Goal: Task Accomplishment & Management: Manage account settings

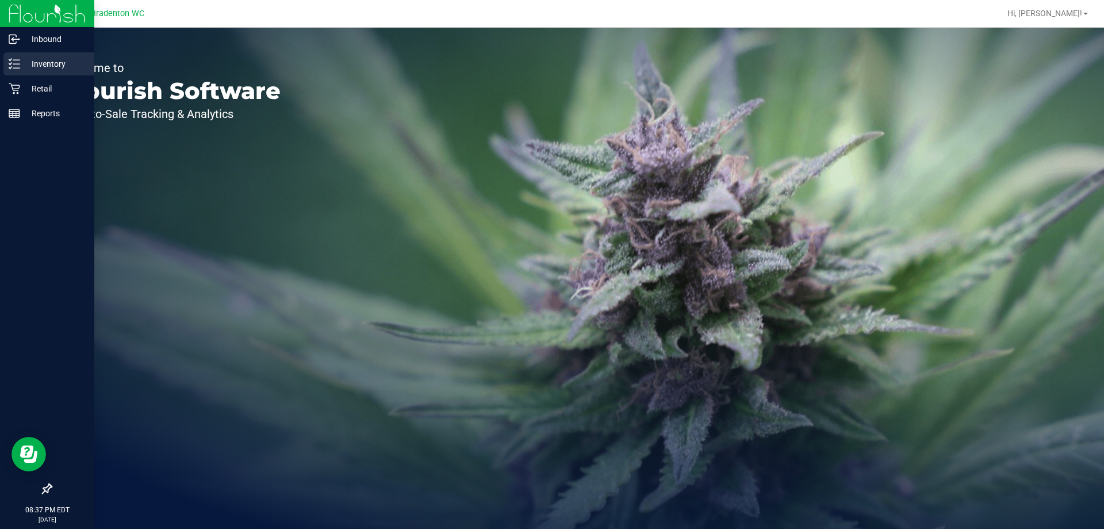
click at [49, 68] on p "Inventory" at bounding box center [54, 64] width 69 height 14
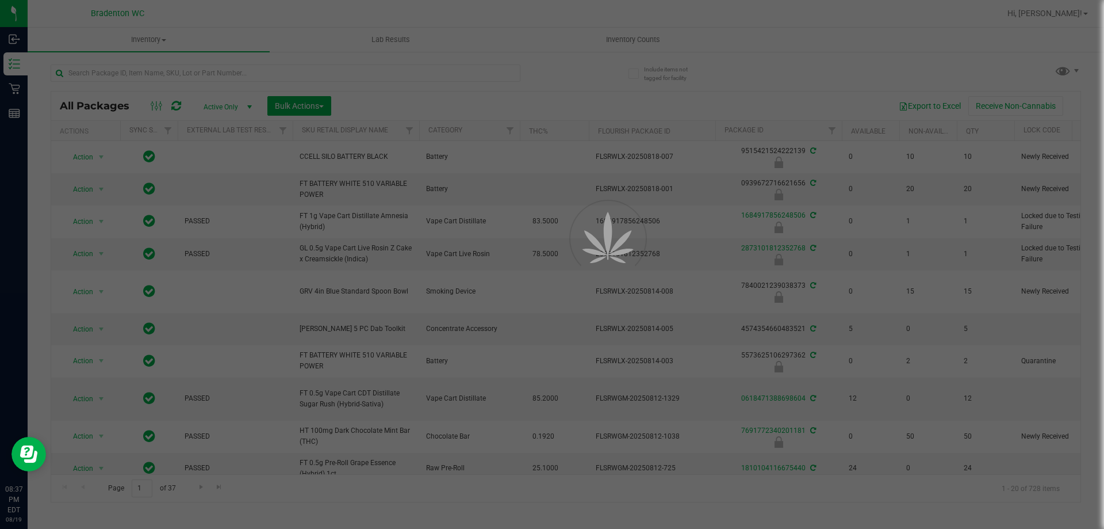
click at [627, 35] on div at bounding box center [552, 264] width 1104 height 529
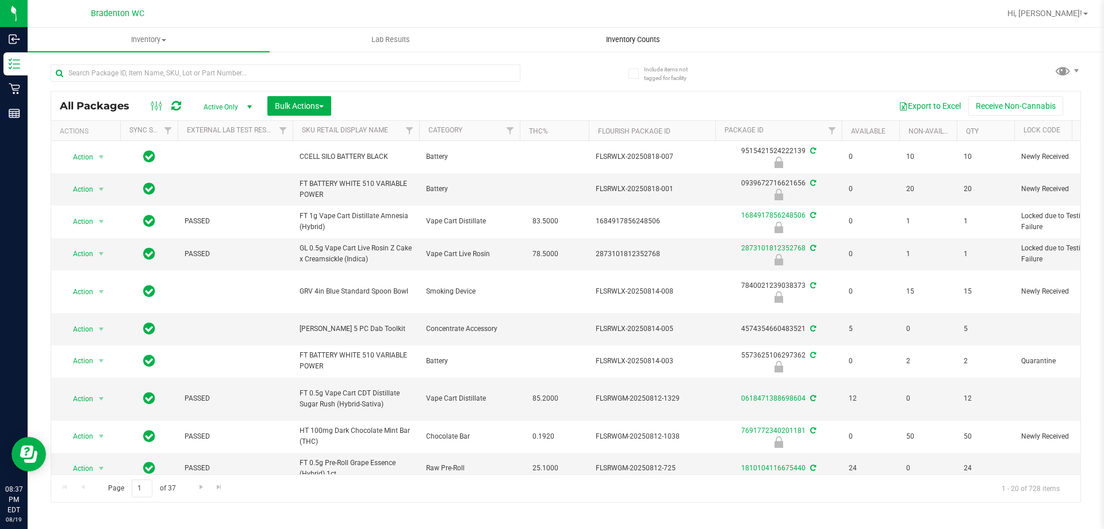
click at [626, 42] on span "Inventory Counts" at bounding box center [633, 40] width 85 height 10
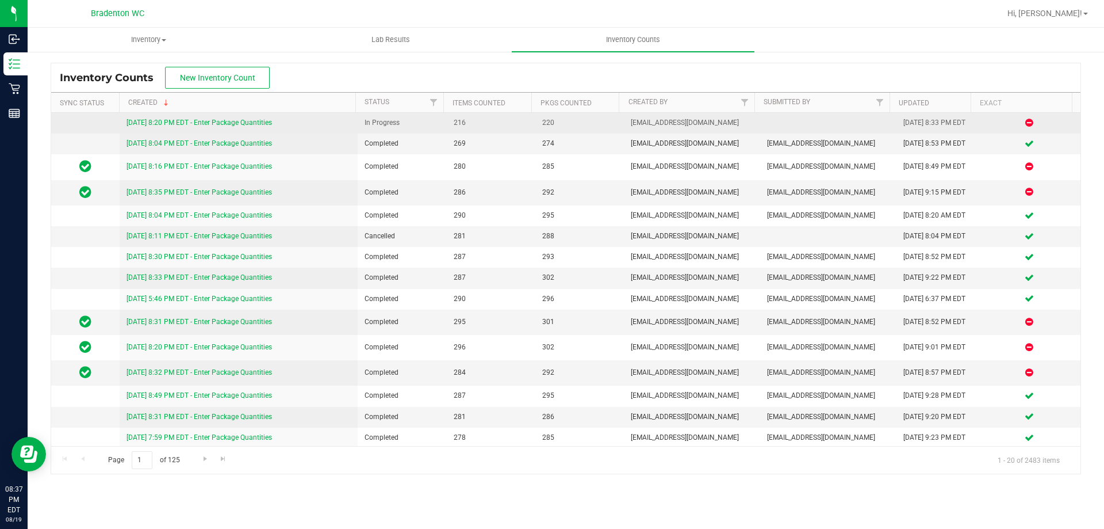
click at [218, 121] on link "[DATE] 8:20 PM EDT - Enter Package Quantities" at bounding box center [200, 122] width 146 height 8
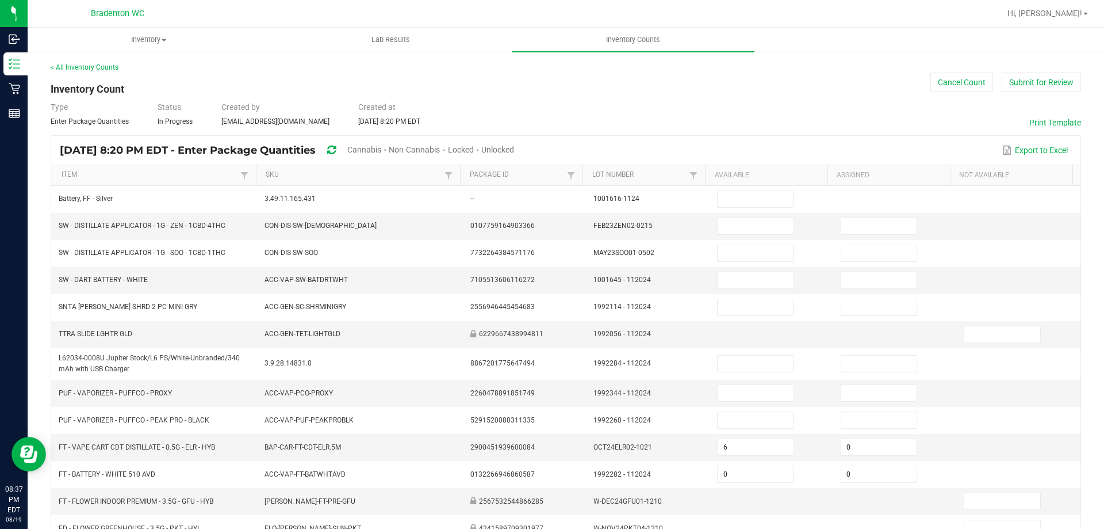
click at [381, 149] on span "Cannabis" at bounding box center [364, 149] width 34 height 9
type input "6"
type input "0"
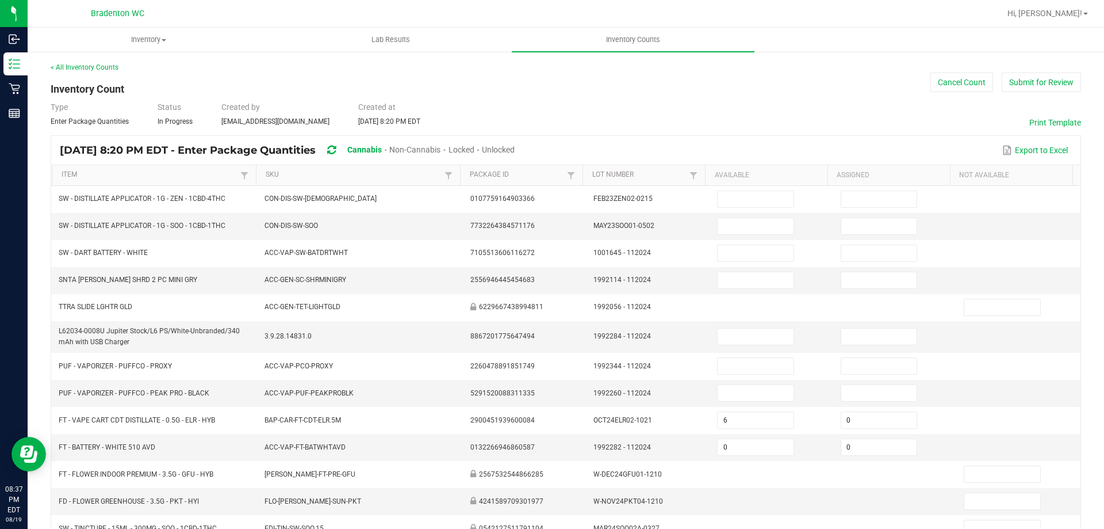
click at [515, 150] on span "Unlocked" at bounding box center [498, 149] width 33 height 9
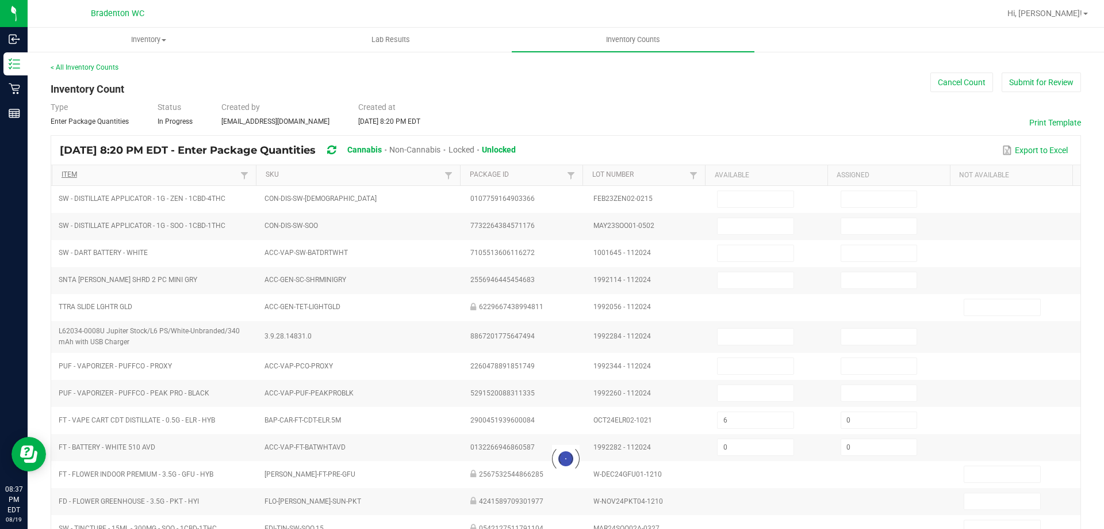
type input "6"
type input "0"
type input "17"
type input "5"
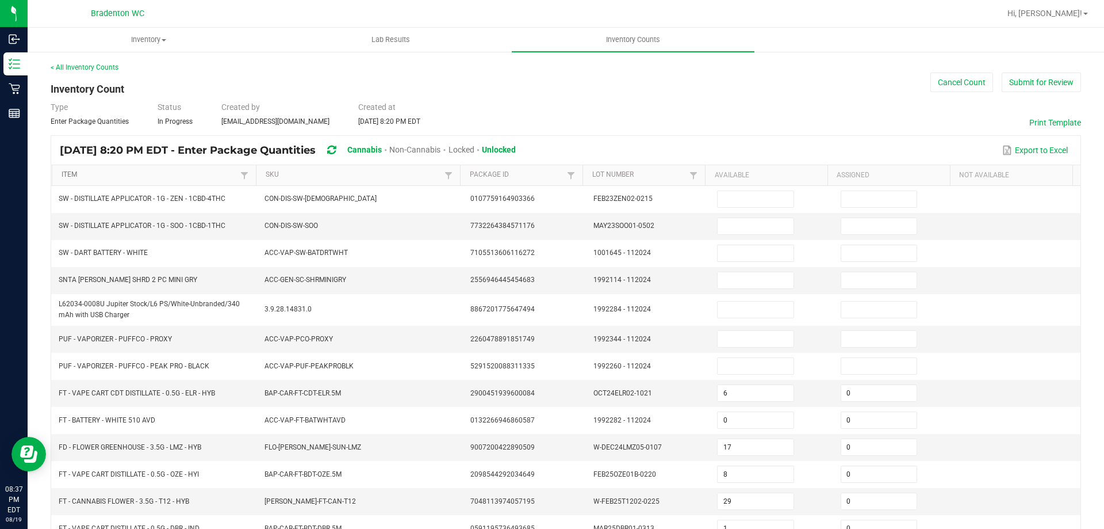
click at [98, 178] on link "Item" at bounding box center [150, 174] width 176 height 9
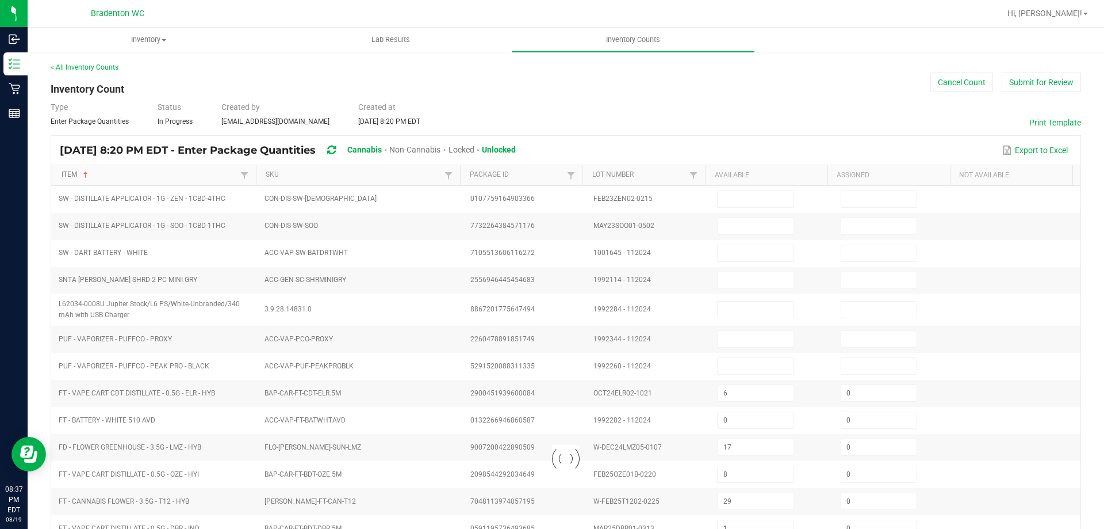
type input "0"
type input "12"
type input "0"
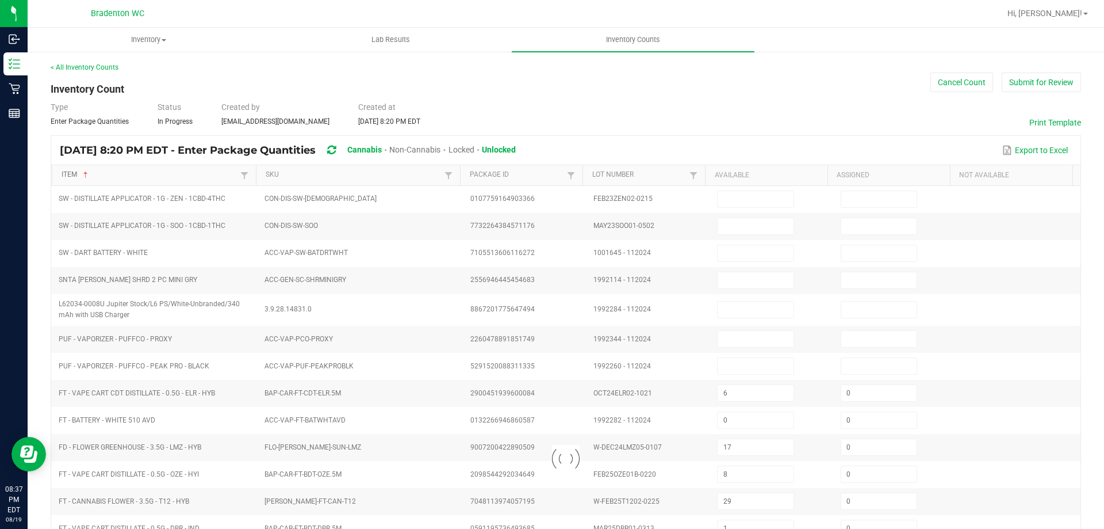
type input "9"
type input "0"
type input "17"
type input "0"
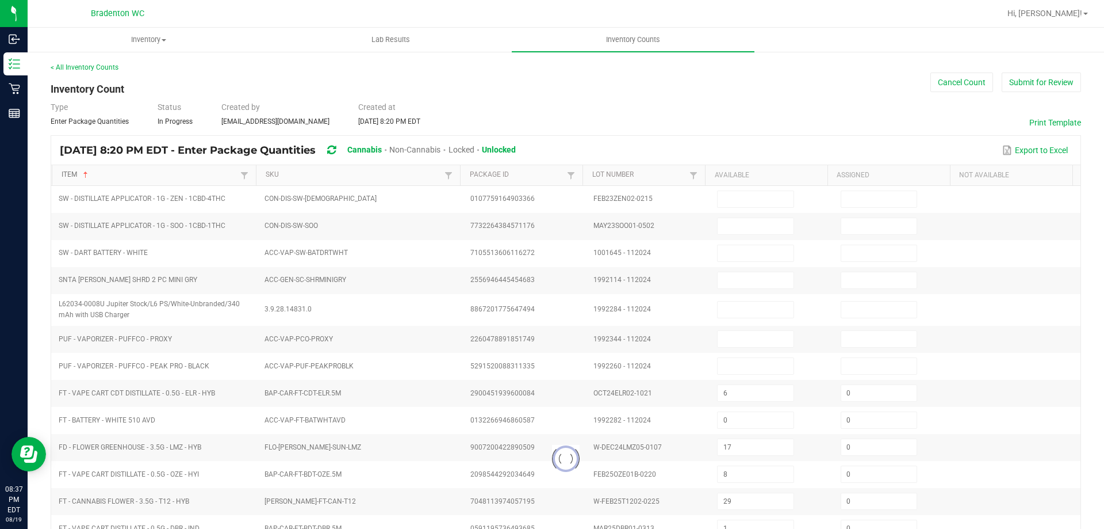
type input "3"
type input "7"
type input "0"
type input "4"
type input "0"
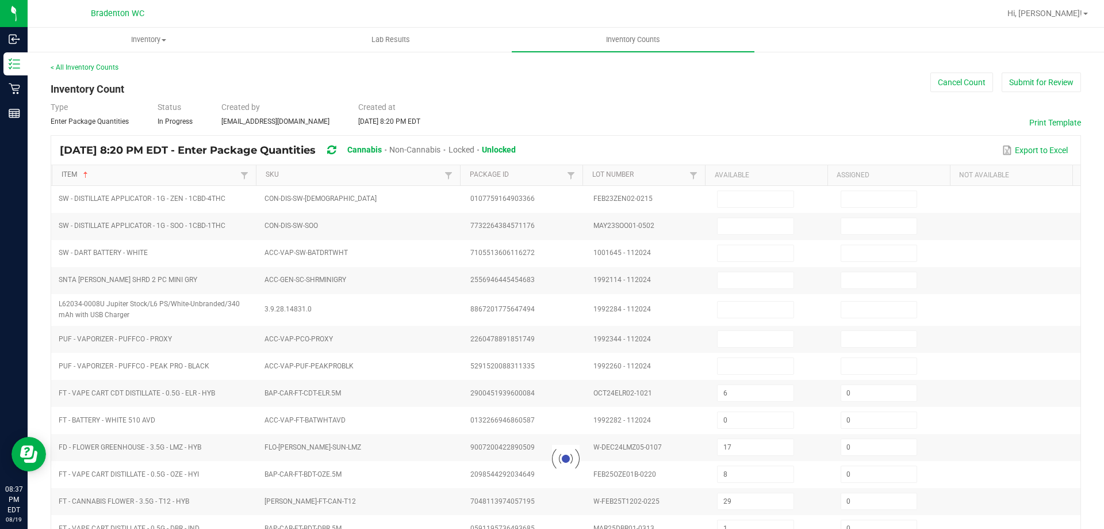
type input "3"
type input "19"
type input "0"
type input "10"
type input "0"
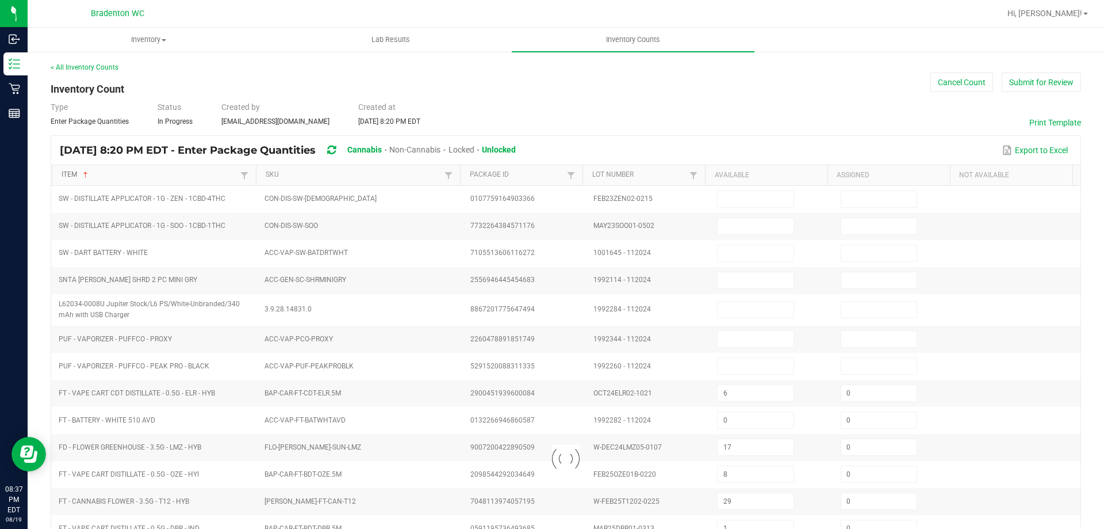
type input "2"
type input "0"
type input "20"
type input "4"
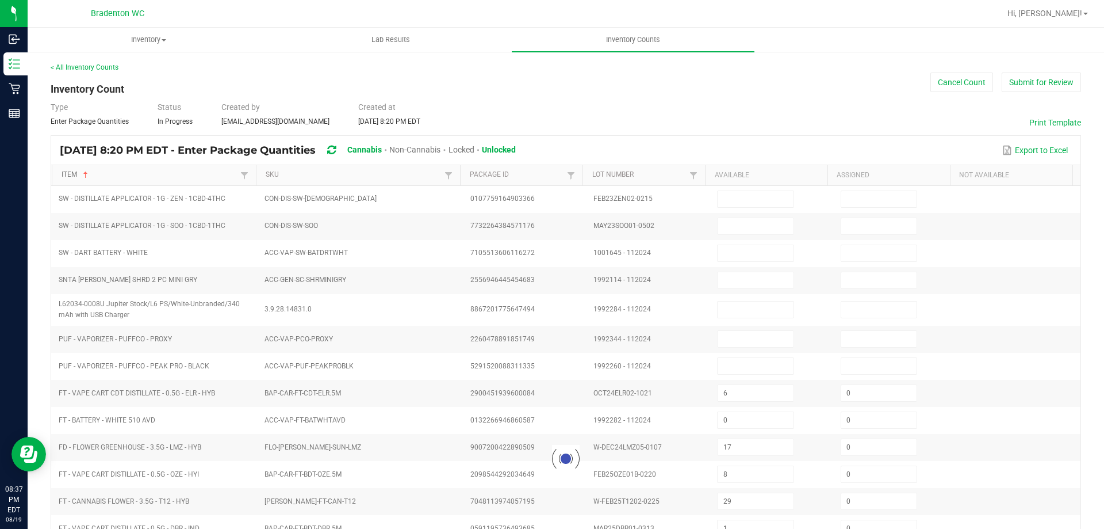
type input "0"
type input "20"
type input "0"
type input "19"
type input "0"
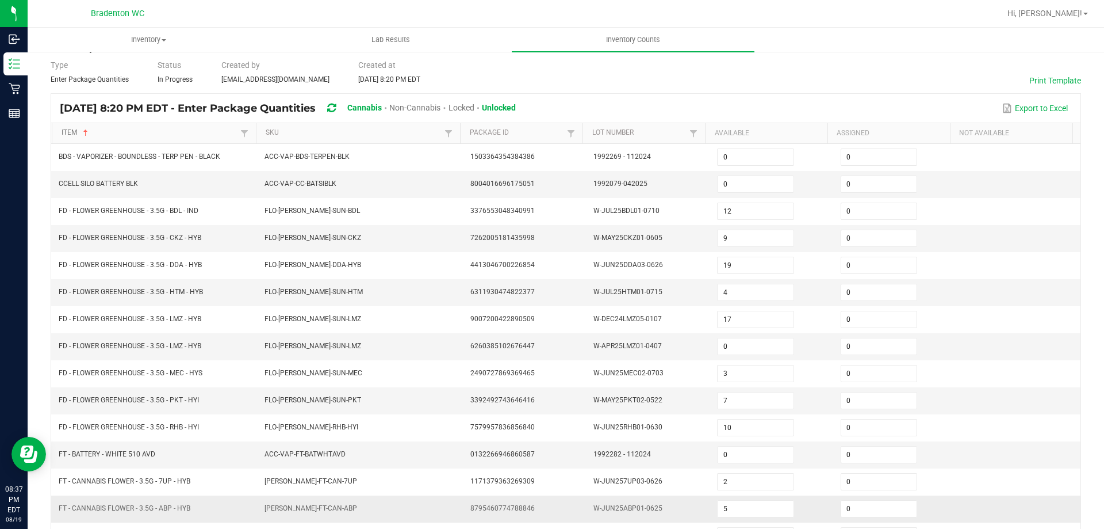
scroll to position [239, 0]
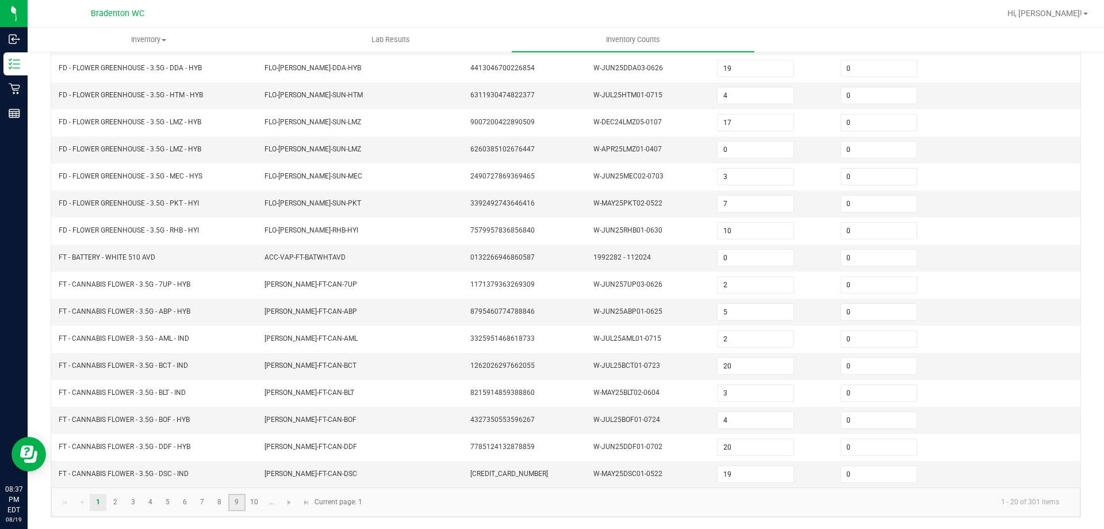
click at [240, 503] on link "9" at bounding box center [236, 501] width 17 height 17
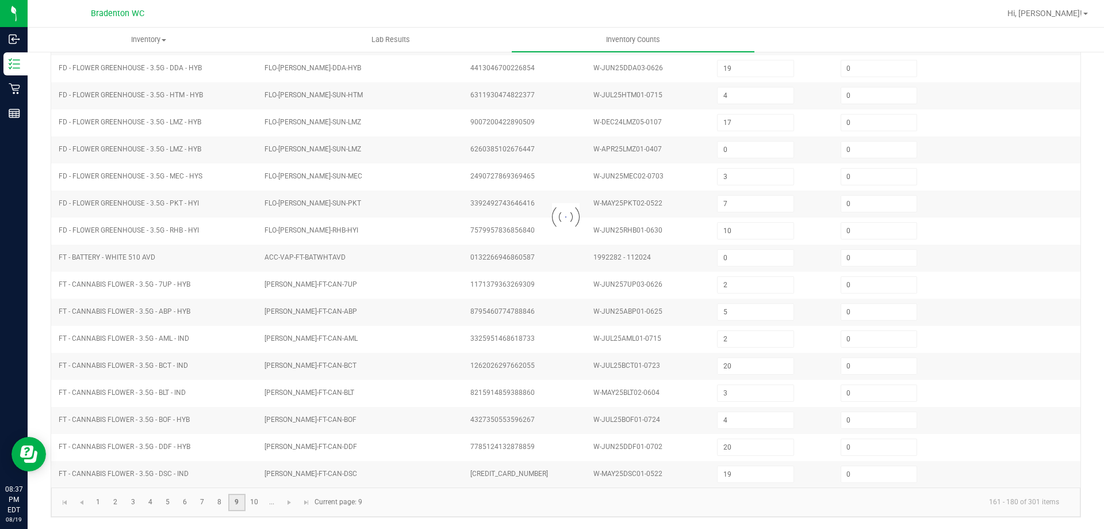
type input "3"
type input "7"
type input "4"
type input "3"
type input "4"
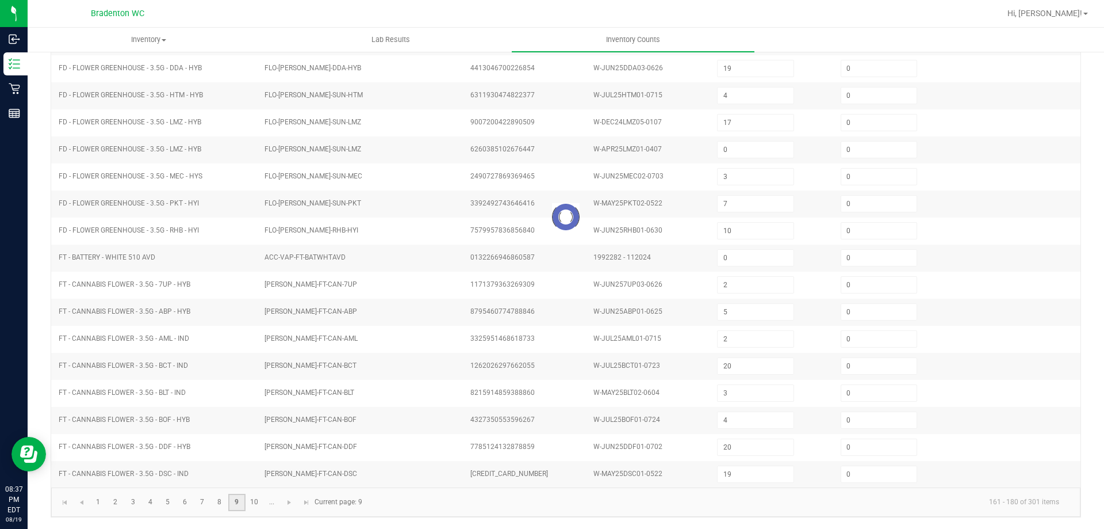
type input "12"
type input "8"
type input "1"
type input "5"
type input "7"
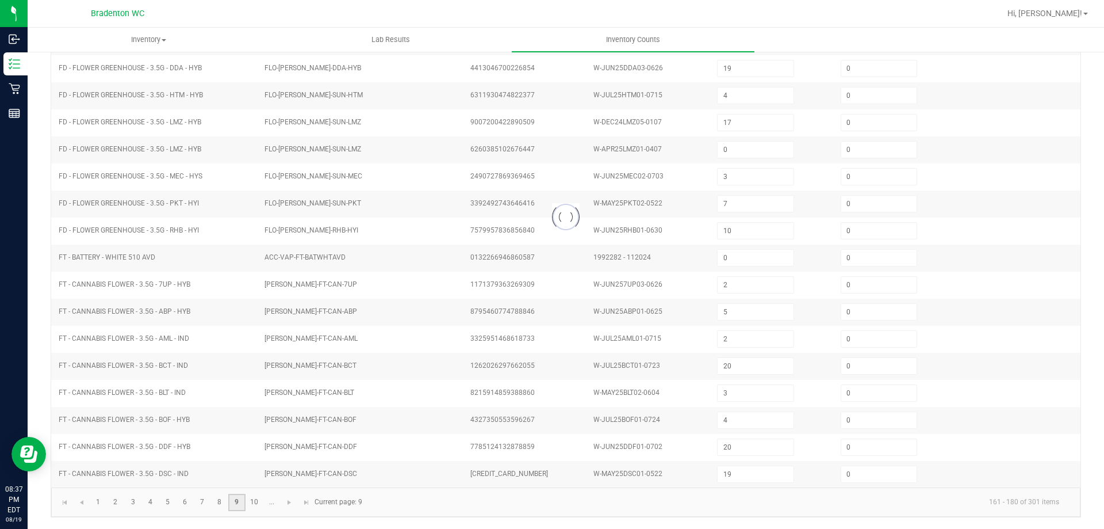
type input "8"
type input "7"
type input "1"
type input "5"
type input "11"
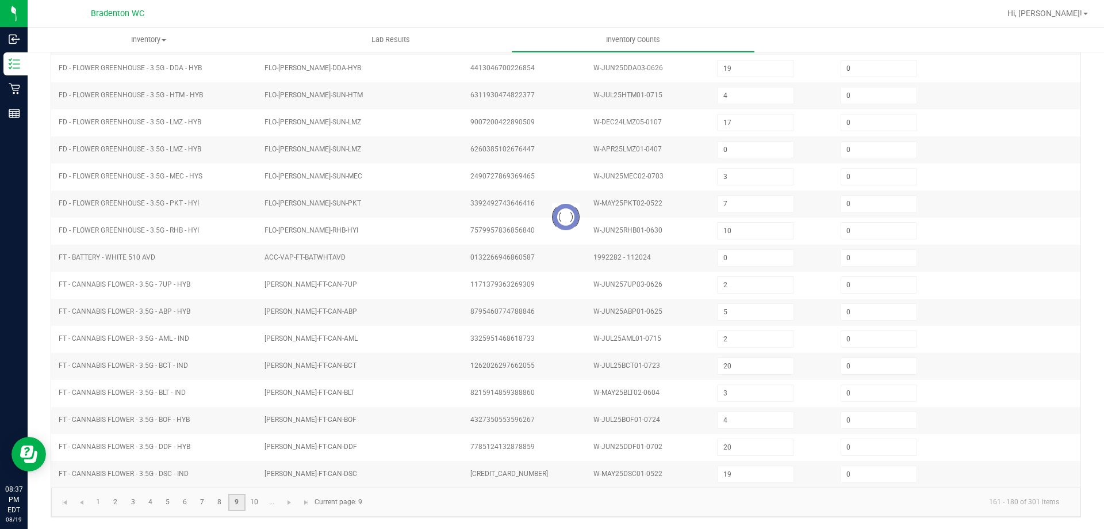
type input "2"
type input "0"
type input "3"
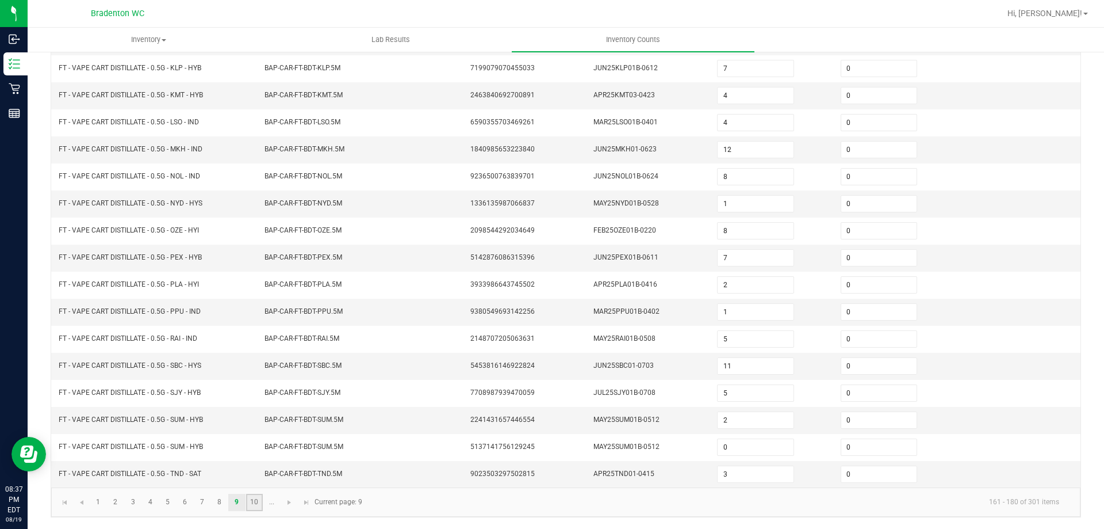
click at [257, 505] on link "10" at bounding box center [254, 501] width 17 height 17
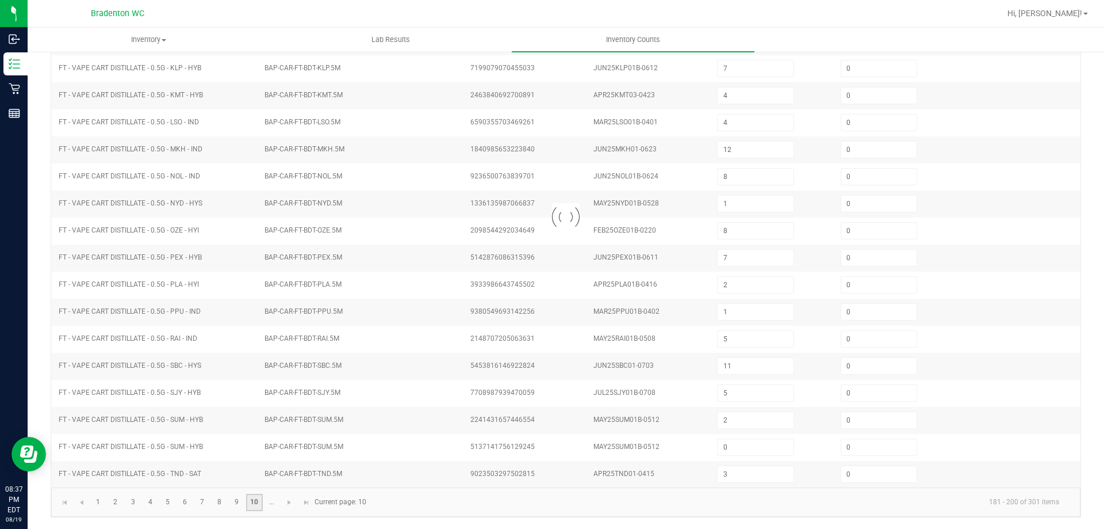
type input "4"
type input "1"
type input "5"
type input "0"
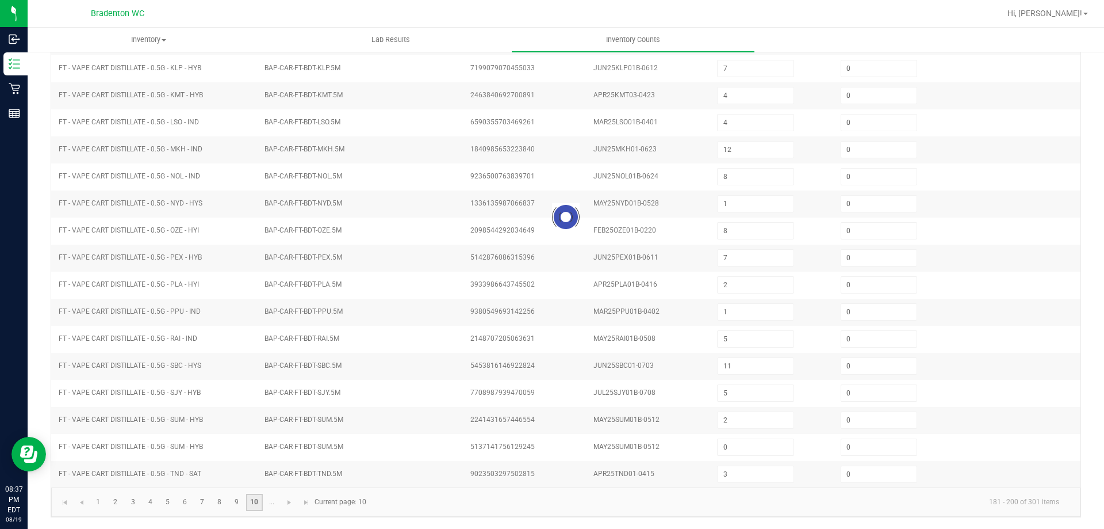
type input "4"
type input "12"
type input "7"
type input "8"
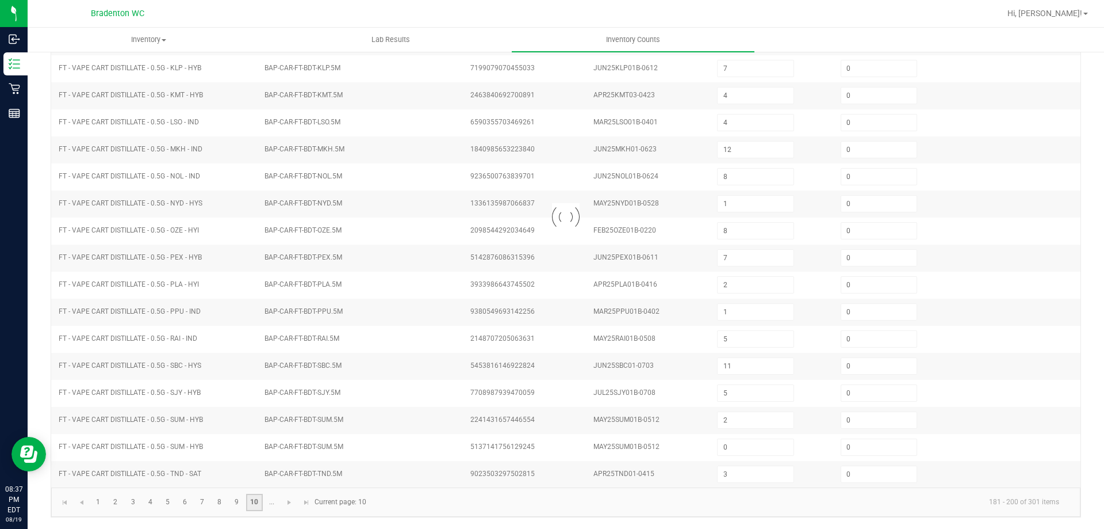
type input "4"
type input "1"
type input "12"
type input "5"
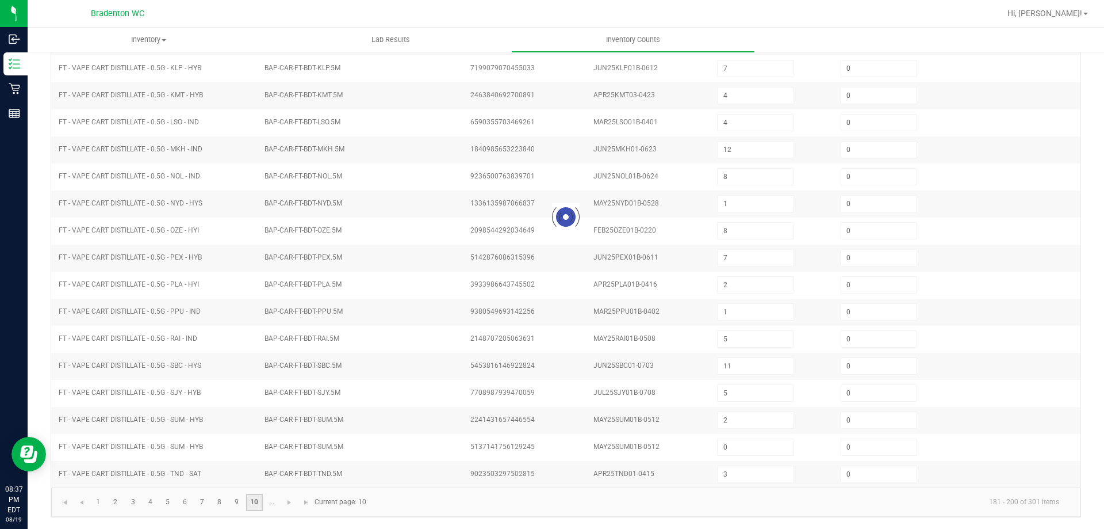
type input "4"
type input "7"
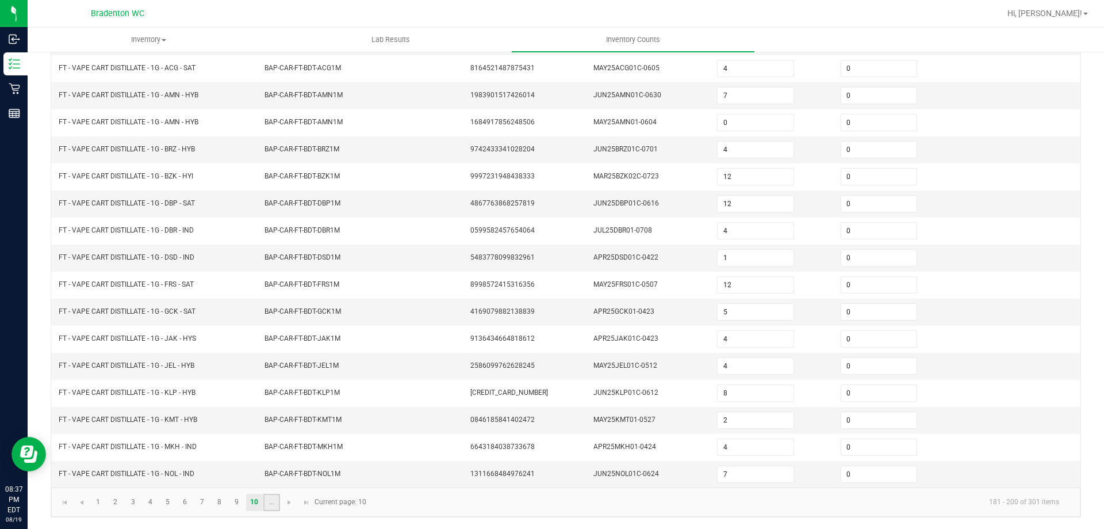
click at [269, 504] on link "..." at bounding box center [271, 501] width 17 height 17
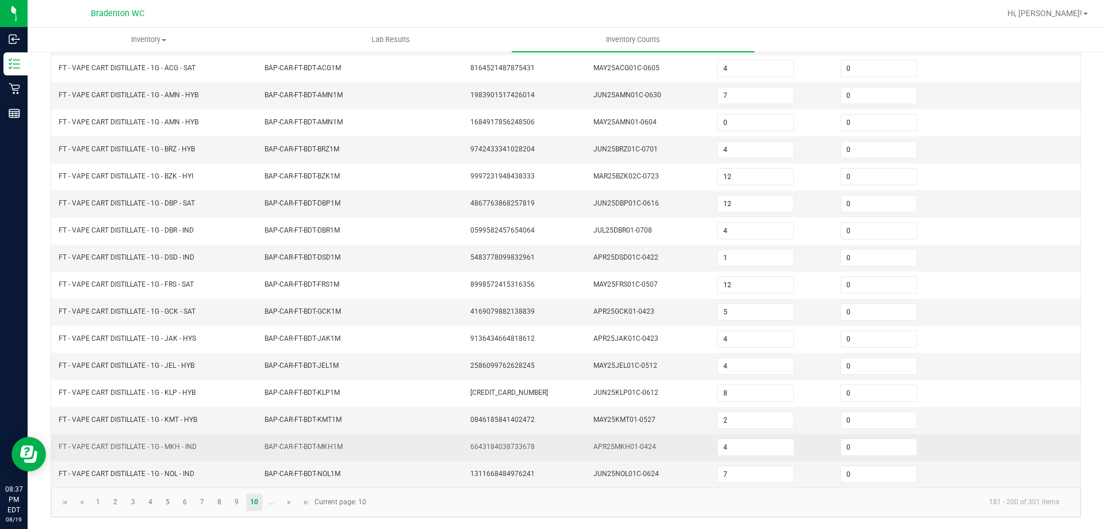
type input "9"
type input "5"
type input "12"
type input "2"
type input "11"
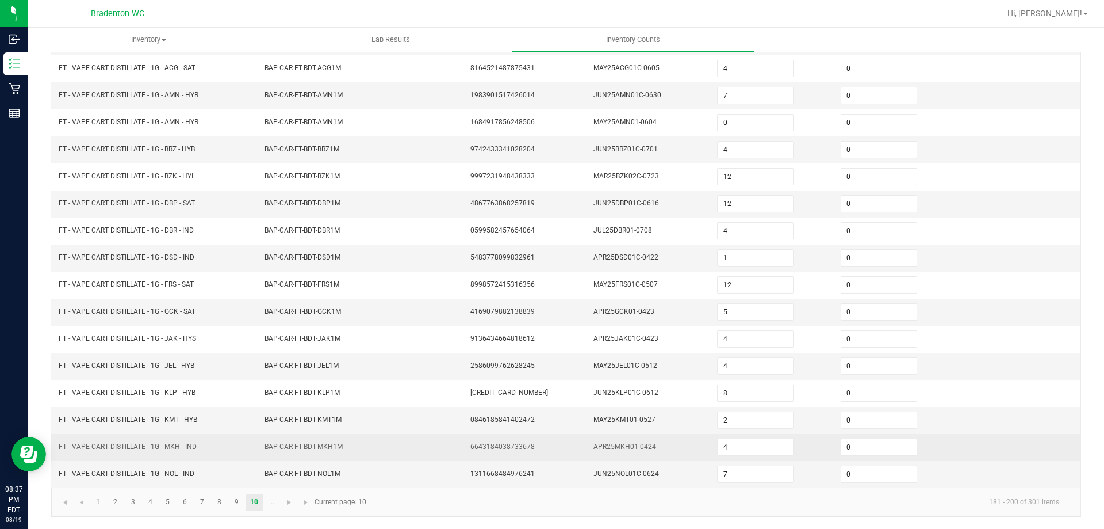
type input "5"
type input "8"
type input "2"
type input "0"
type input "8"
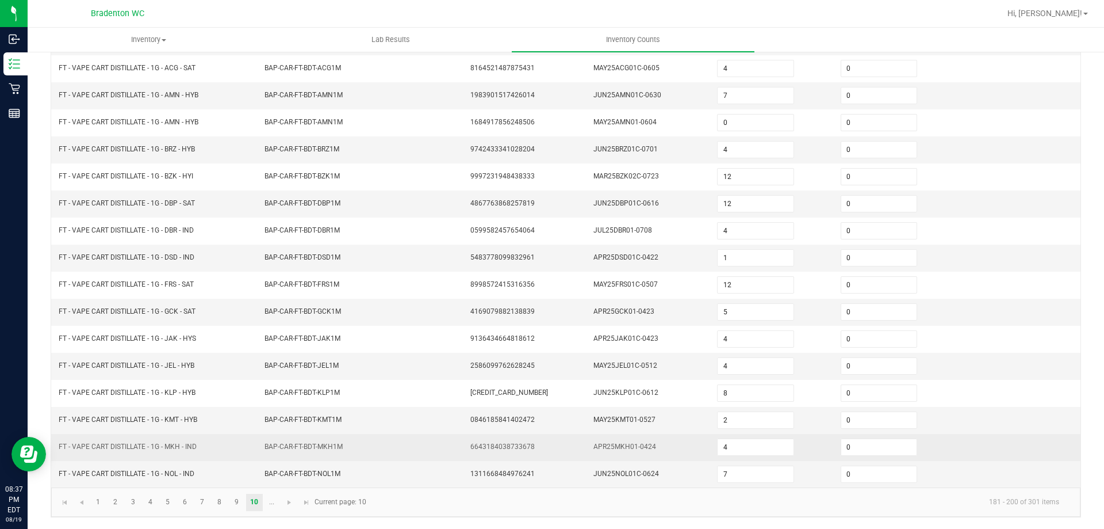
type input "9"
type input "6"
type input "9"
type input "15"
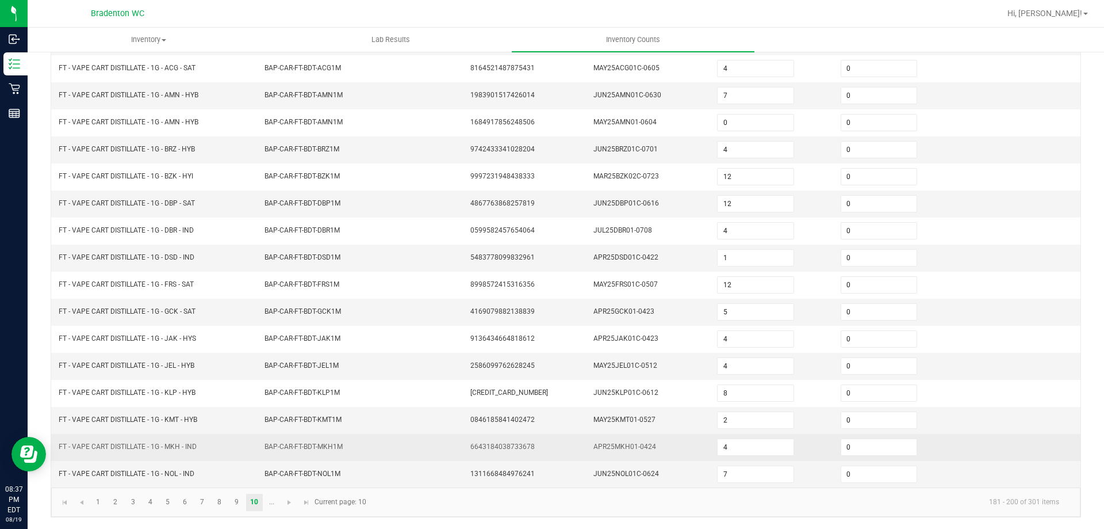
type input "2"
type input "7"
type input "0"
type input "8"
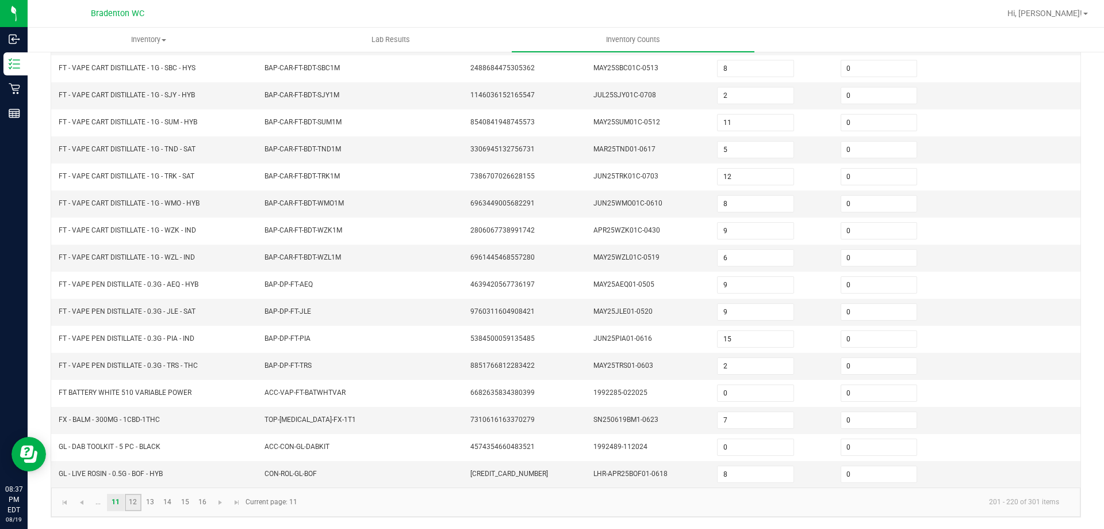
click at [136, 498] on link "12" at bounding box center [133, 501] width 17 height 17
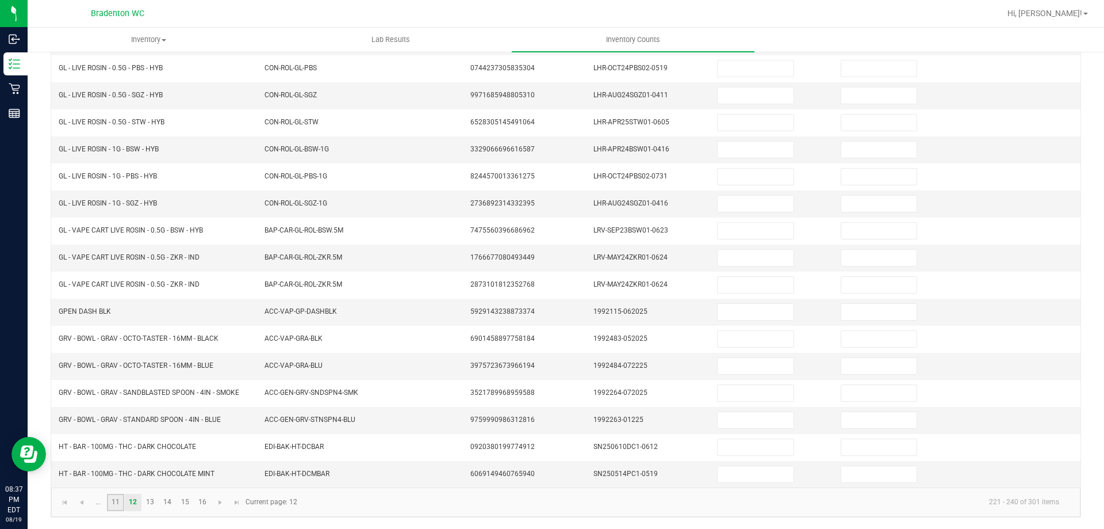
click at [121, 498] on link "11" at bounding box center [115, 501] width 17 height 17
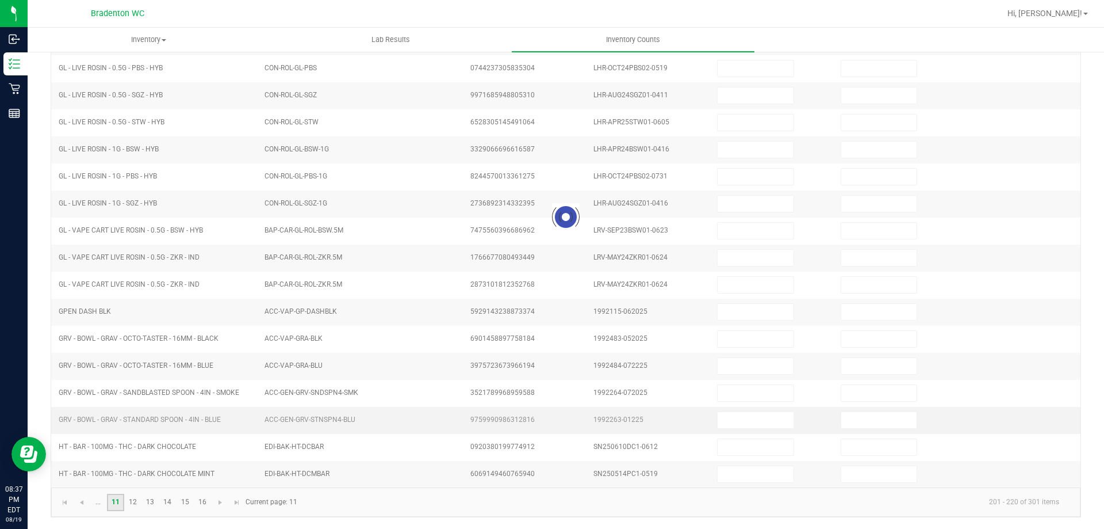
type input "9"
type input "5"
type input "0"
type input "12"
type input "0"
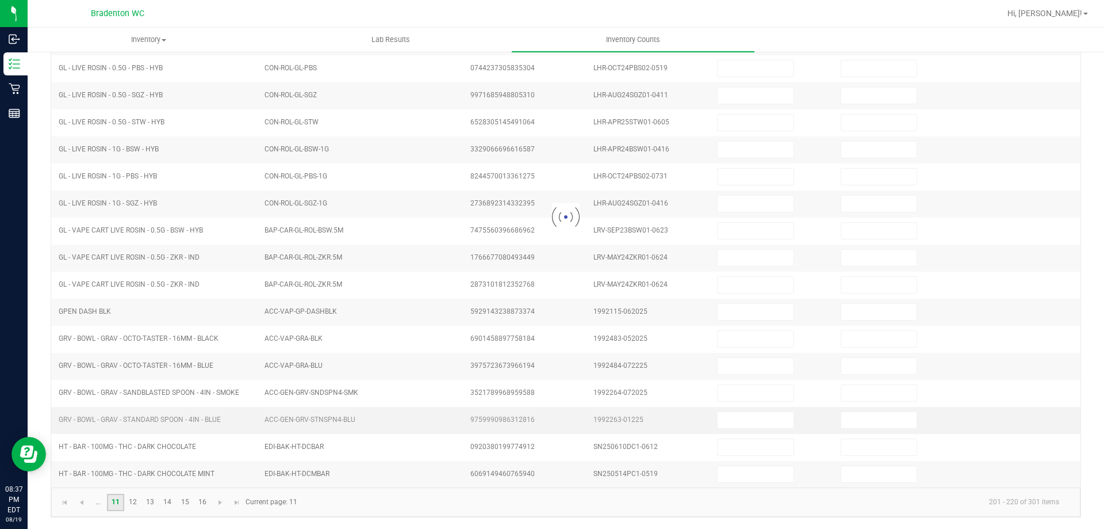
type input "2"
type input "0"
type input "11"
type input "0"
type input "5"
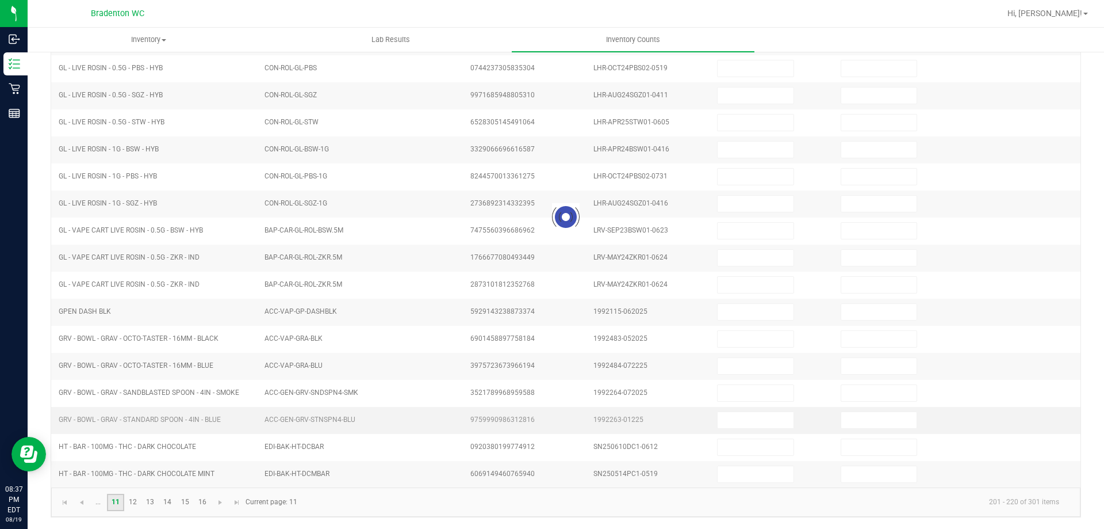
type input "0"
type input "12"
type input "0"
type input "8"
type input "0"
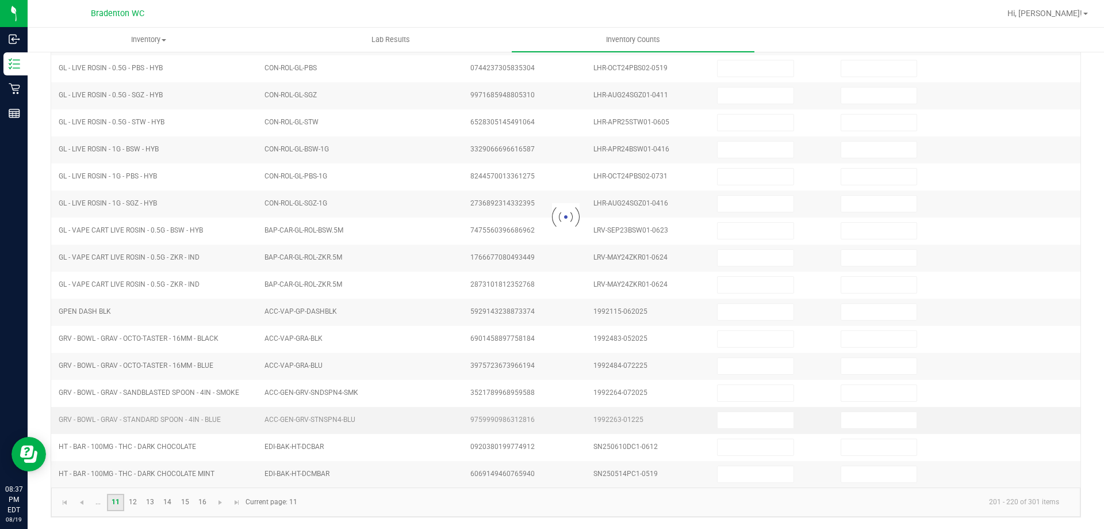
type input "0"
type input "2"
type input "0"
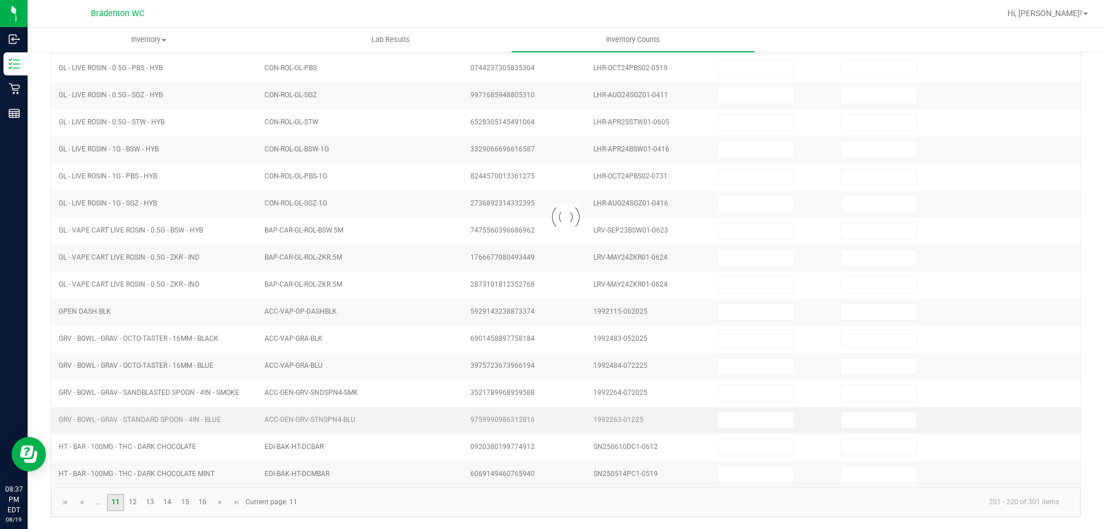
type input "8"
type input "0"
type input "9"
type input "0"
type input "6"
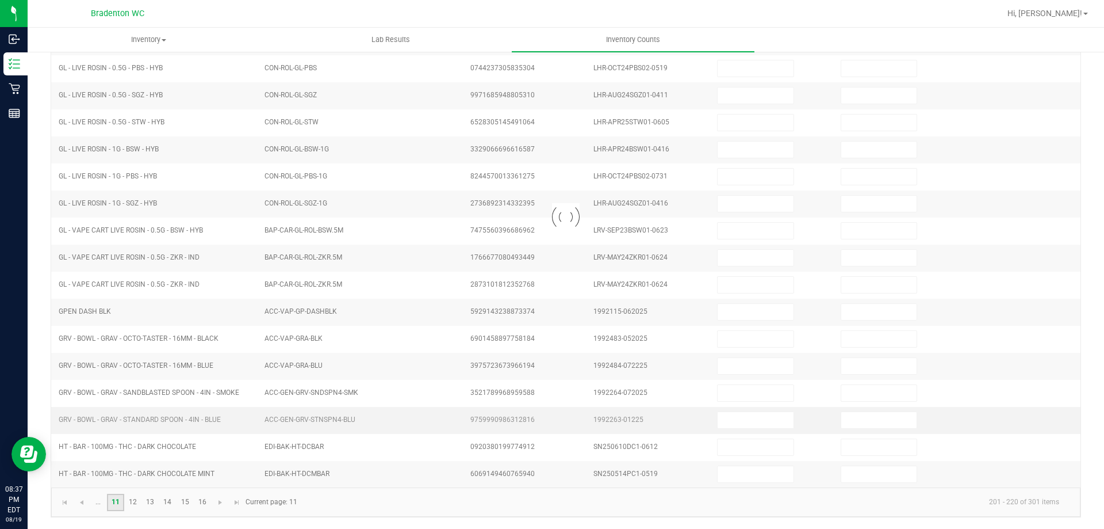
type input "0"
type input "9"
type input "0"
type input "9"
type input "0"
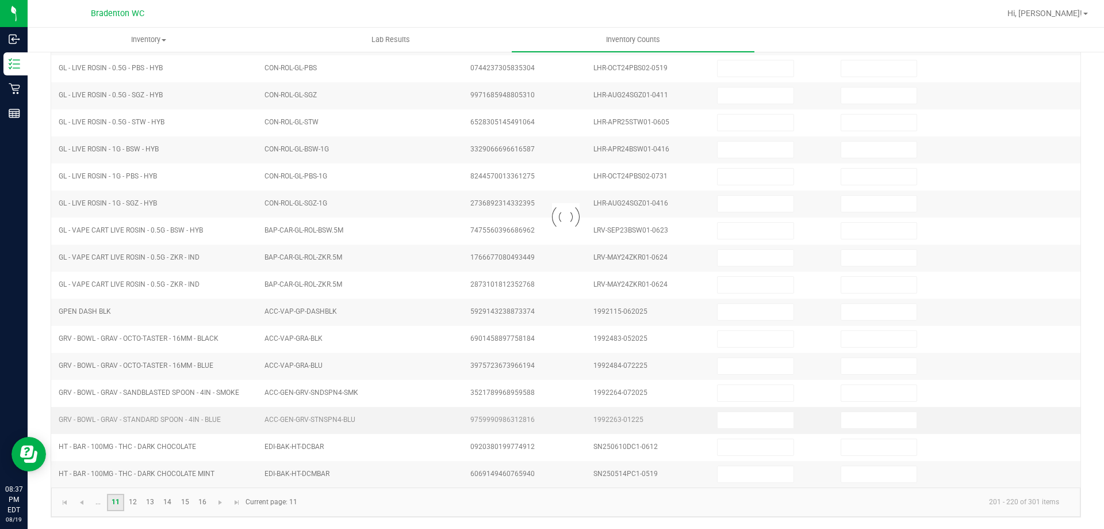
type input "15"
type input "0"
type input "2"
type input "0"
type input "7"
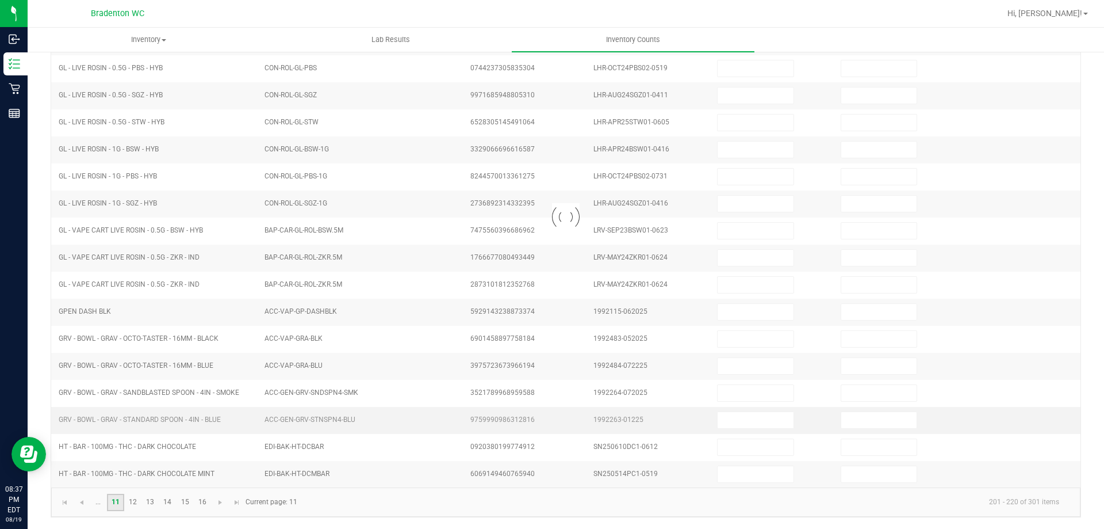
type input "0"
type input "8"
type input "0"
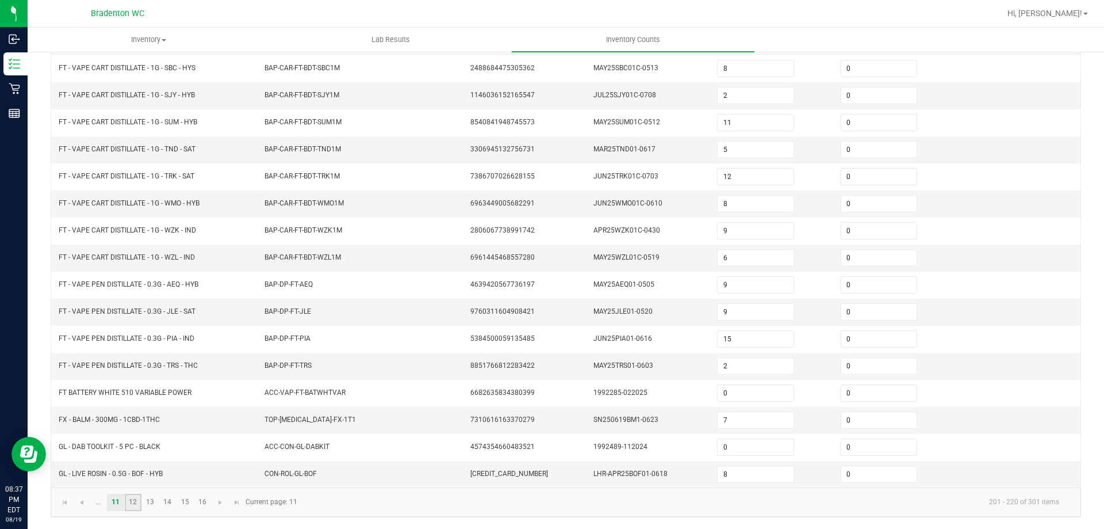
click at [131, 507] on link "12" at bounding box center [133, 501] width 17 height 17
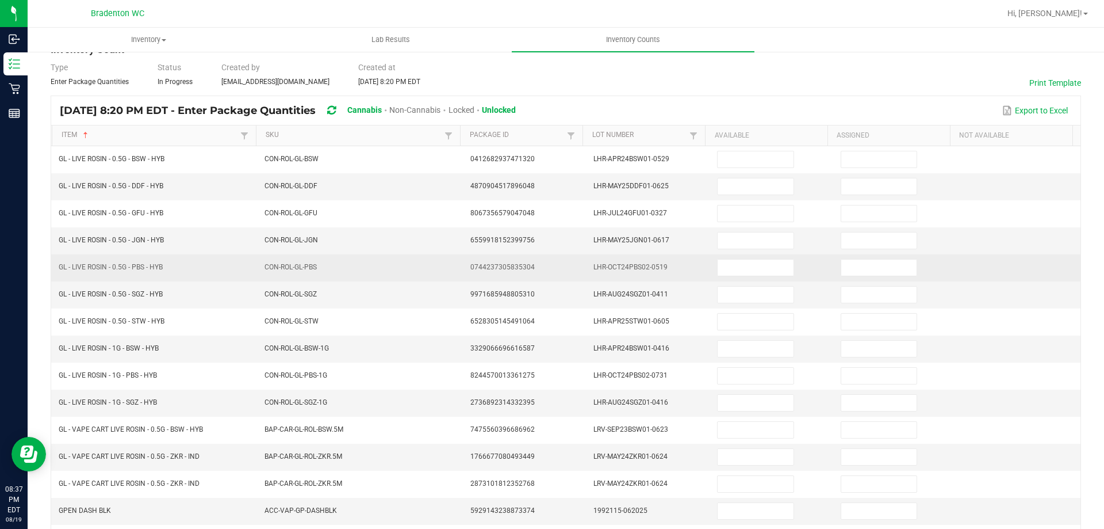
scroll to position [0, 0]
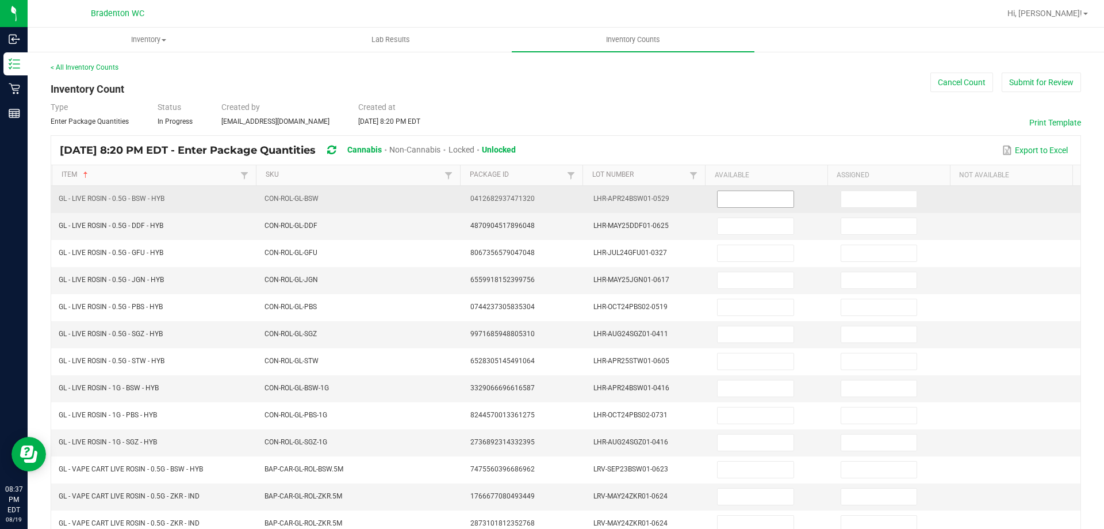
click at [731, 197] on input at bounding box center [755, 199] width 75 height 16
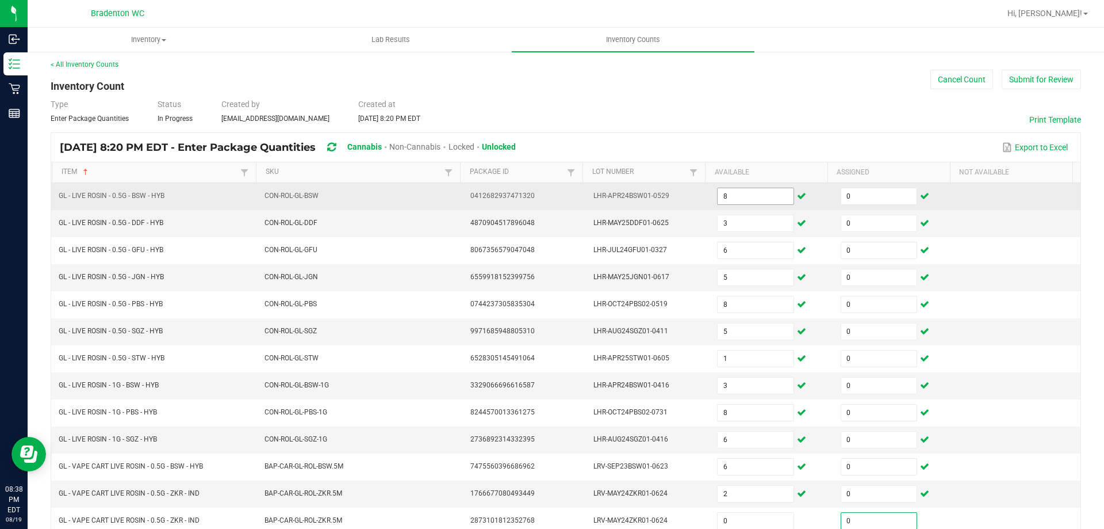
scroll to position [239, 0]
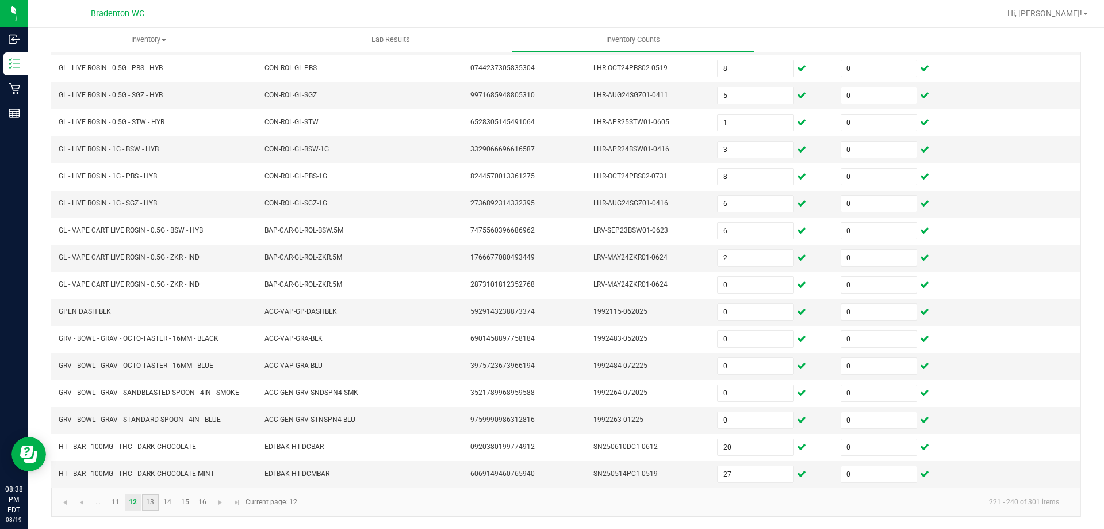
click at [152, 500] on link "13" at bounding box center [150, 501] width 17 height 17
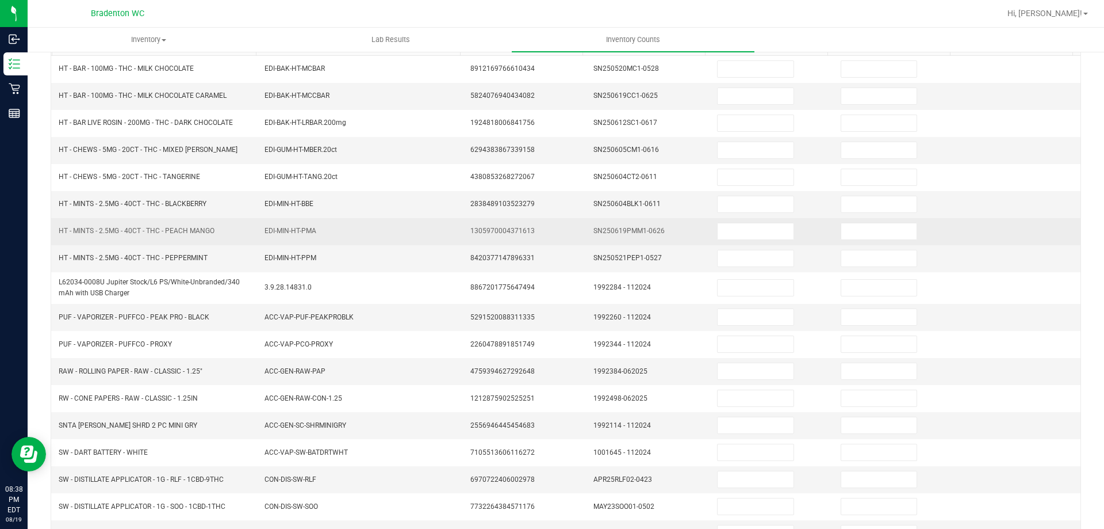
scroll to position [0, 0]
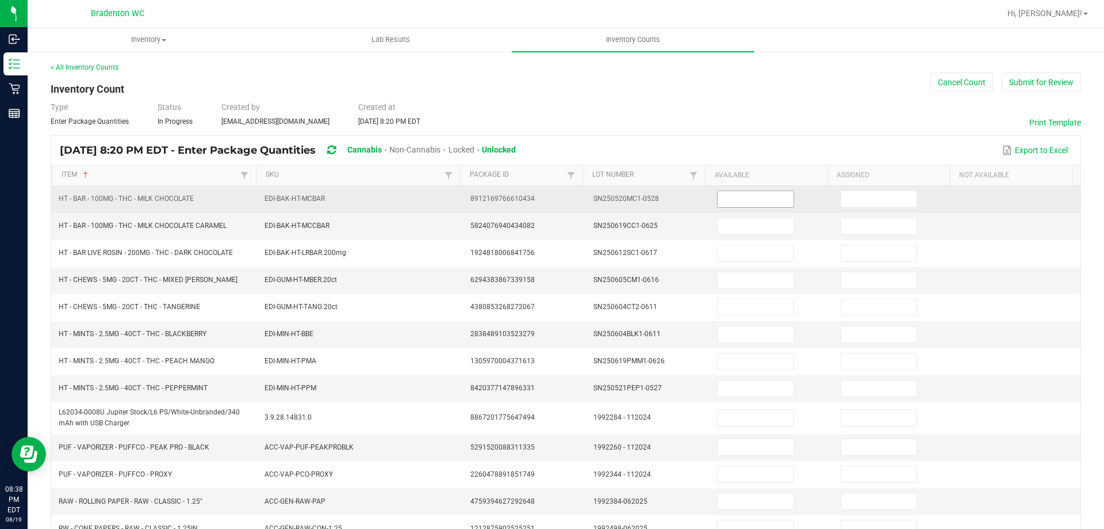
click at [718, 202] on input at bounding box center [755, 199] width 75 height 16
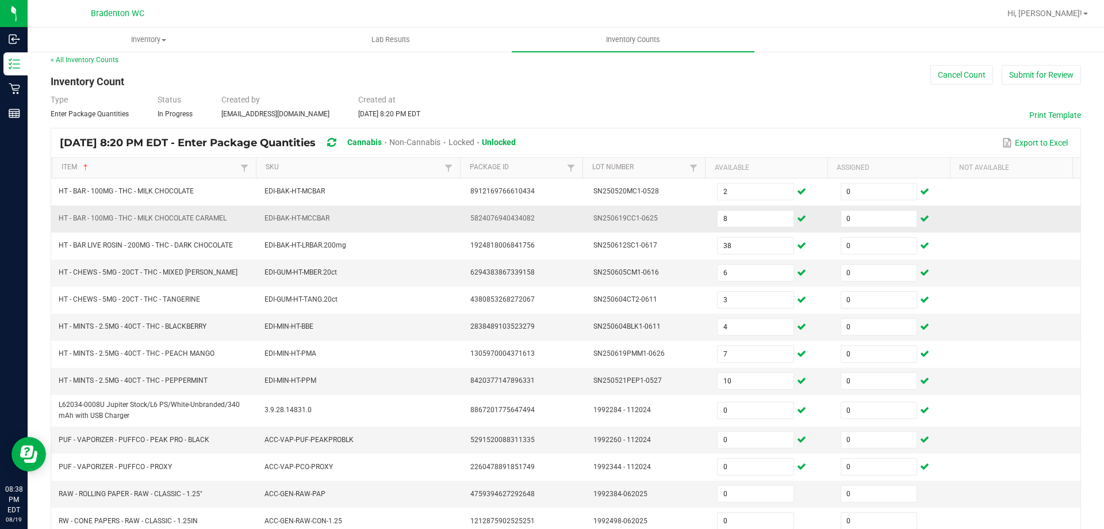
scroll to position [244, 0]
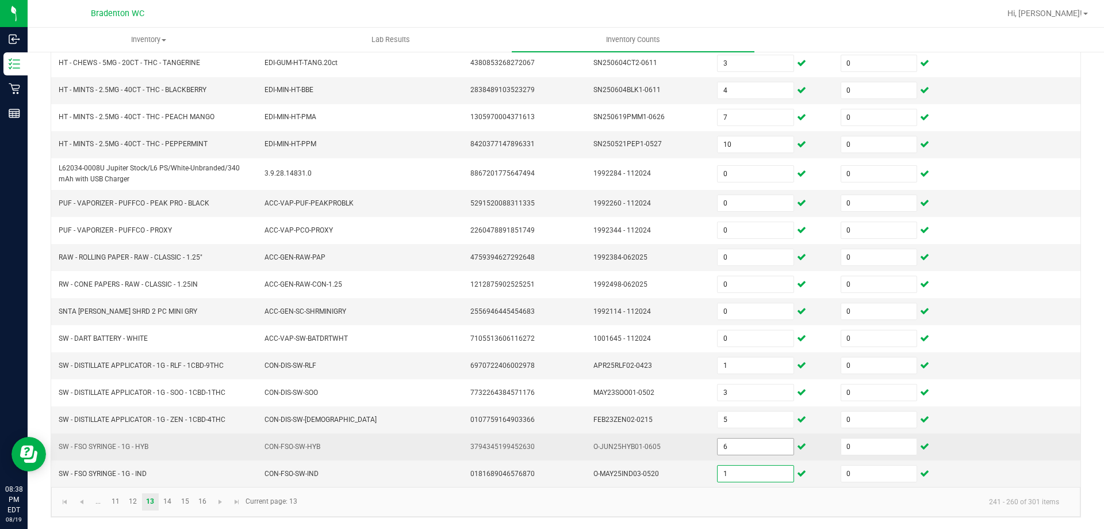
drag, startPoint x: 718, startPoint y: 471, endPoint x: 720, endPoint y: 450, distance: 20.8
click at [718, 472] on input "1" at bounding box center [755, 473] width 75 height 16
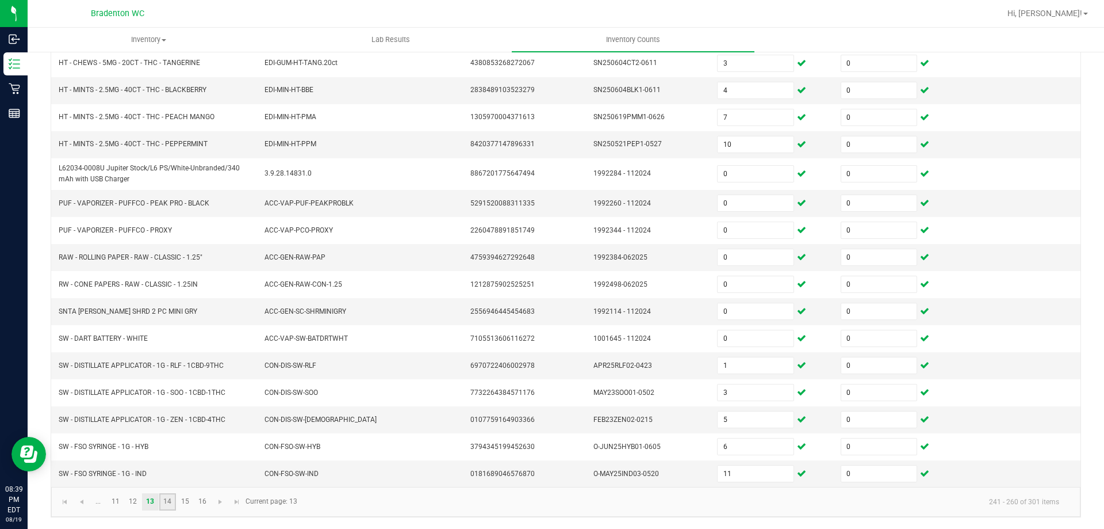
click at [169, 501] on link "14" at bounding box center [167, 501] width 17 height 17
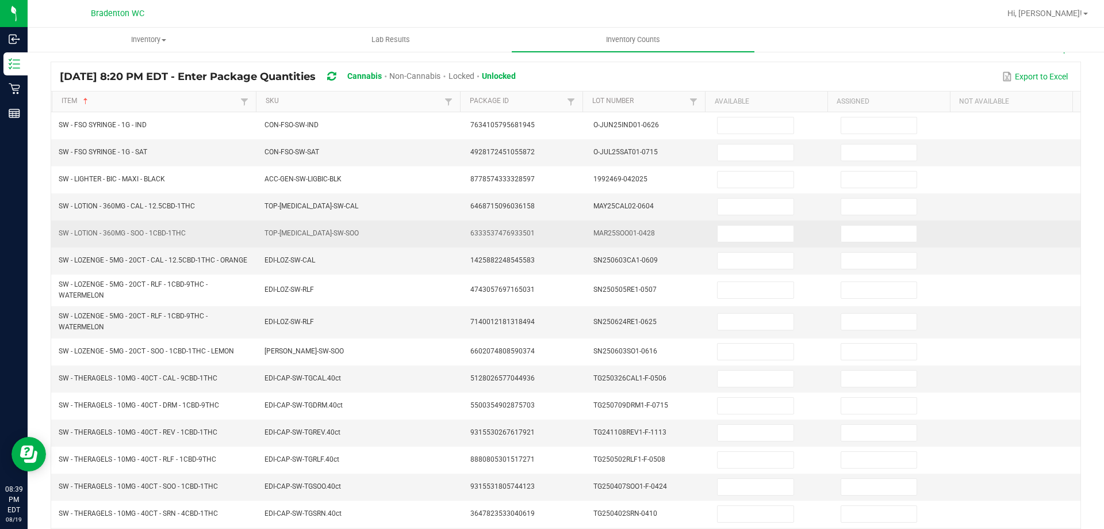
scroll to position [0, 0]
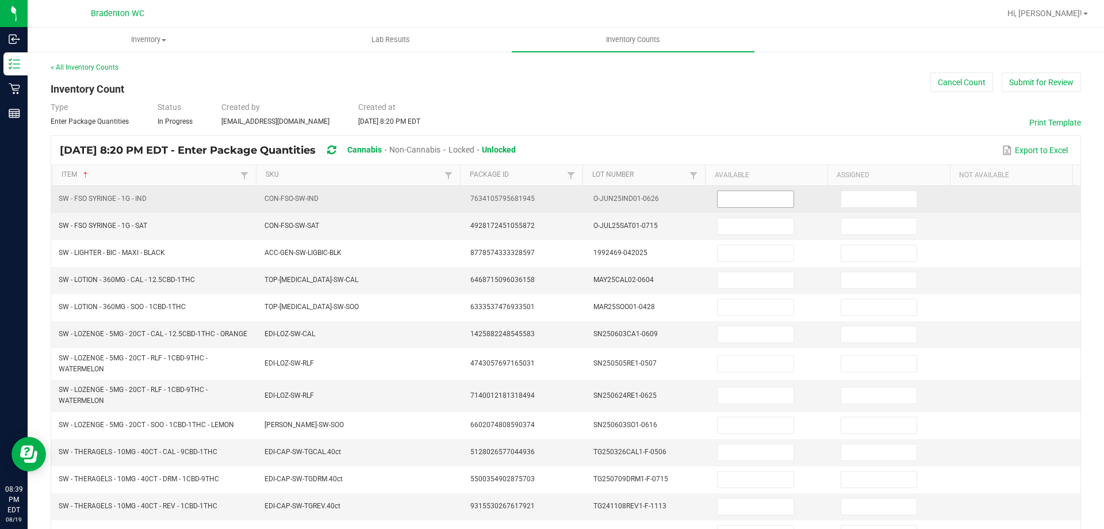
click at [728, 198] on input at bounding box center [755, 199] width 75 height 16
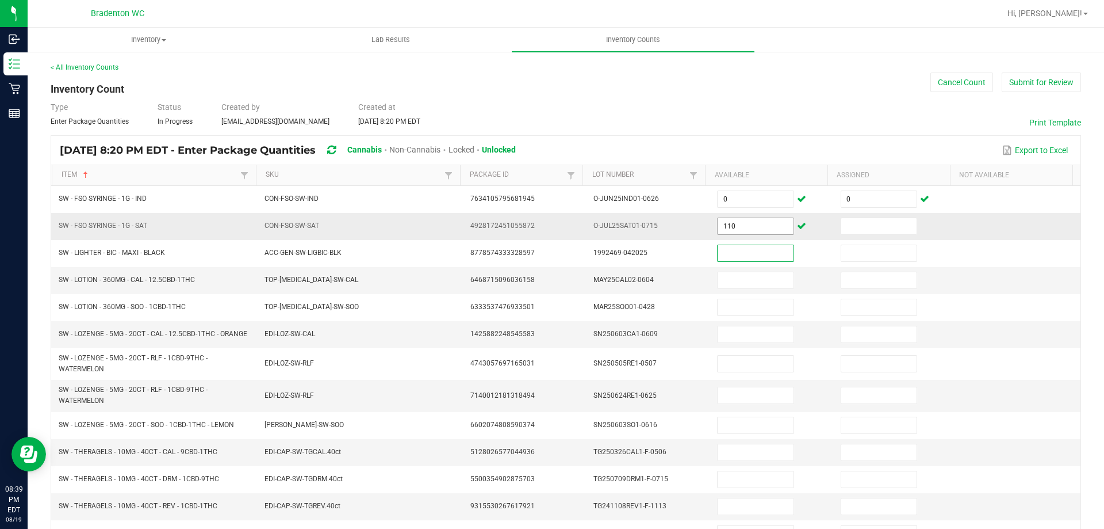
click at [739, 227] on input "110" at bounding box center [755, 226] width 75 height 16
drag, startPoint x: 838, startPoint y: 226, endPoint x: 843, endPoint y: 216, distance: 11.6
click at [842, 226] on input at bounding box center [878, 226] width 75 height 16
click at [746, 409] on td "60" at bounding box center [772, 396] width 124 height 32
click at [745, 403] on input "60" at bounding box center [755, 395] width 75 height 16
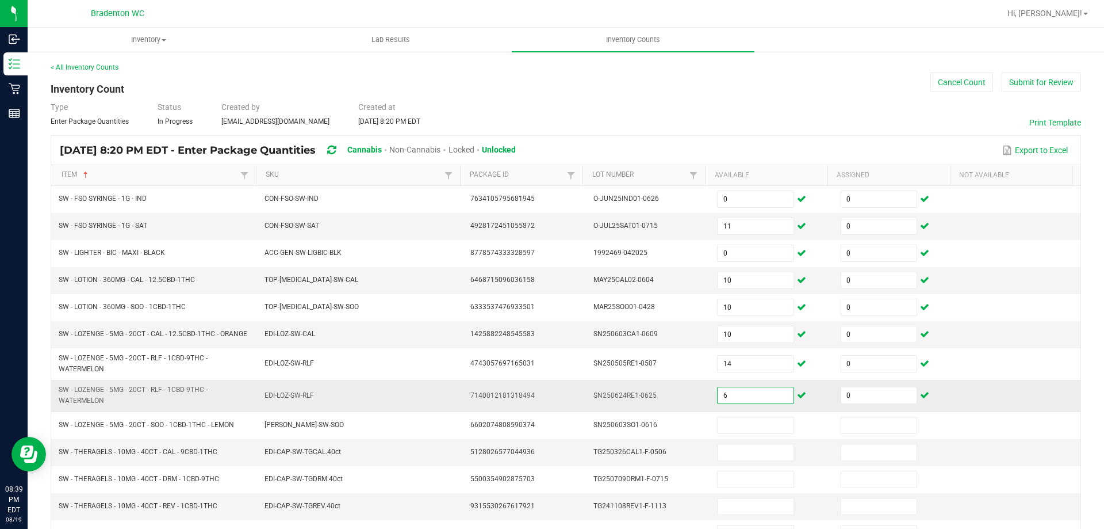
click at [750, 400] on input "6" at bounding box center [755, 395] width 75 height 16
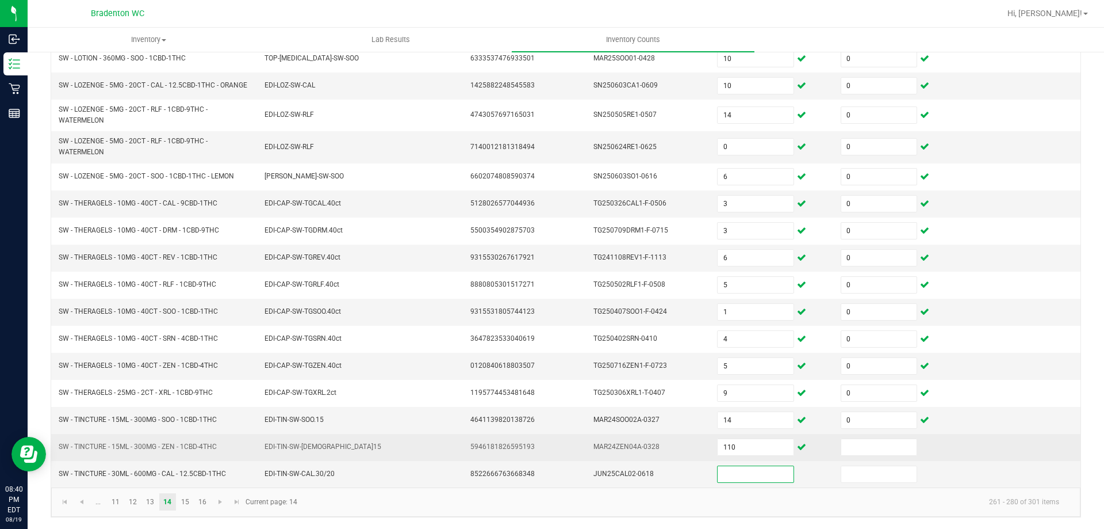
drag, startPoint x: 741, startPoint y: 445, endPoint x: 749, endPoint y: 435, distance: 13.5
click at [741, 445] on input "110" at bounding box center [755, 447] width 75 height 16
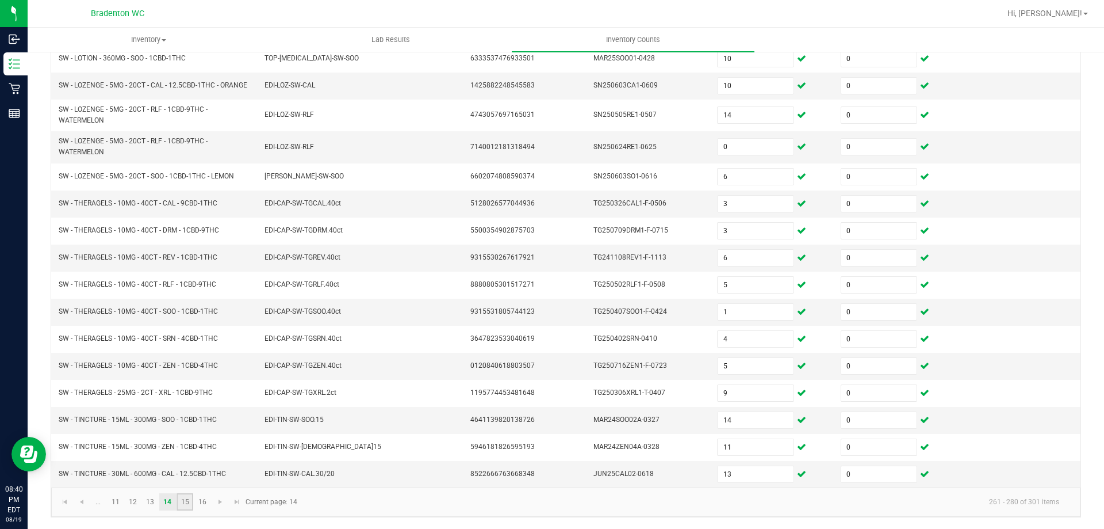
click at [184, 501] on link "15" at bounding box center [185, 501] width 17 height 17
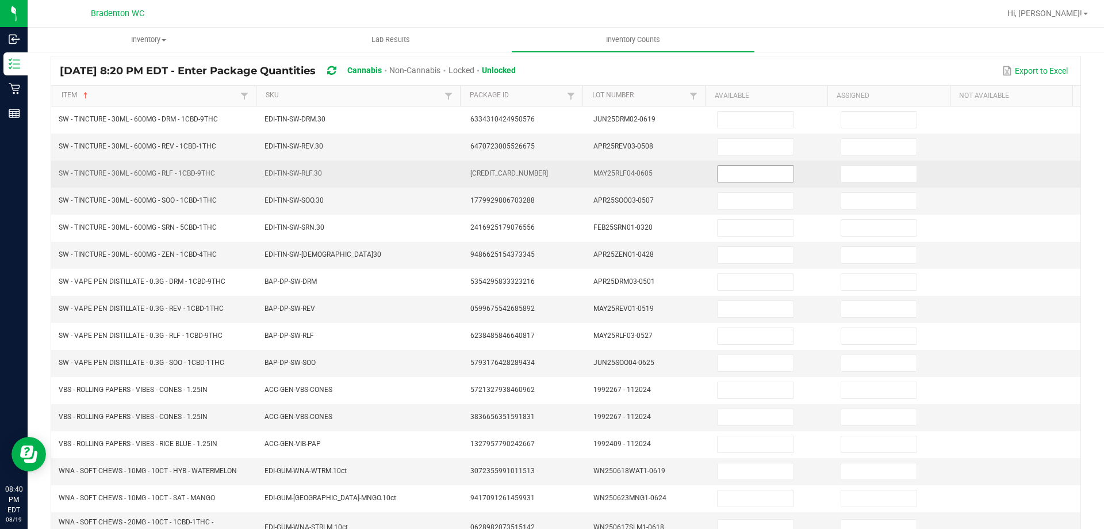
scroll to position [0, 0]
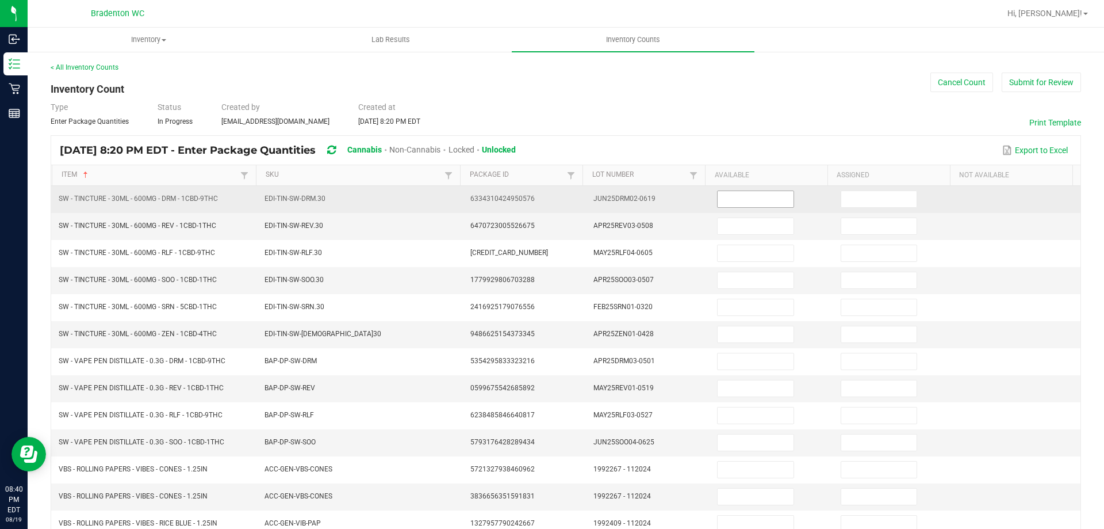
click at [734, 204] on input at bounding box center [755, 199] width 75 height 16
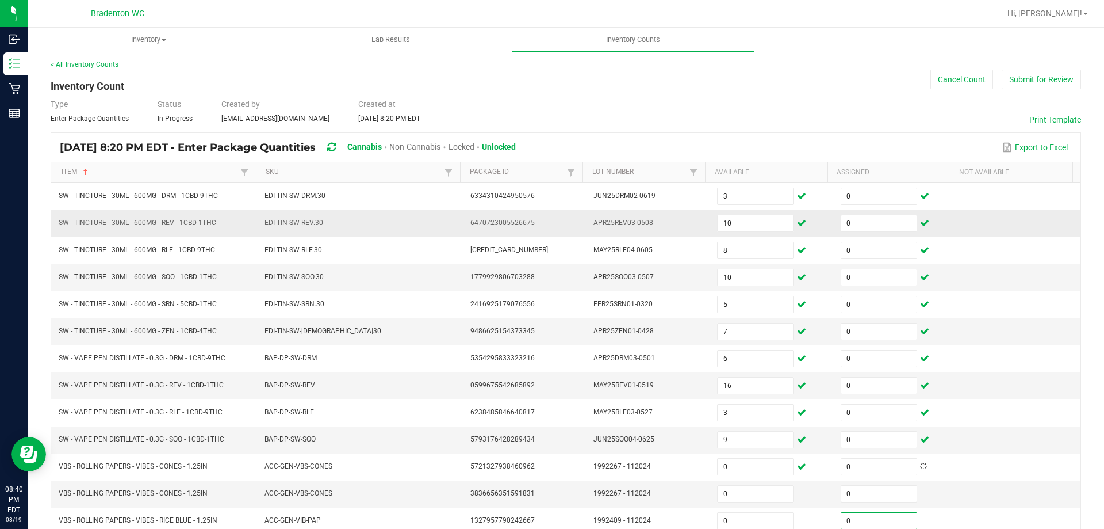
scroll to position [258, 0]
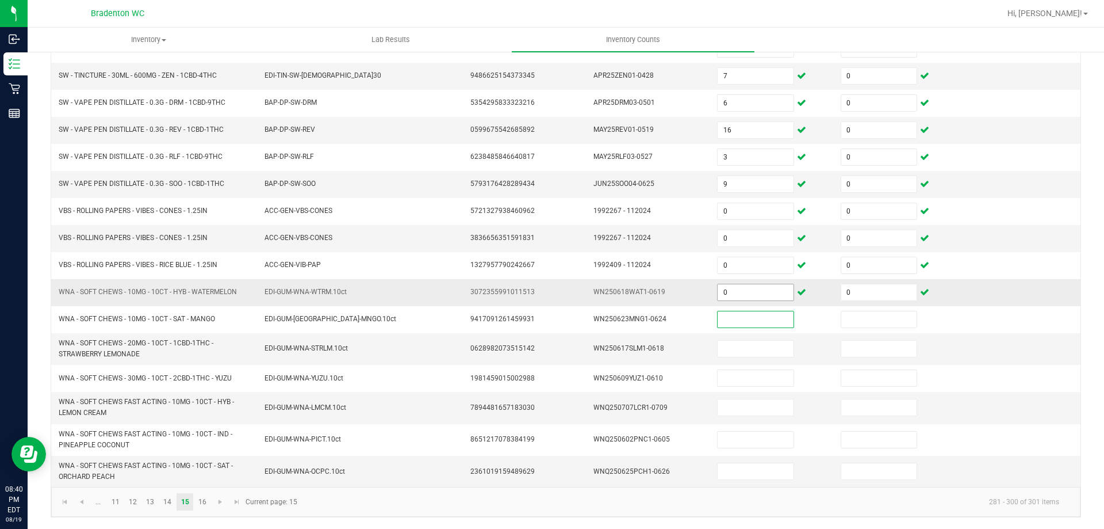
click at [761, 295] on input "0" at bounding box center [755, 292] width 75 height 16
click at [204, 497] on link "16" at bounding box center [202, 501] width 17 height 17
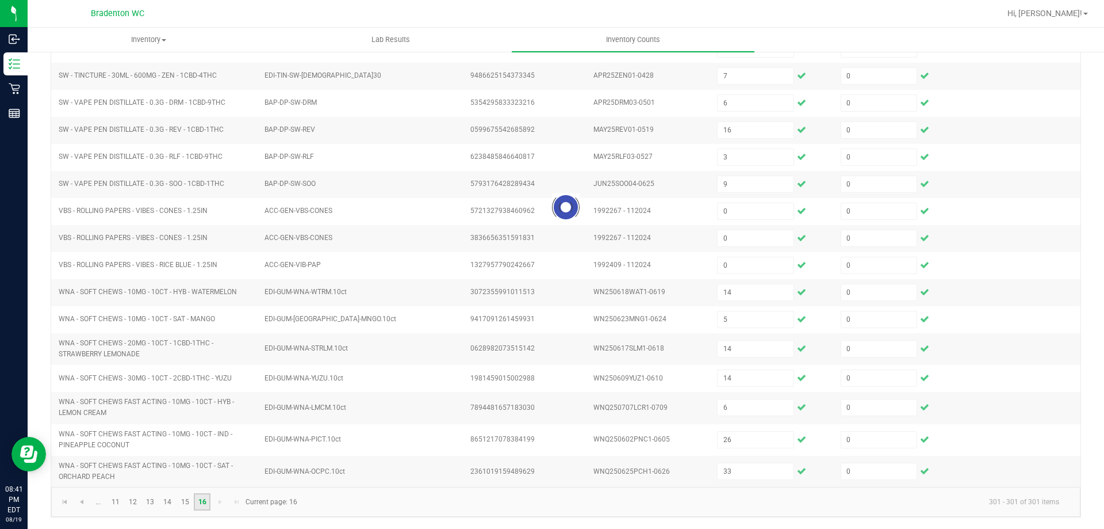
scroll to position [0, 0]
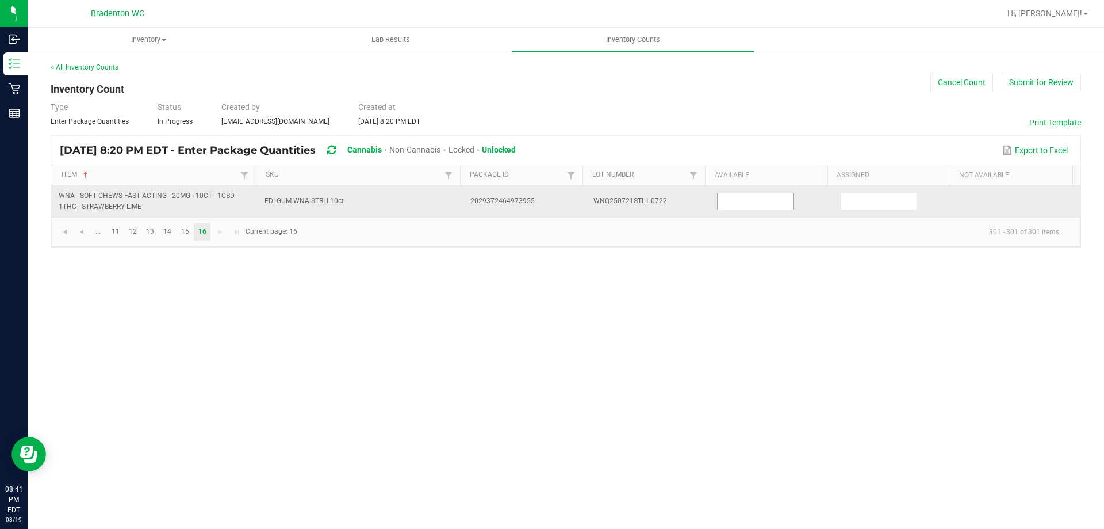
click at [737, 205] on input at bounding box center [755, 201] width 75 height 16
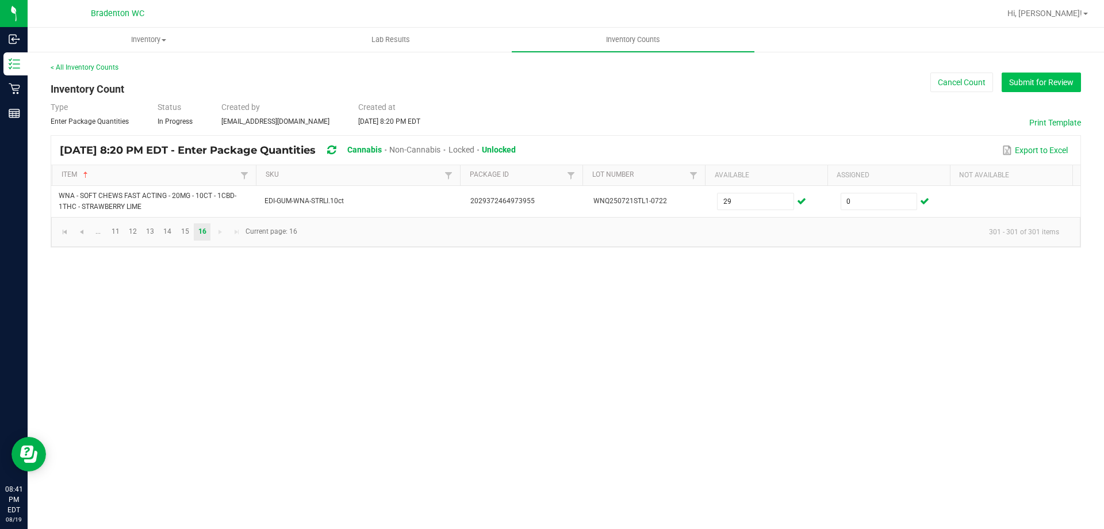
click at [1036, 81] on button "Submit for Review" at bounding box center [1041, 82] width 79 height 20
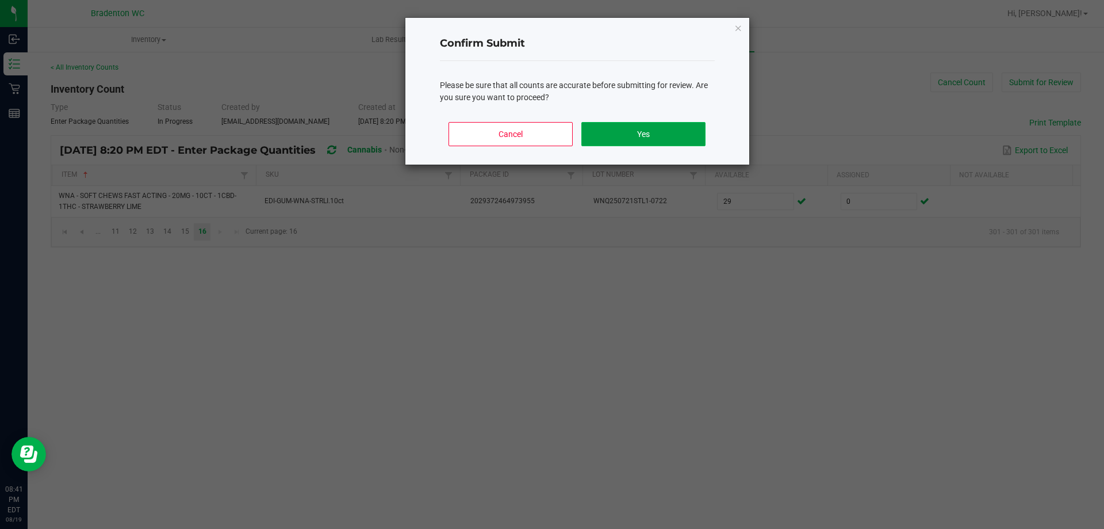
click at [669, 128] on button "Yes" at bounding box center [643, 134] width 124 height 24
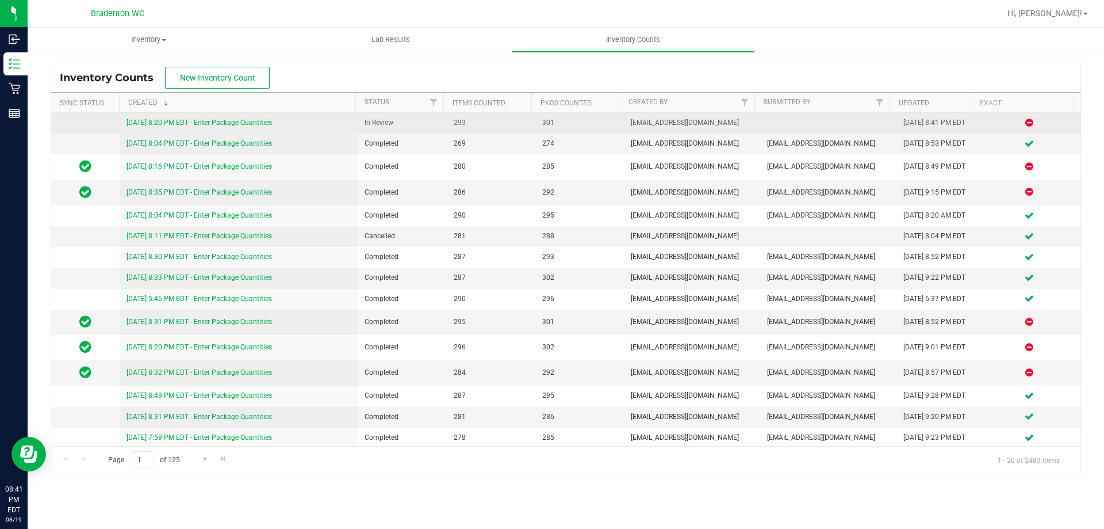
click at [252, 123] on link "[DATE] 8:20 PM EDT - Enter Package Quantities" at bounding box center [200, 122] width 146 height 8
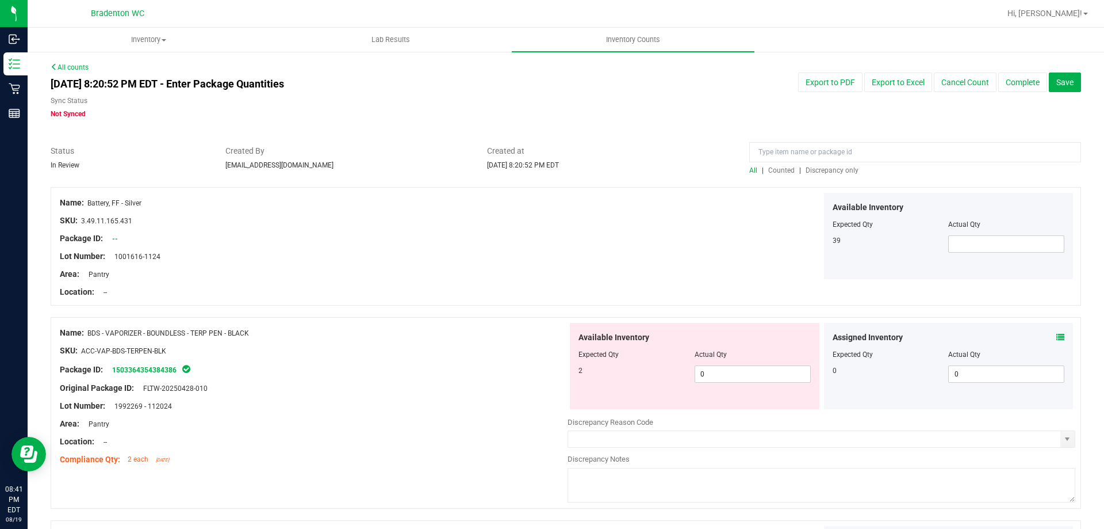
click at [831, 169] on span "Discrepancy only" at bounding box center [832, 170] width 53 height 8
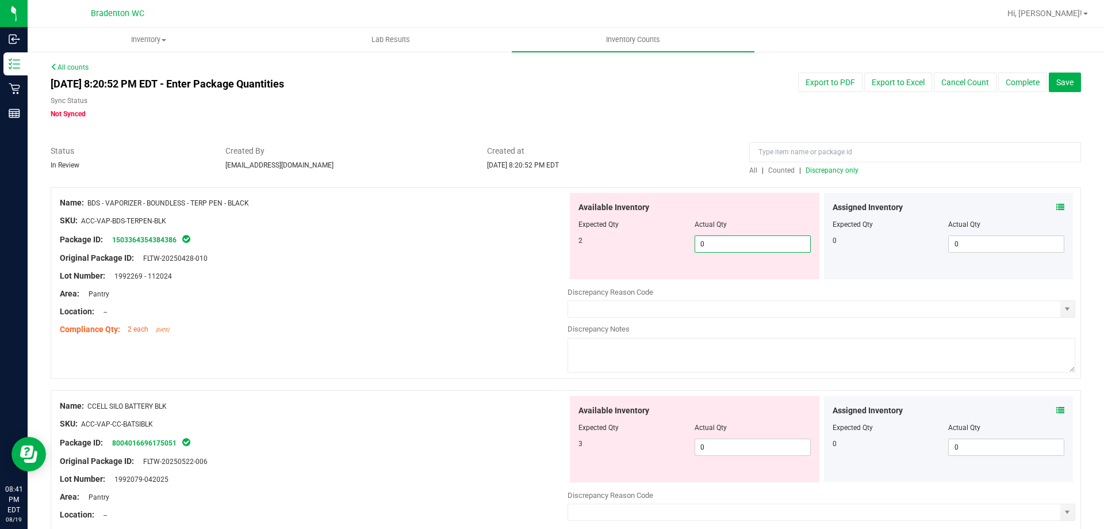
click at [739, 244] on span "0 0" at bounding box center [753, 243] width 116 height 17
drag, startPoint x: 503, startPoint y: 254, endPoint x: 576, endPoint y: 274, distance: 75.4
click at [503, 254] on div "Original Package ID: FLTW-20250428-010" at bounding box center [314, 258] width 508 height 12
click at [710, 242] on span "3 3" at bounding box center [753, 243] width 116 height 17
click at [320, 246] on div at bounding box center [314, 249] width 508 height 6
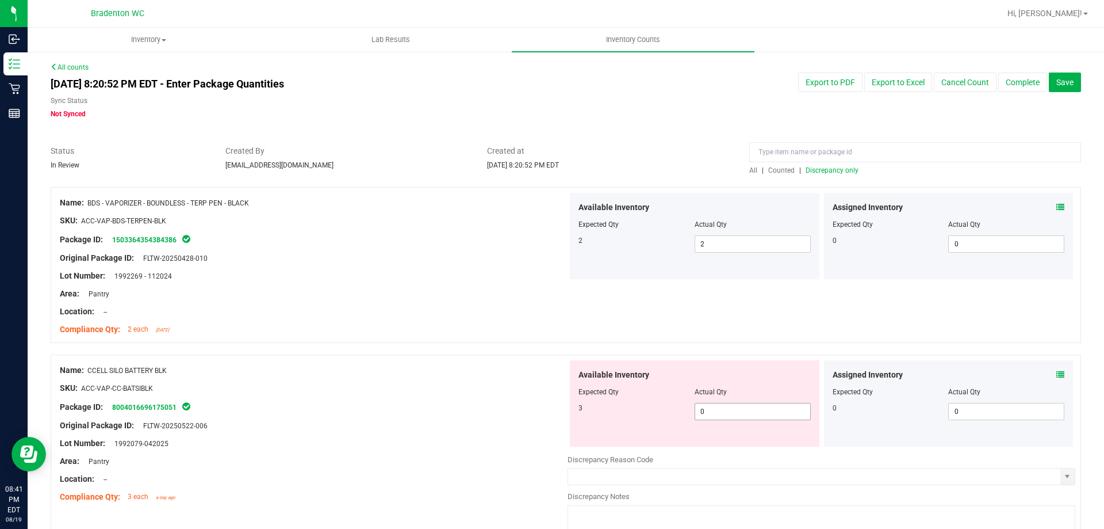
click at [703, 404] on span "0 0" at bounding box center [753, 411] width 116 height 17
drag, startPoint x: 381, startPoint y: 352, endPoint x: 499, endPoint y: 338, distance: 118.2
click at [387, 349] on div at bounding box center [566, 349] width 1031 height 12
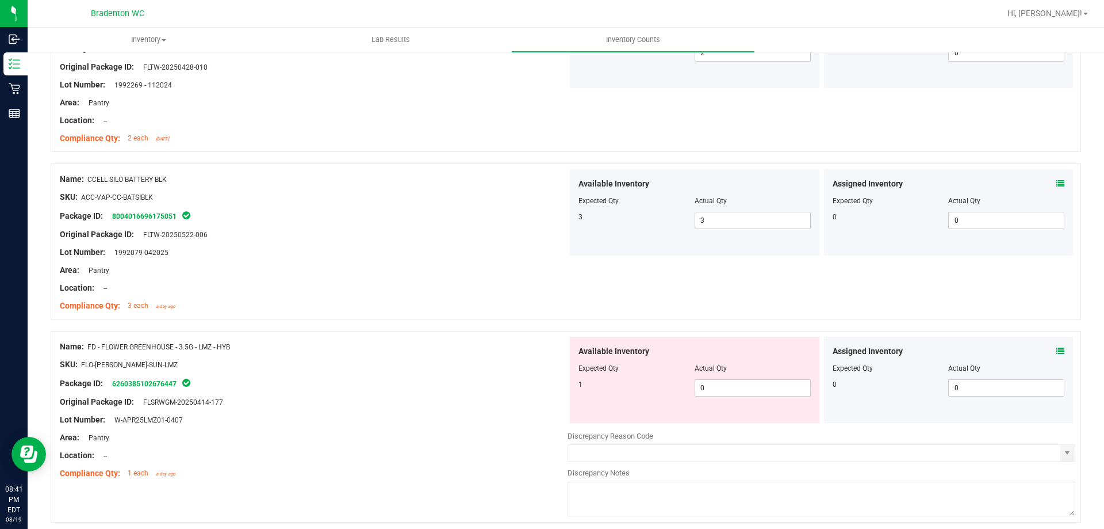
scroll to position [230, 0]
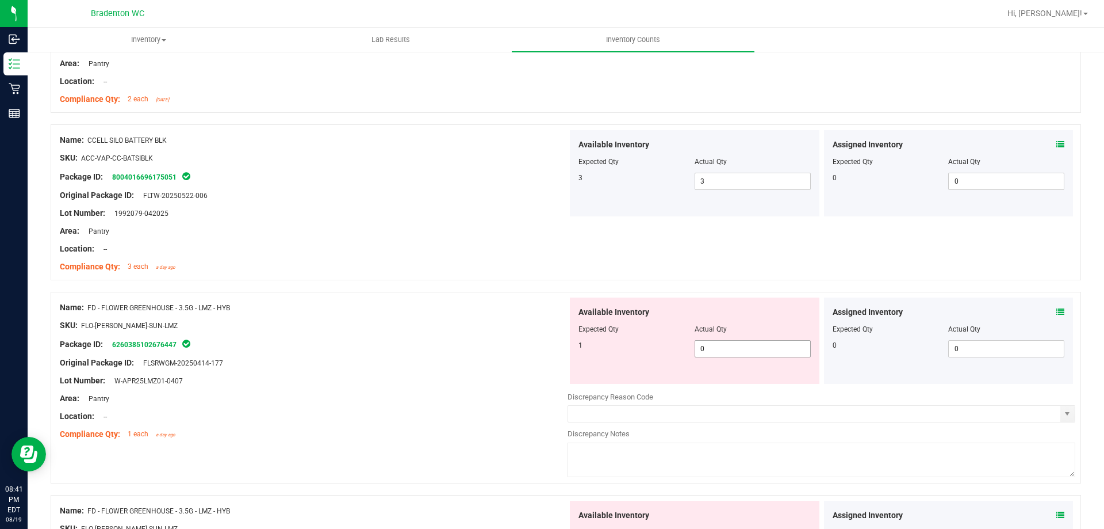
click at [730, 352] on span "0 0" at bounding box center [753, 348] width 116 height 17
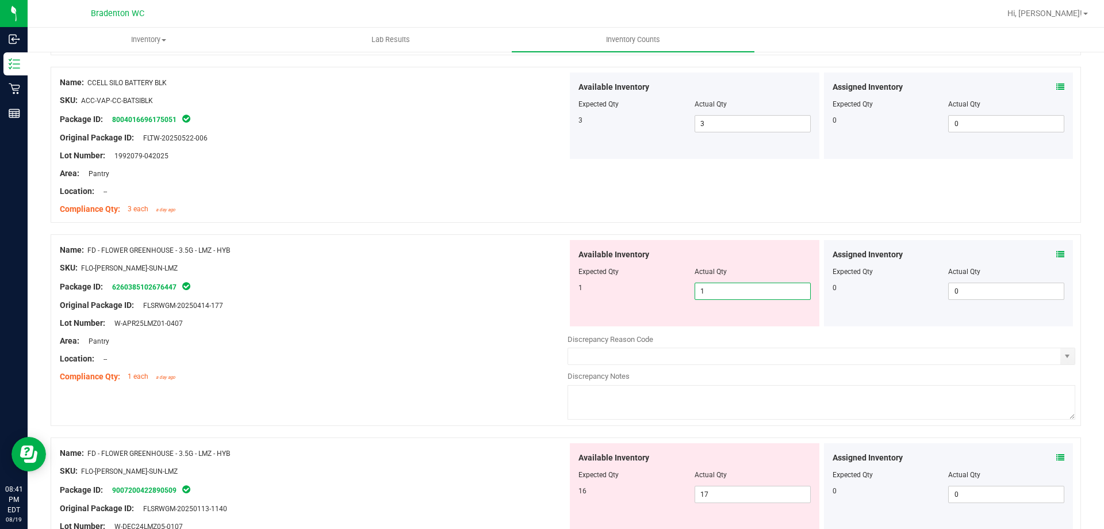
click at [542, 282] on div "Package ID: 6260385102676447" at bounding box center [314, 287] width 508 height 14
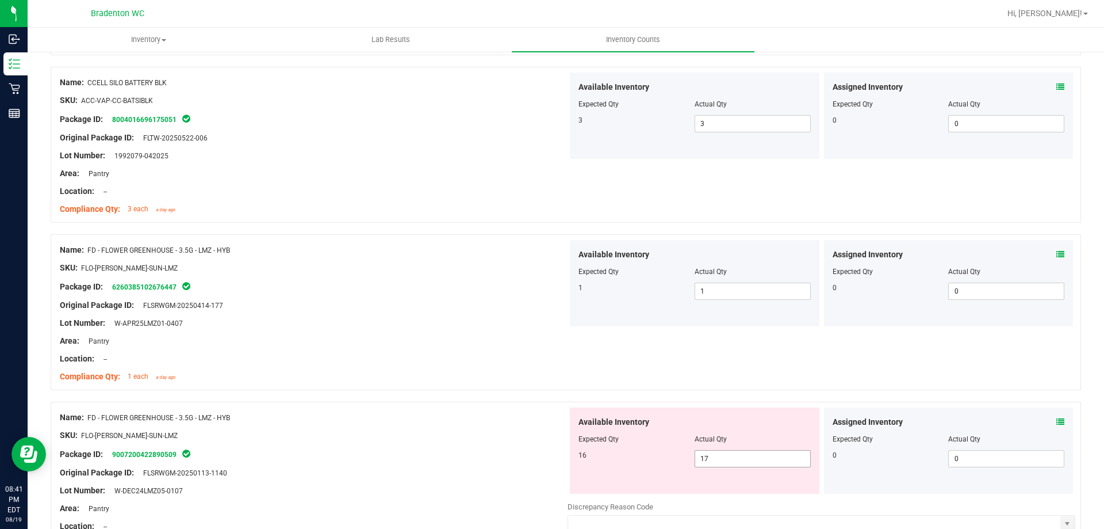
click at [718, 461] on span "17 17" at bounding box center [753, 458] width 116 height 17
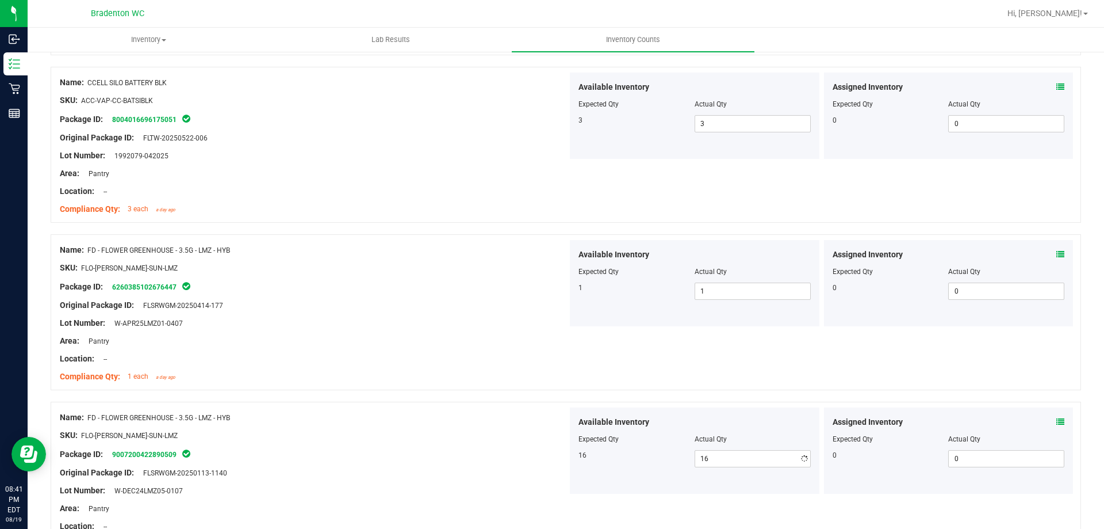
click at [390, 372] on div "Compliance Qty: 1 each a day ago" at bounding box center [314, 376] width 508 height 12
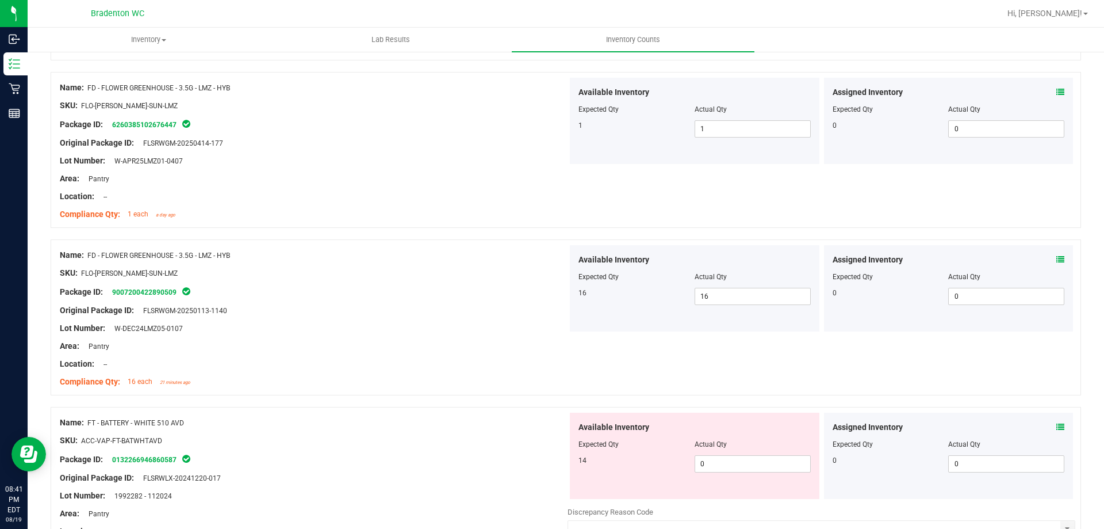
scroll to position [460, 0]
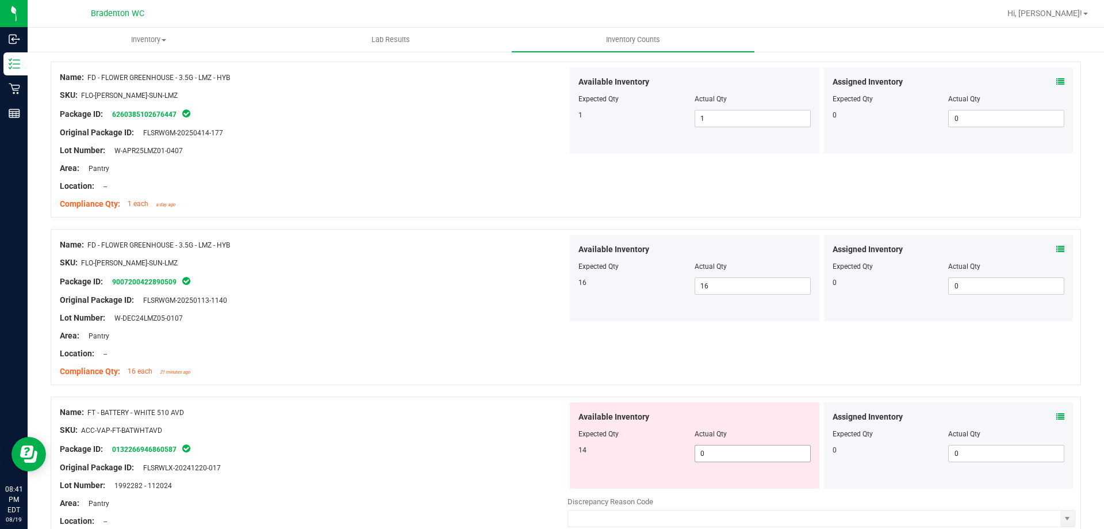
click at [734, 450] on span "0 0" at bounding box center [753, 453] width 116 height 17
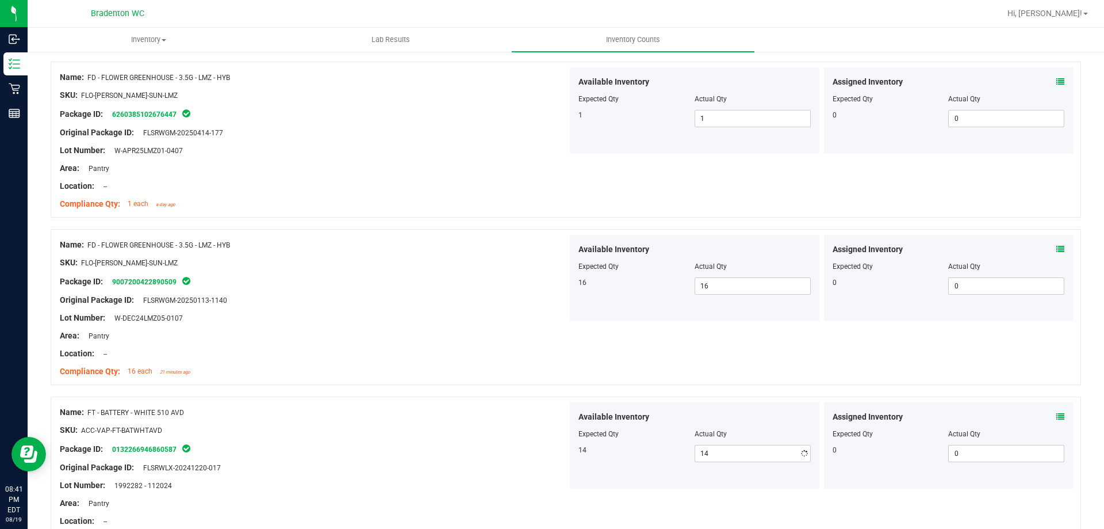
click at [450, 408] on div "Name: FT - BATTERY - WHITE 510 AVD" at bounding box center [314, 412] width 508 height 12
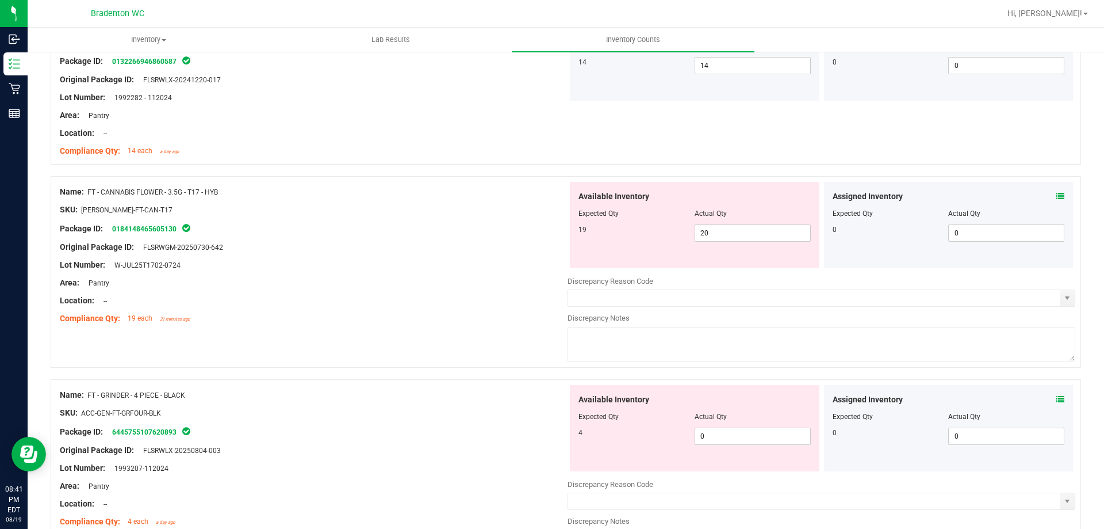
scroll to position [863, 0]
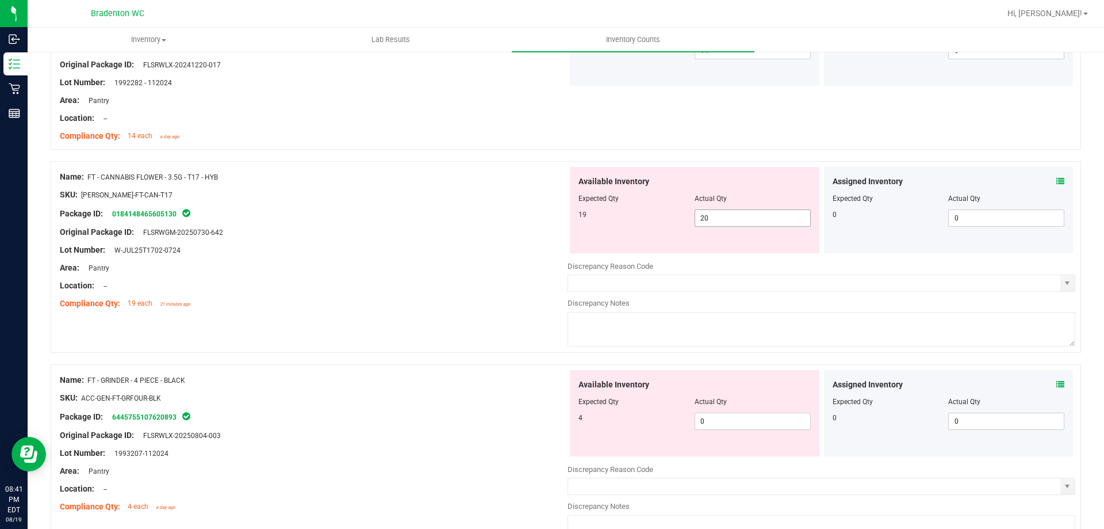
click at [708, 220] on span "20 20" at bounding box center [753, 217] width 116 height 17
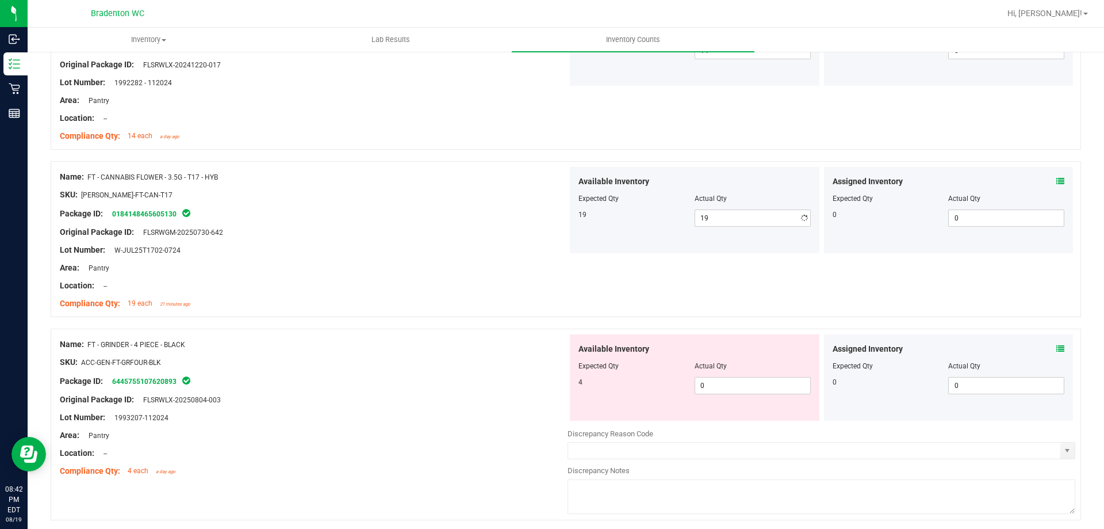
click at [428, 239] on div at bounding box center [314, 241] width 508 height 6
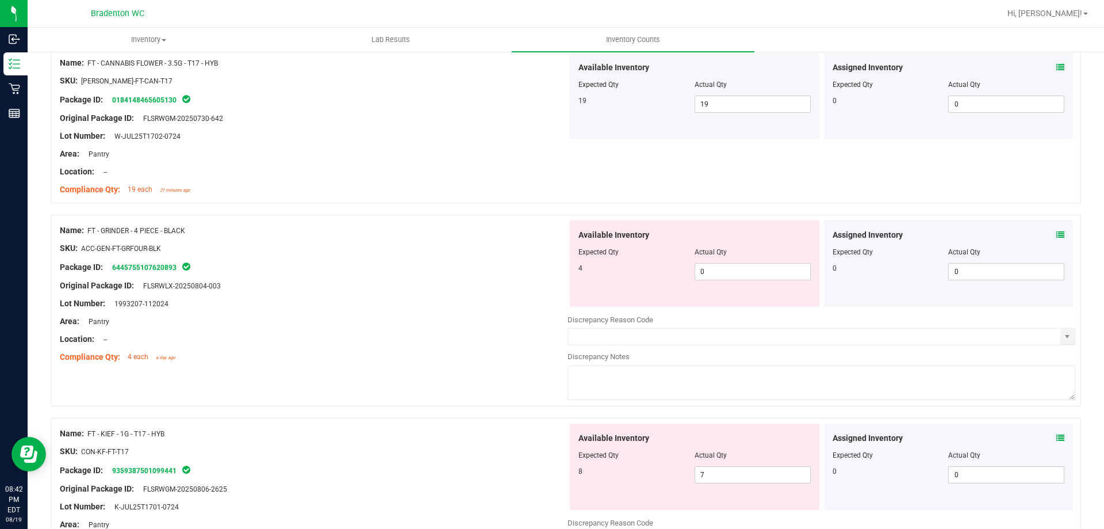
scroll to position [978, 0]
click at [722, 270] on span "0 0" at bounding box center [753, 270] width 116 height 17
click at [294, 261] on div "Package ID: 6445755107620893" at bounding box center [314, 266] width 508 height 14
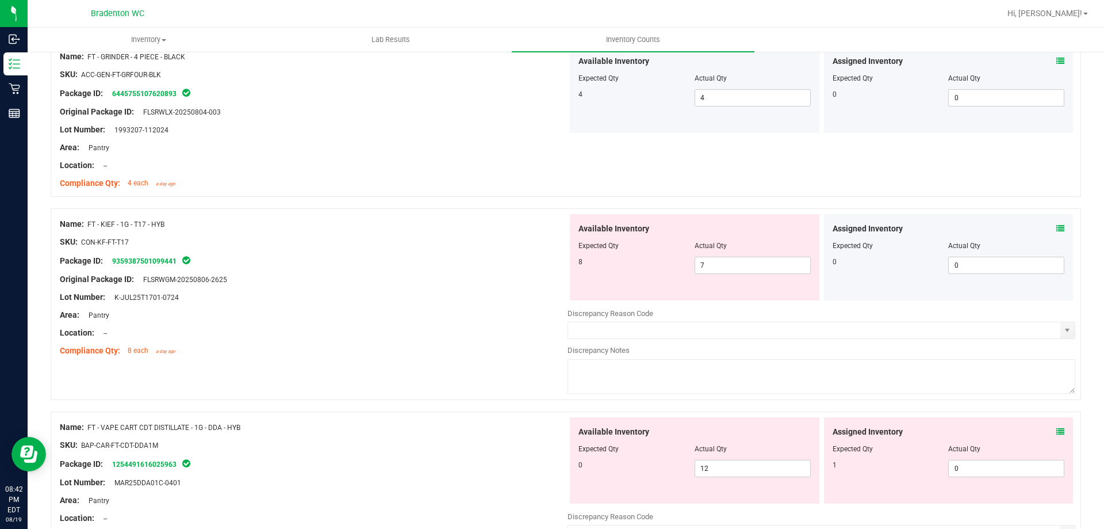
scroll to position [1208, 0]
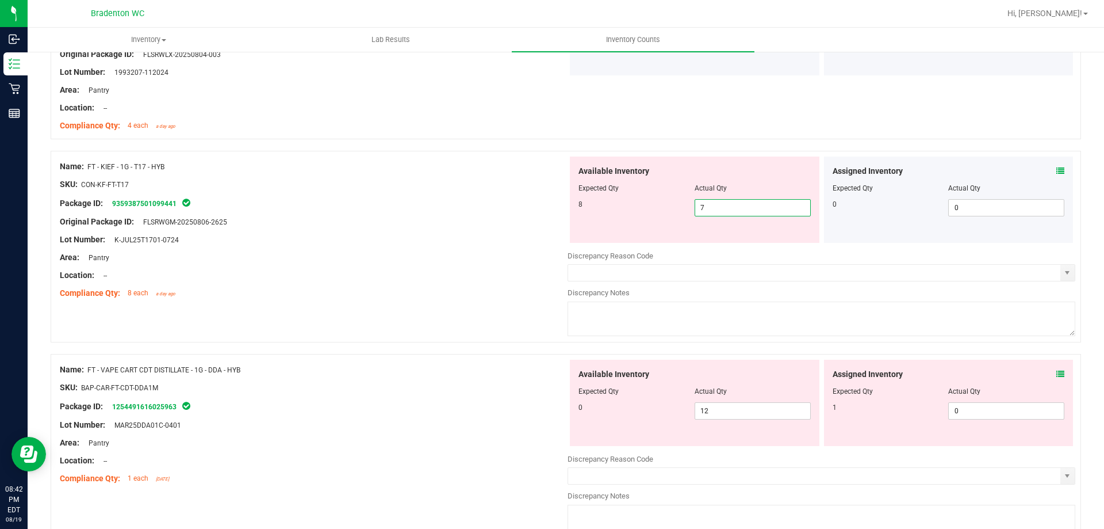
click at [742, 206] on span "7 7" at bounding box center [753, 207] width 116 height 17
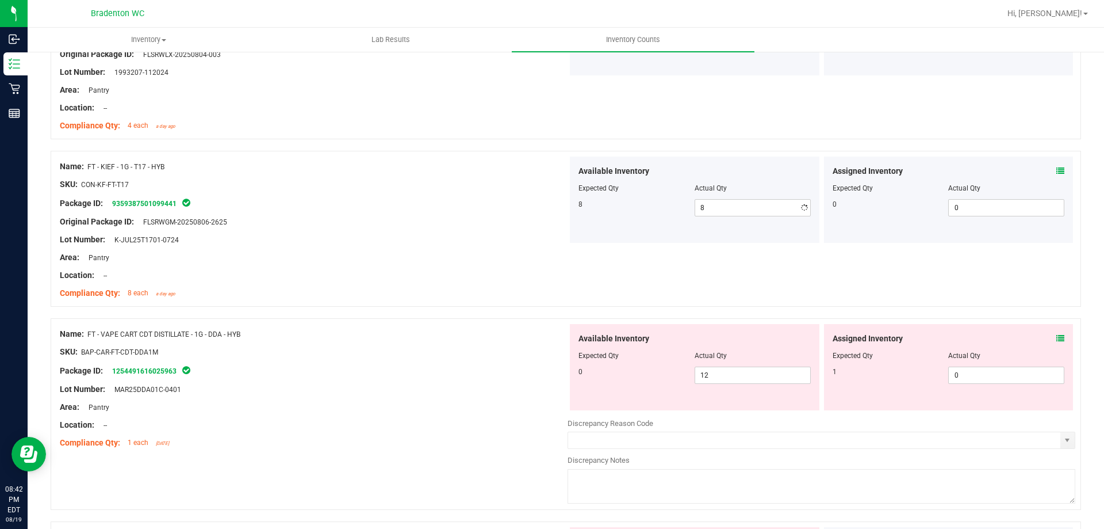
click at [537, 225] on div "Original Package ID: FLSRWGM-20250806-2625" at bounding box center [314, 222] width 508 height 12
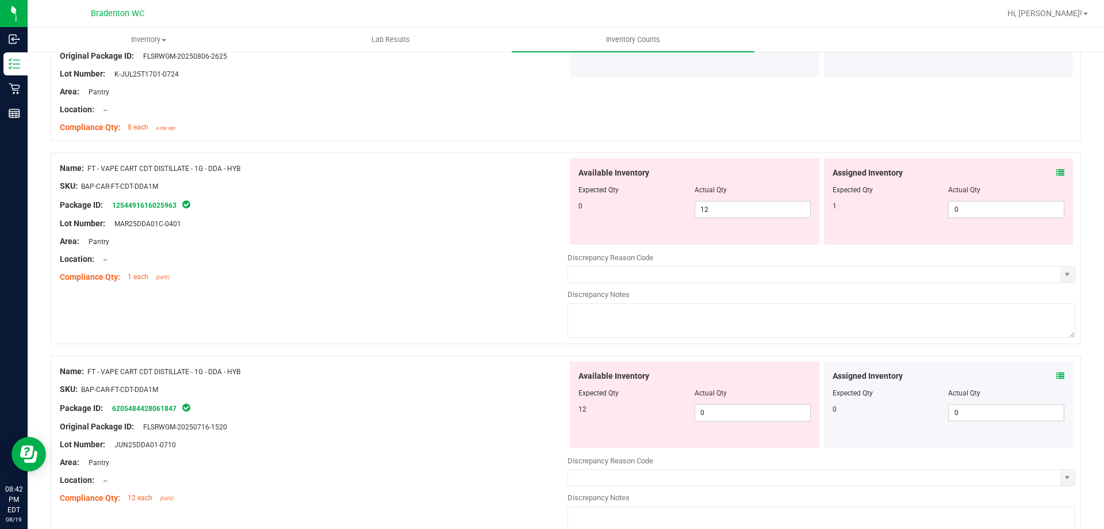
scroll to position [1380, 0]
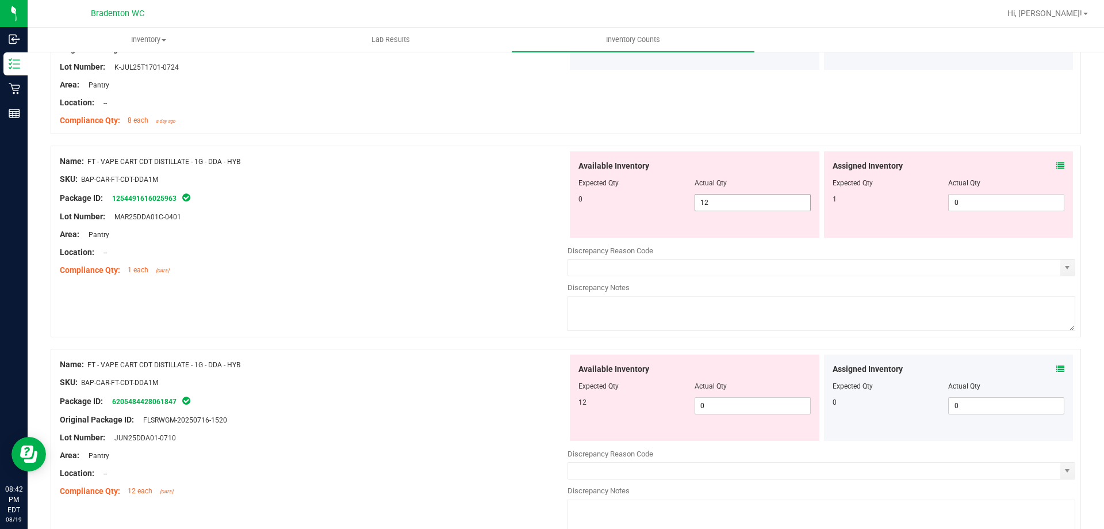
click at [720, 196] on span "12 12" at bounding box center [753, 202] width 116 height 17
click at [991, 205] on span "0 0" at bounding box center [1006, 202] width 116 height 17
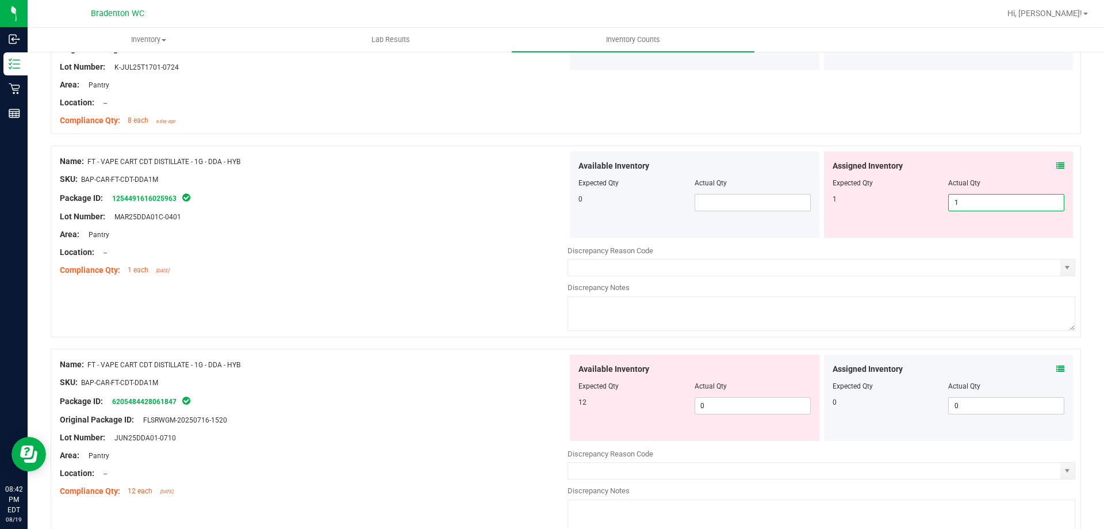
drag, startPoint x: 557, startPoint y: 224, endPoint x: 708, endPoint y: 374, distance: 213.1
click at [557, 225] on div at bounding box center [314, 226] width 508 height 6
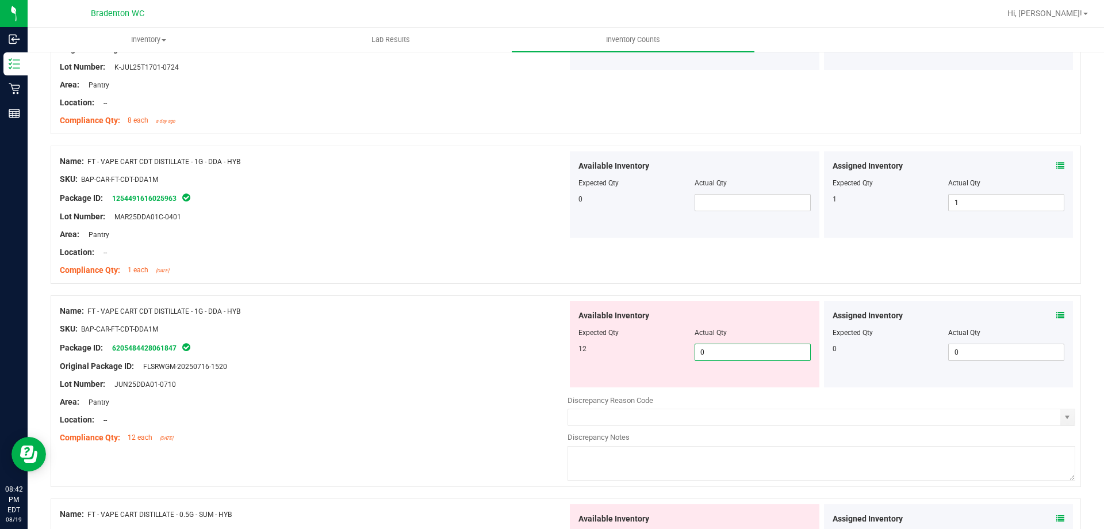
click at [720, 349] on span "0 0" at bounding box center [753, 351] width 116 height 17
click at [511, 353] on div "Package ID: 6205484428061847" at bounding box center [314, 347] width 508 height 14
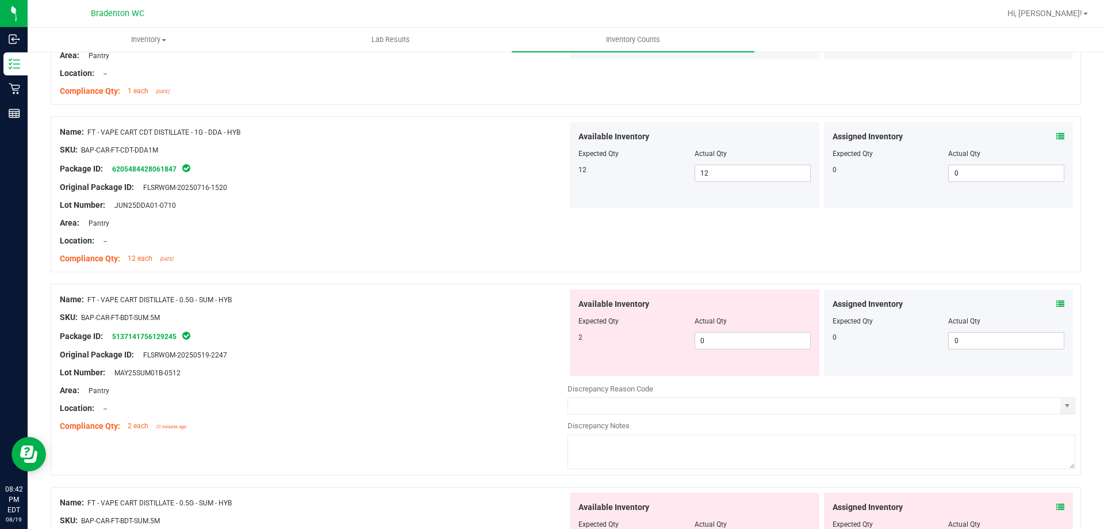
scroll to position [1610, 0]
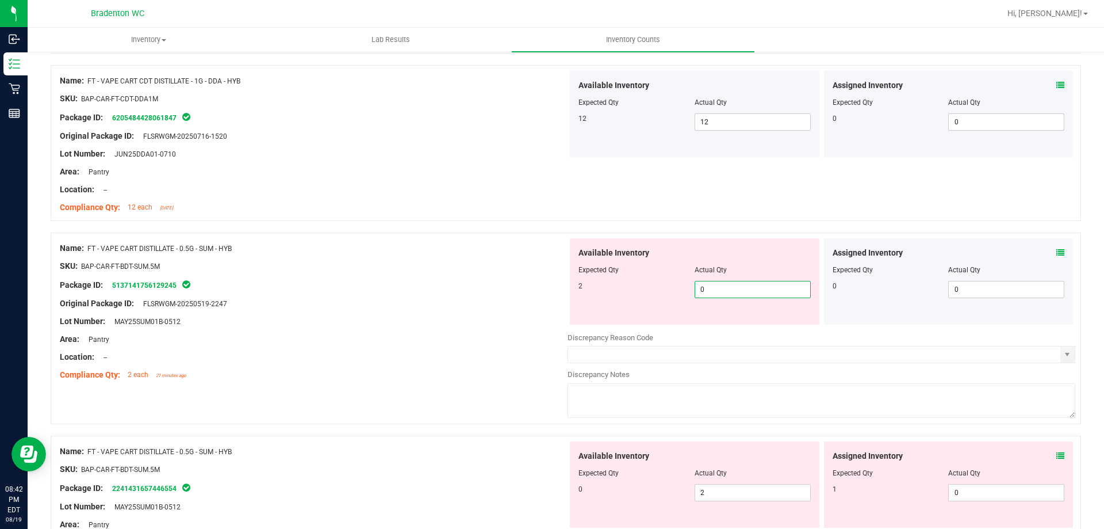
click at [735, 286] on span "0 0" at bounding box center [753, 289] width 116 height 17
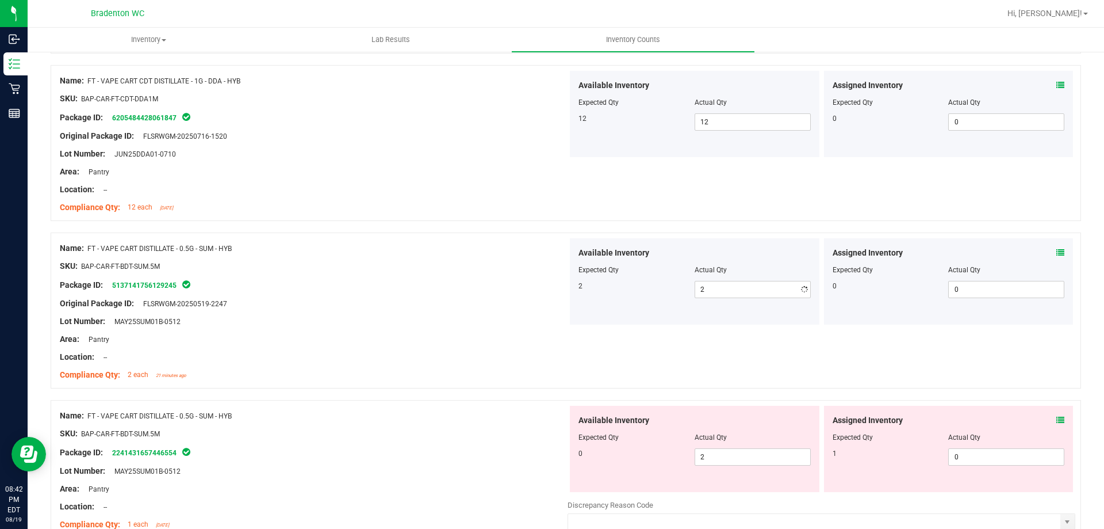
click at [538, 307] on div "Original Package ID: FLSRWGM-20250519-2247" at bounding box center [314, 303] width 508 height 12
click at [710, 459] on span "2 2" at bounding box center [753, 456] width 116 height 17
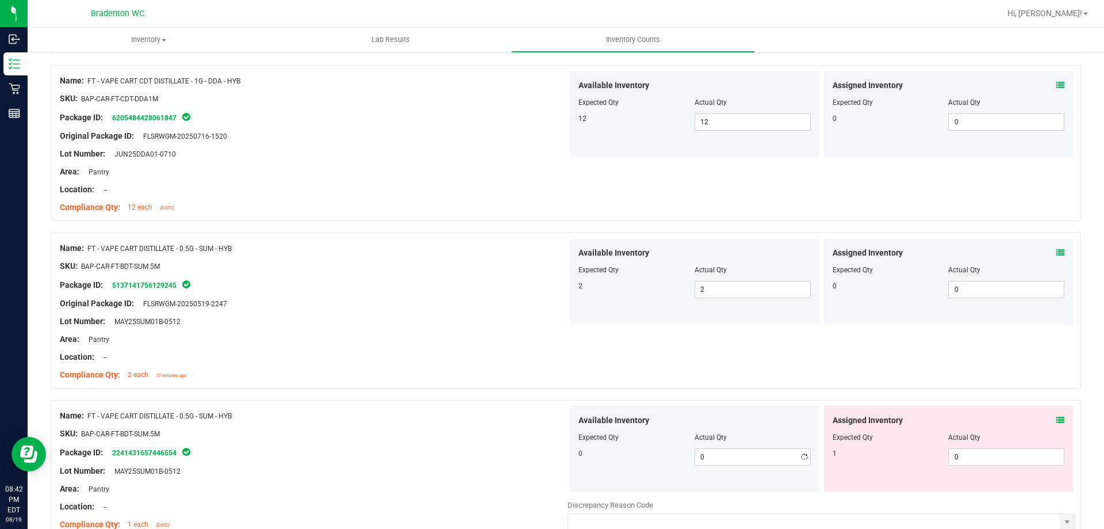
drag, startPoint x: 520, startPoint y: 431, endPoint x: 732, endPoint y: 438, distance: 211.2
click at [532, 431] on div "SKU: BAP-CAR-FT-BDT-SUM.5M" at bounding box center [314, 433] width 508 height 12
click at [955, 453] on span "0 0" at bounding box center [1006, 456] width 116 height 17
click at [554, 392] on div at bounding box center [566, 394] width 1031 height 12
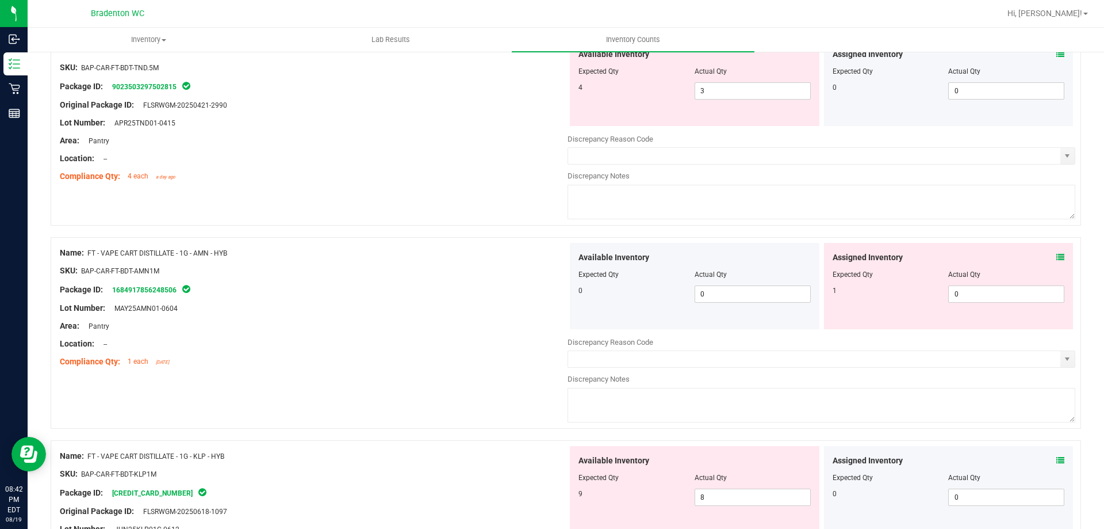
scroll to position [2128, 0]
click at [967, 292] on span "0 0" at bounding box center [1006, 291] width 116 height 17
click at [357, 276] on div at bounding box center [314, 277] width 508 height 6
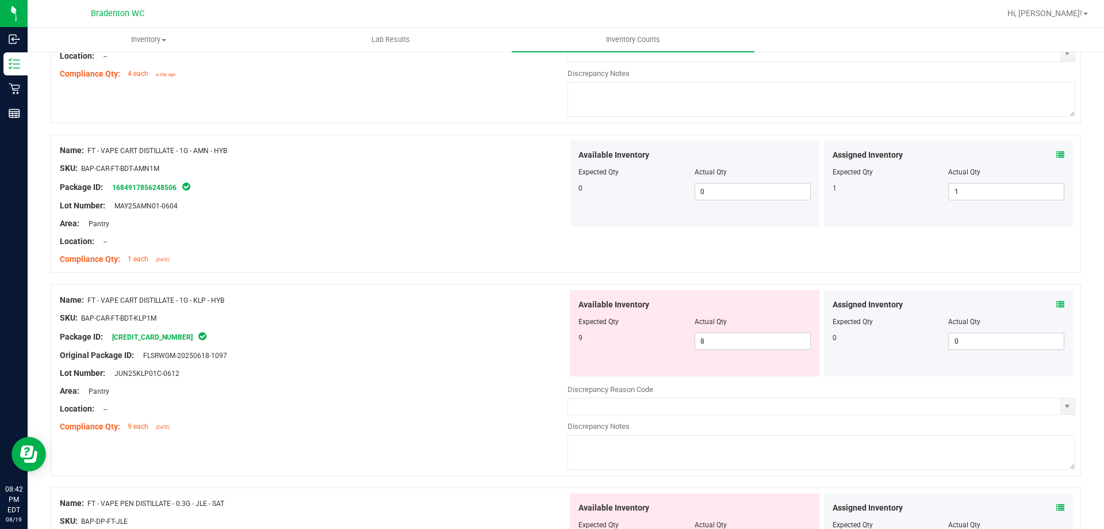
scroll to position [2243, 0]
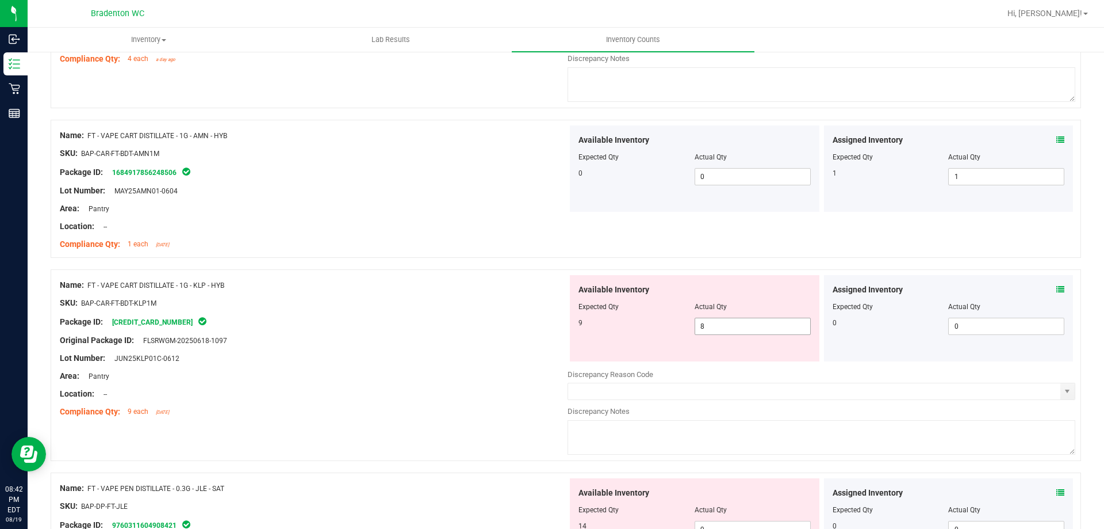
click at [703, 319] on span "8 8" at bounding box center [753, 325] width 116 height 17
click at [556, 323] on div "Package ID: [CREDIT_CARD_NUMBER]" at bounding box center [314, 322] width 508 height 14
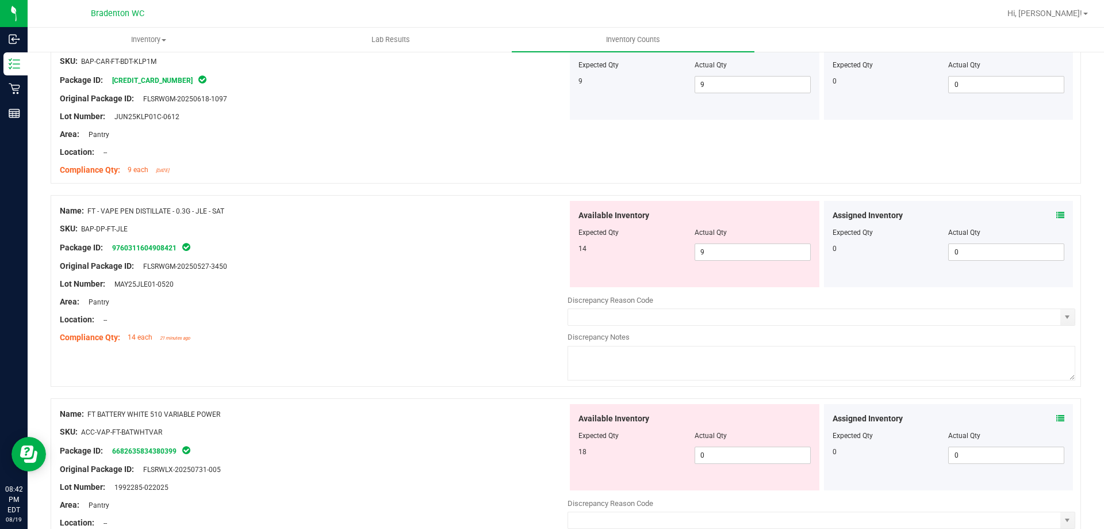
scroll to position [2530, 0]
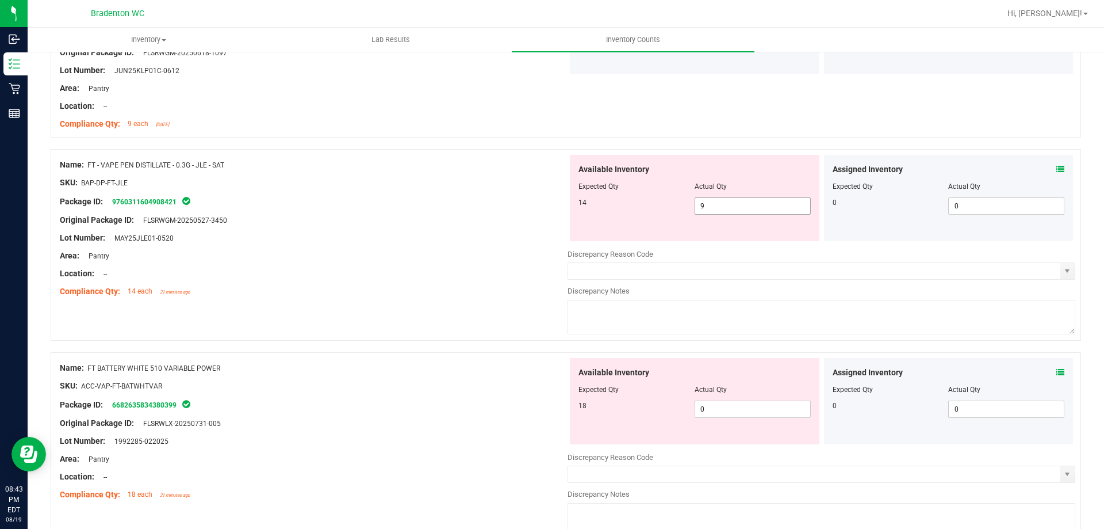
click at [733, 206] on input "9" at bounding box center [752, 206] width 115 height 16
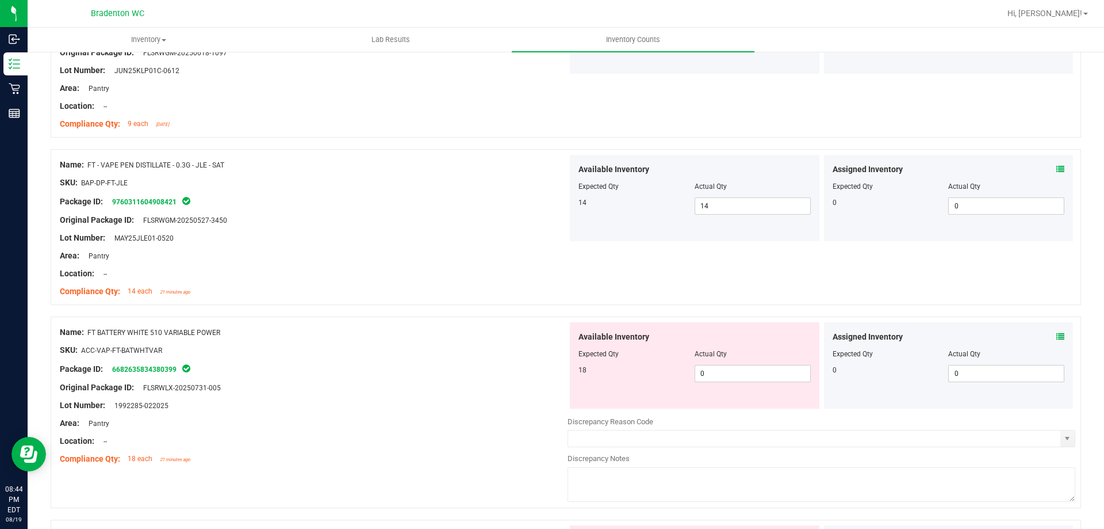
drag, startPoint x: 507, startPoint y: 254, endPoint x: 362, endPoint y: 224, distance: 147.4
click at [362, 224] on div "Original Package ID: FLSRWGM-20250527-3450" at bounding box center [314, 220] width 508 height 12
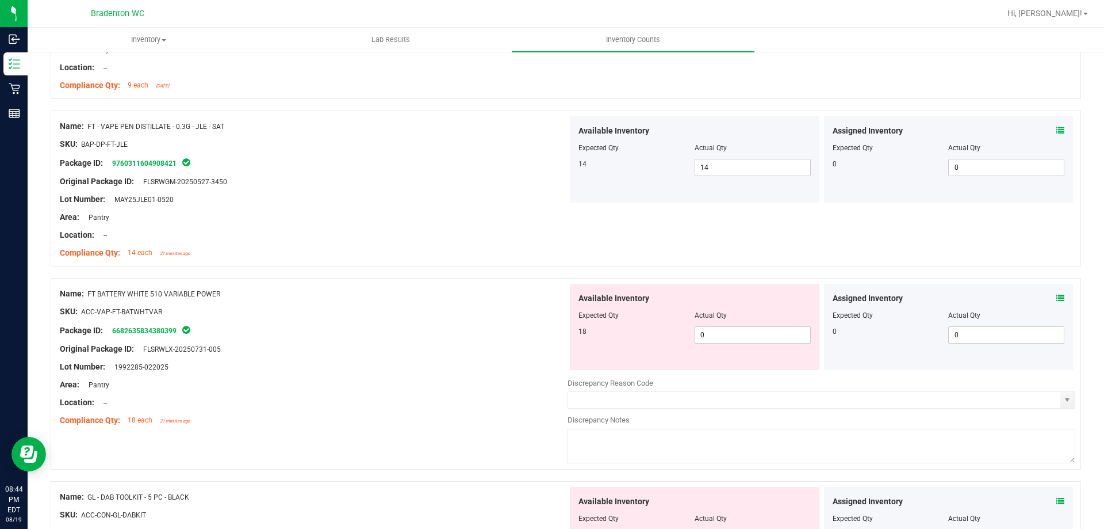
scroll to position [2588, 0]
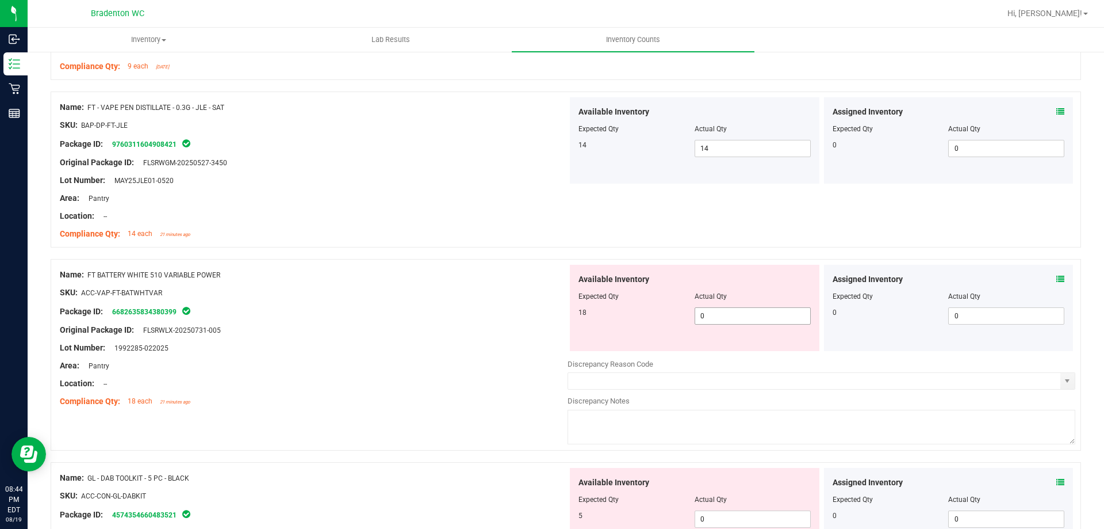
click at [721, 315] on span "0 0" at bounding box center [753, 315] width 116 height 17
click at [508, 304] on div "Package ID: 6682635834380399" at bounding box center [314, 311] width 508 height 14
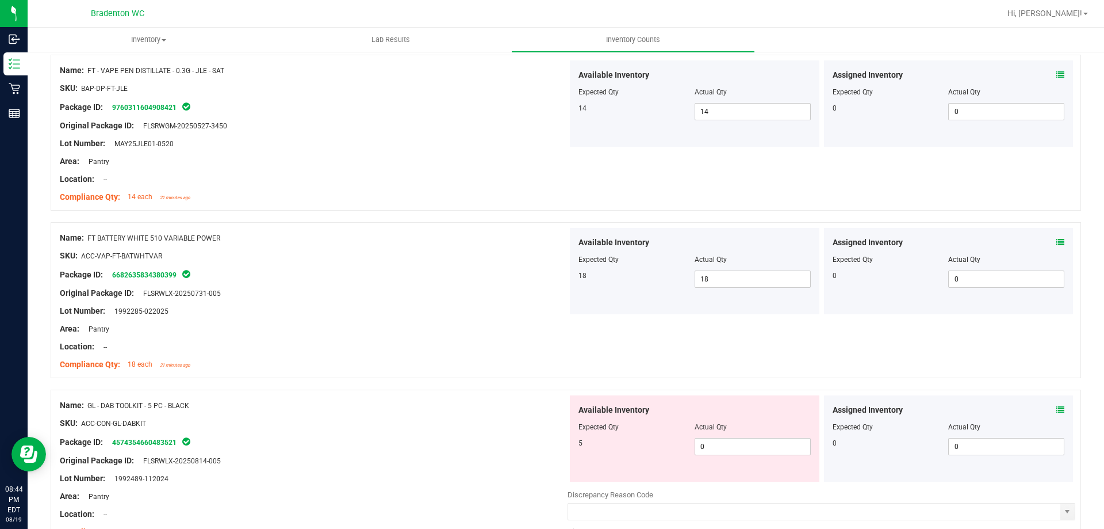
scroll to position [2645, 0]
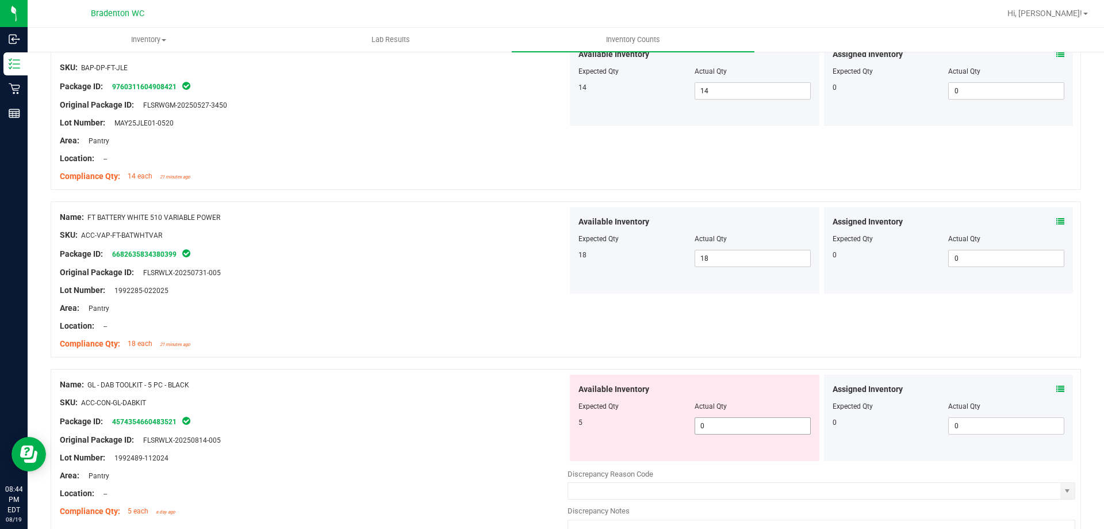
click at [733, 428] on span "0 0" at bounding box center [753, 425] width 116 height 17
drag, startPoint x: 511, startPoint y: 426, endPoint x: 511, endPoint y: 417, distance: 9.2
click at [511, 426] on div "Package ID: 4574354660483521" at bounding box center [314, 421] width 508 height 14
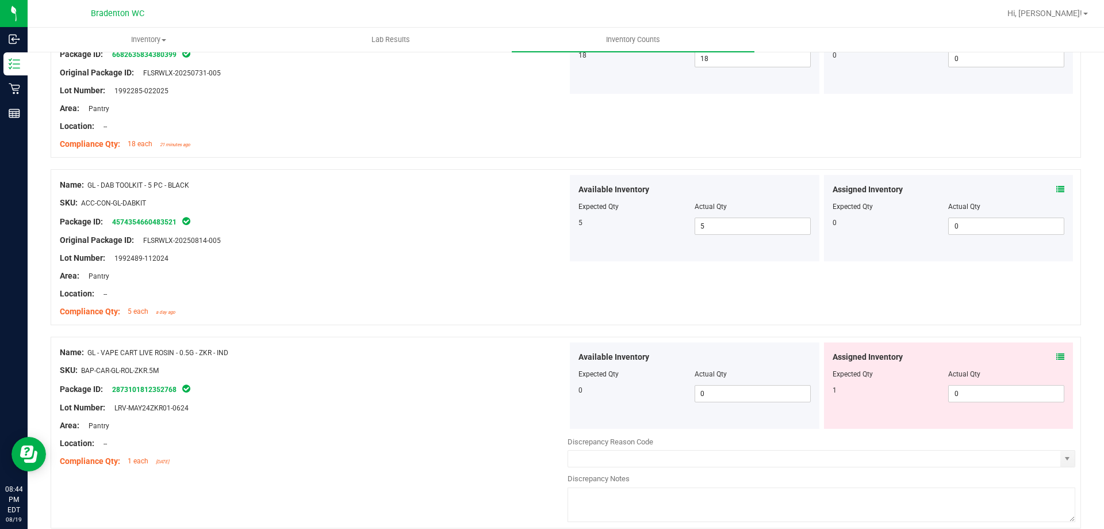
scroll to position [2876, 0]
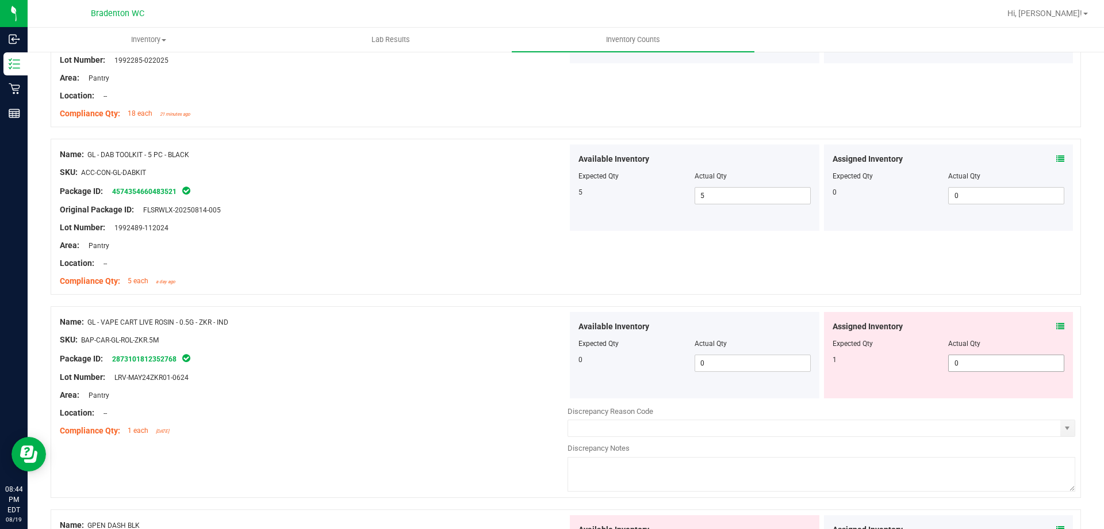
click at [954, 359] on span "0 0" at bounding box center [1006, 362] width 116 height 17
click at [639, 350] on div at bounding box center [695, 352] width 232 height 6
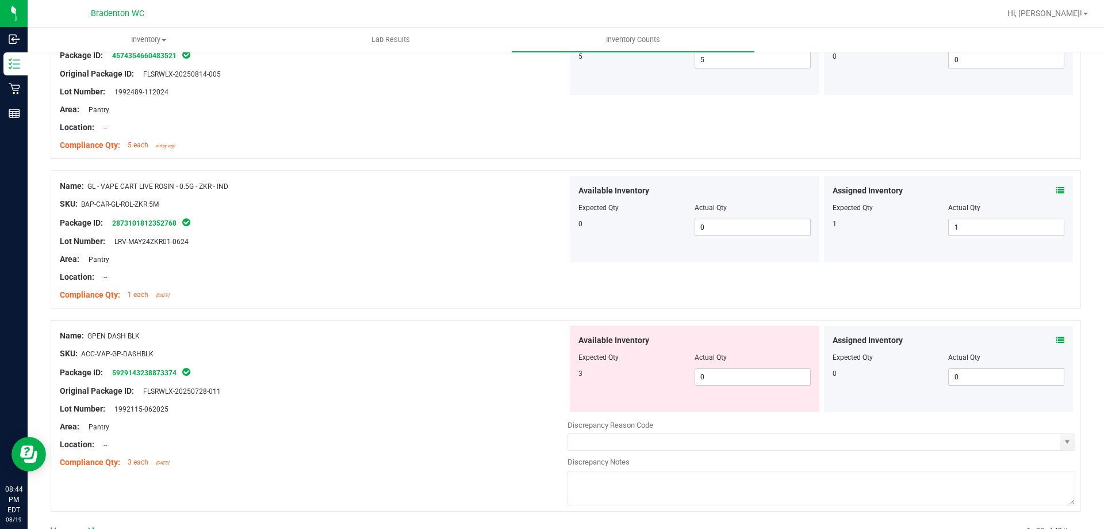
scroll to position [3045, 0]
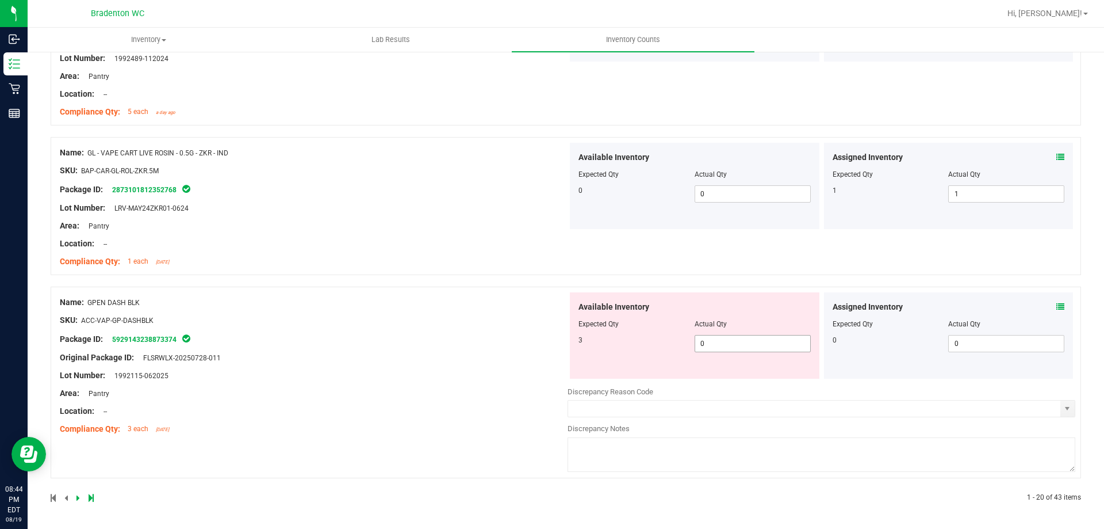
click at [742, 338] on span "0 0" at bounding box center [753, 343] width 116 height 17
drag, startPoint x: 503, startPoint y: 347, endPoint x: 573, endPoint y: 256, distance: 114.3
click at [503, 346] on div "Name: GPEN DASH BLK SKU: ACC-VAP-GP-DASHBLK Package ID: 5929143238873374 Origin…" at bounding box center [314, 365] width 508 height 147
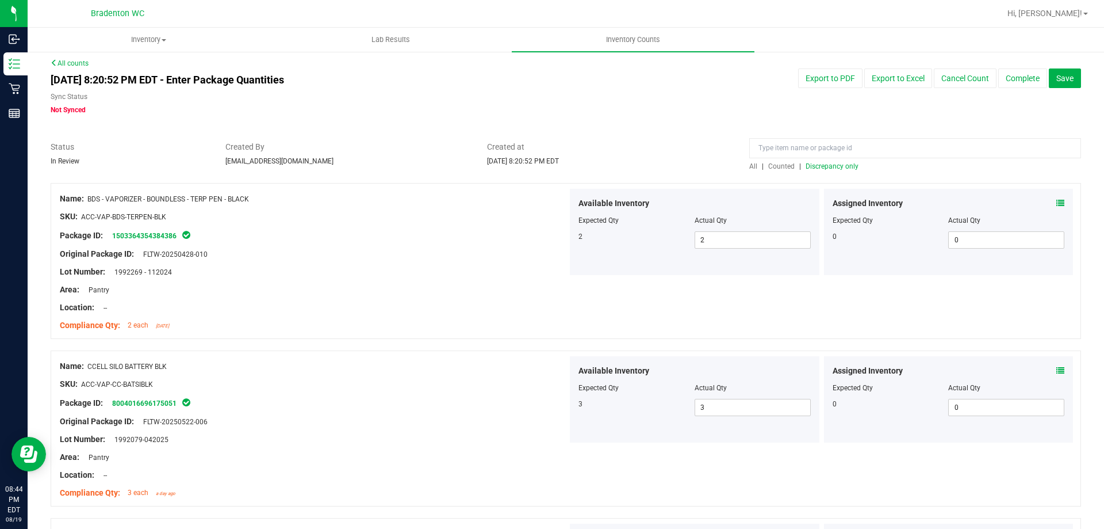
scroll to position [0, 0]
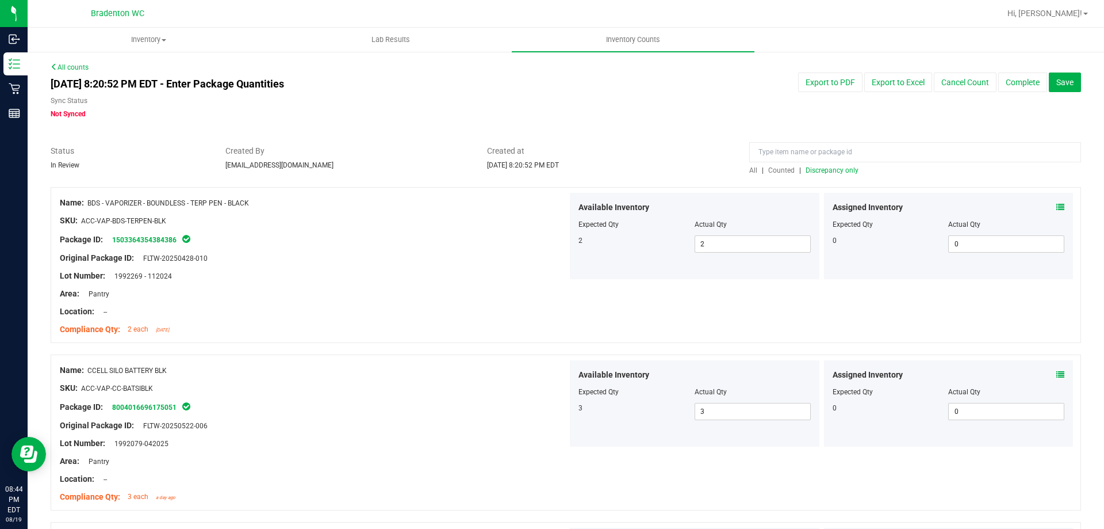
click at [836, 173] on div "All | Counted | Discrepancy only" at bounding box center [915, 170] width 332 height 10
click at [836, 172] on span "Discrepancy only" at bounding box center [832, 170] width 53 height 8
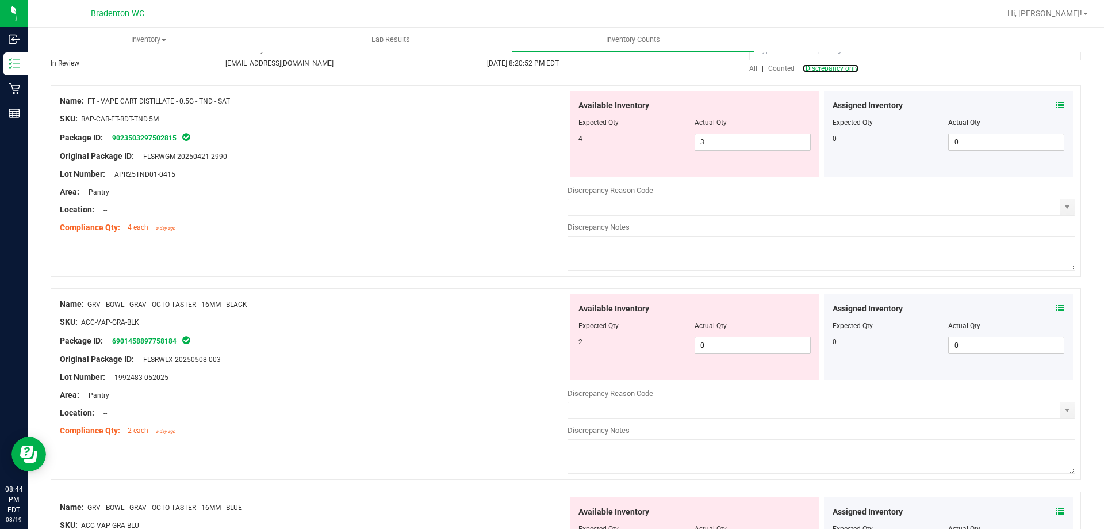
scroll to position [115, 0]
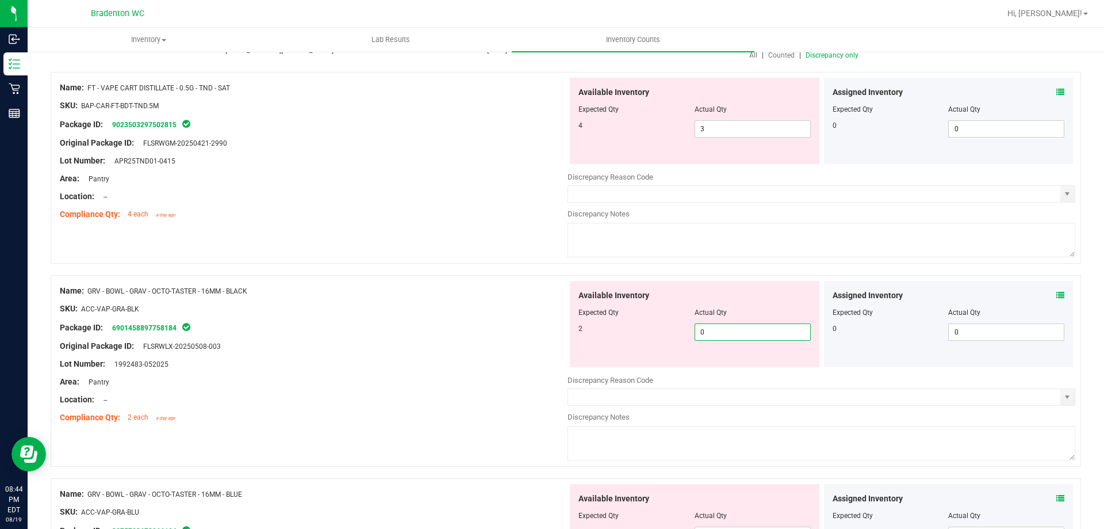
click at [743, 334] on span "0 0" at bounding box center [753, 331] width 116 height 17
click at [556, 342] on div "Original Package ID: FLSRWLX-20250508-003" at bounding box center [314, 346] width 508 height 12
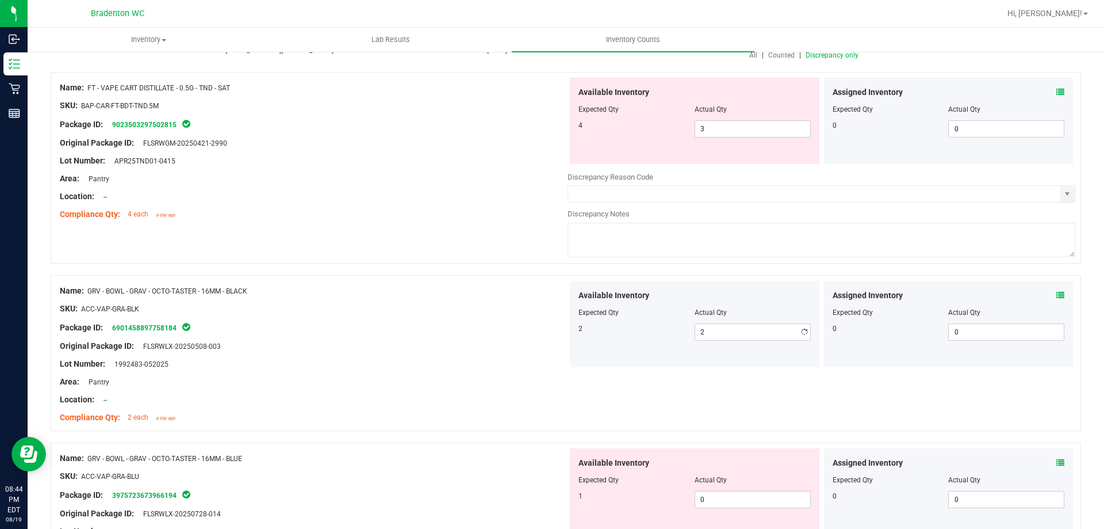
scroll to position [288, 0]
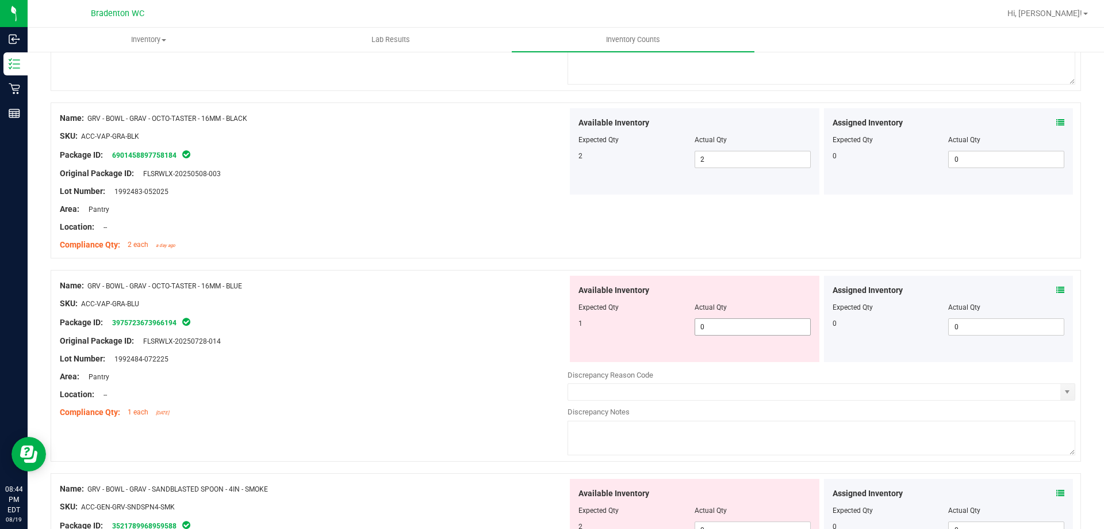
click at [721, 327] on span "0 0" at bounding box center [753, 326] width 116 height 17
click at [431, 294] on div at bounding box center [314, 295] width 508 height 6
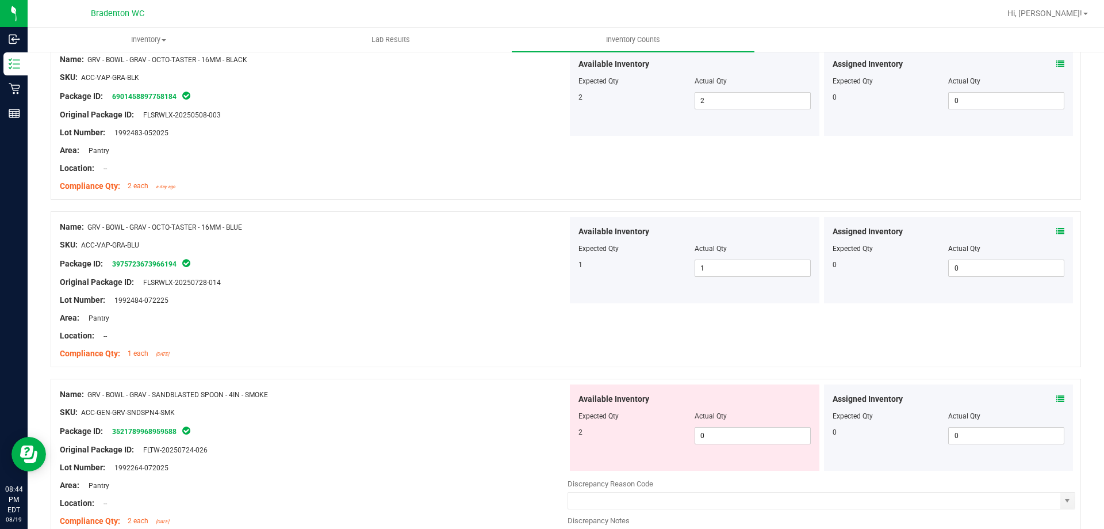
scroll to position [403, 0]
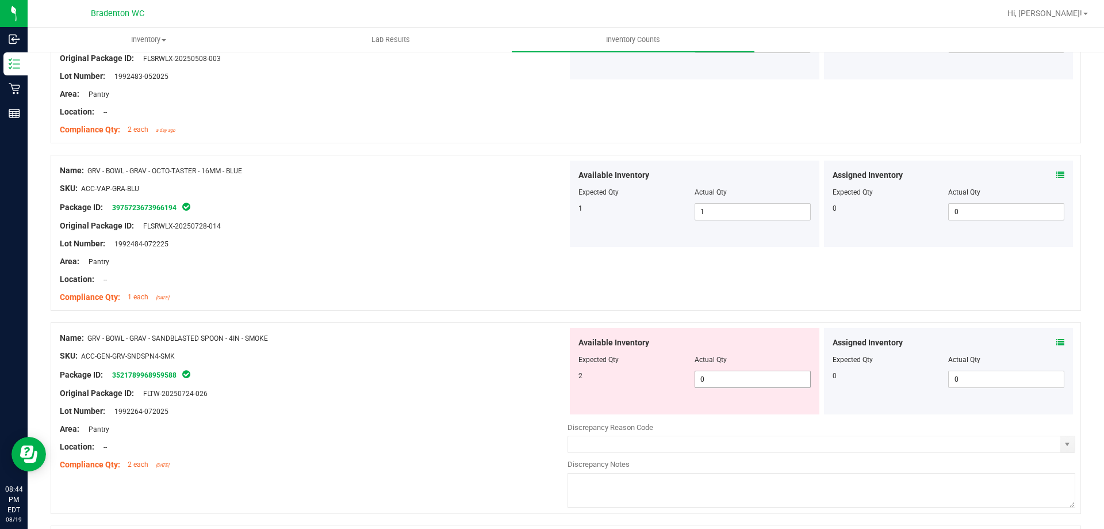
click at [747, 377] on span "0 0" at bounding box center [753, 378] width 116 height 17
drag, startPoint x: 496, startPoint y: 350, endPoint x: 529, endPoint y: 342, distance: 33.6
click at [495, 350] on div "SKU: ACC-GEN-GRV-SNDSPN4-SMK" at bounding box center [314, 356] width 508 height 12
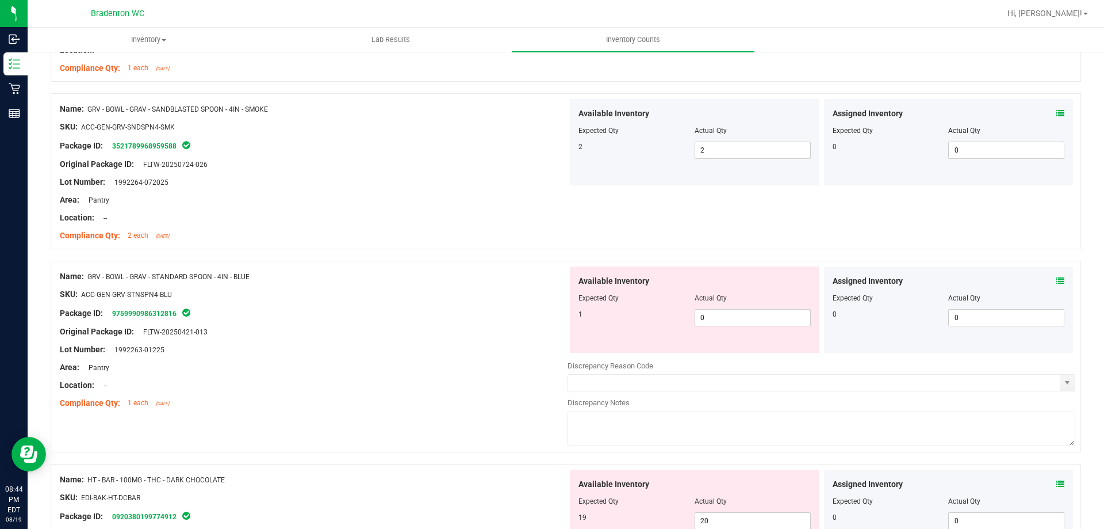
scroll to position [633, 0]
click at [732, 320] on span "0 0" at bounding box center [753, 316] width 116 height 17
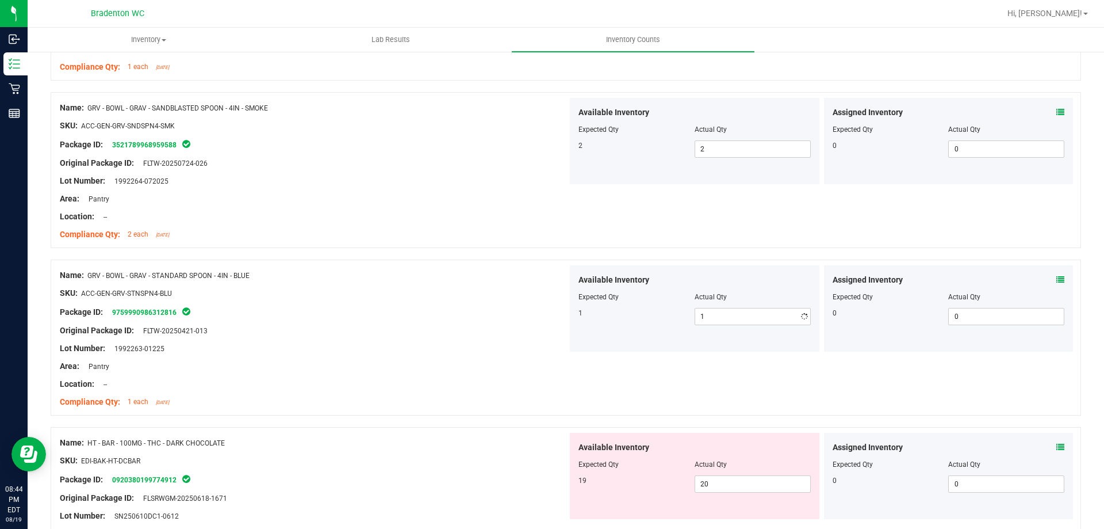
click at [389, 312] on div "Package ID: 9759990986312816" at bounding box center [314, 312] width 508 height 14
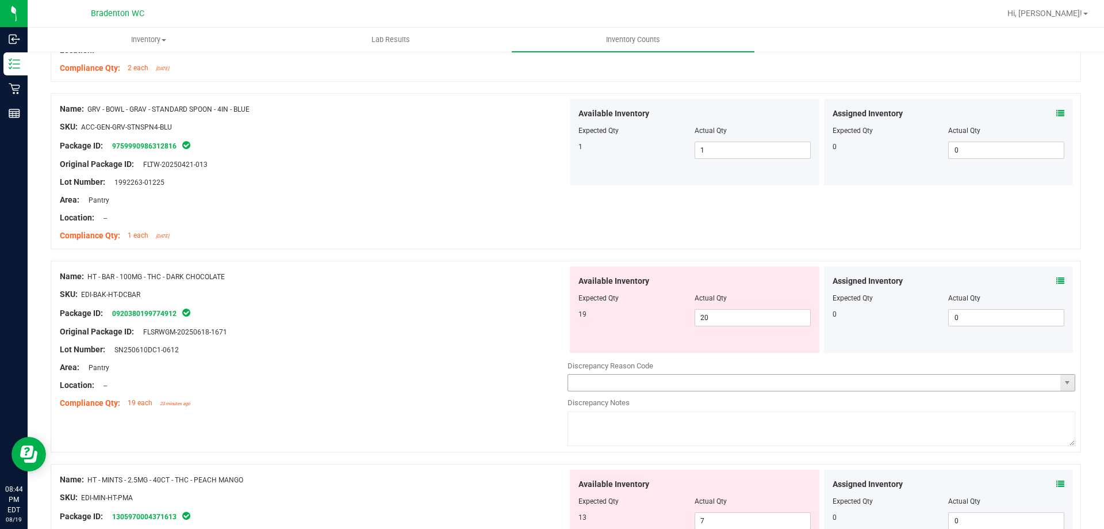
scroll to position [863, 0]
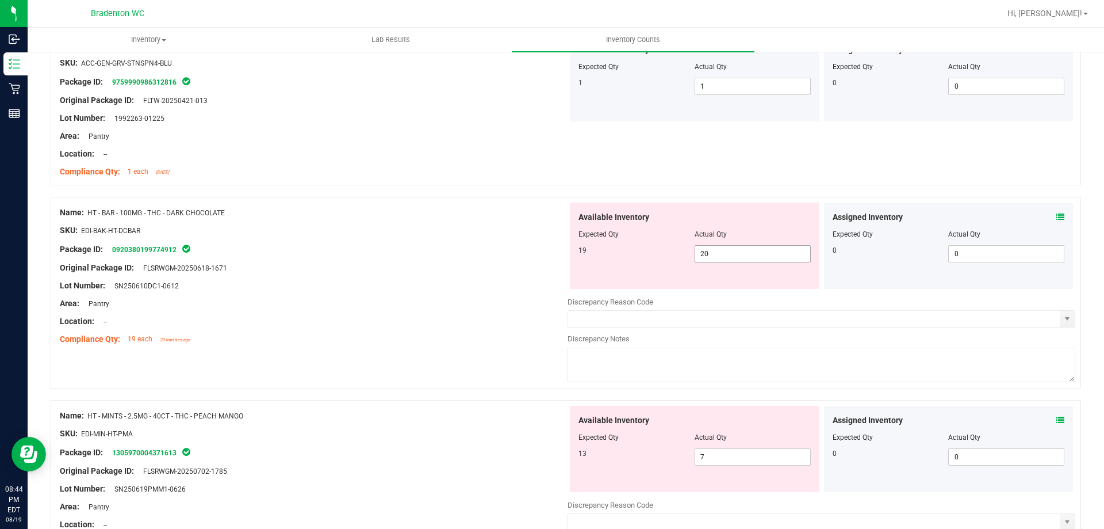
click at [741, 257] on span "20 20" at bounding box center [753, 253] width 116 height 17
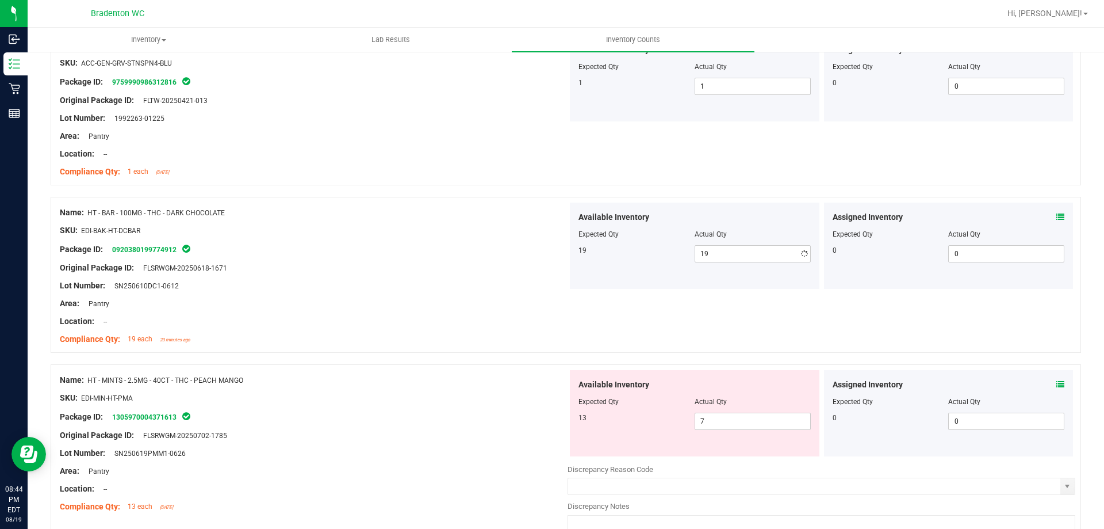
click at [600, 287] on div "Available Inventory Expected Qty Actual Qty 19 19 19" at bounding box center [695, 245] width 250 height 86
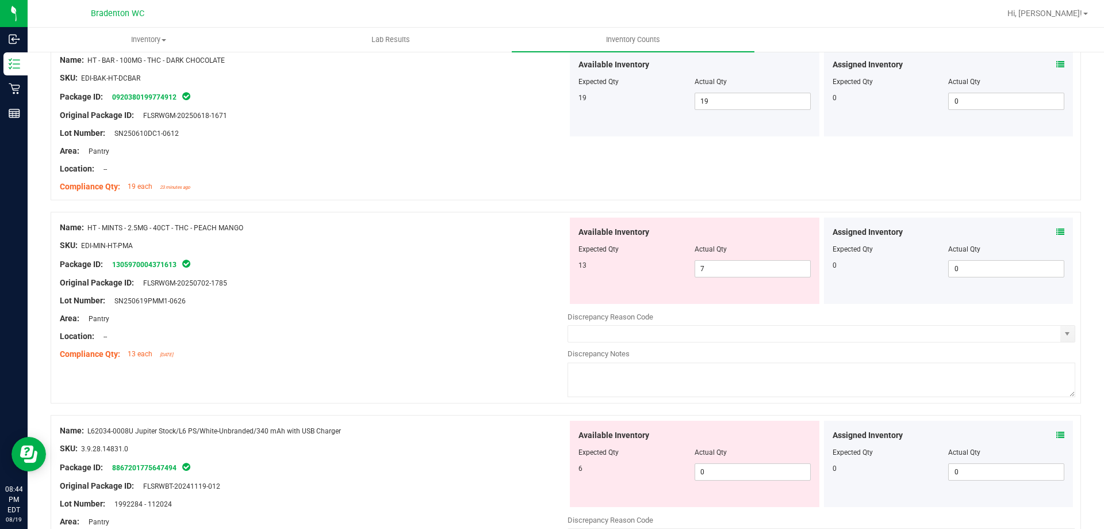
scroll to position [1035, 0]
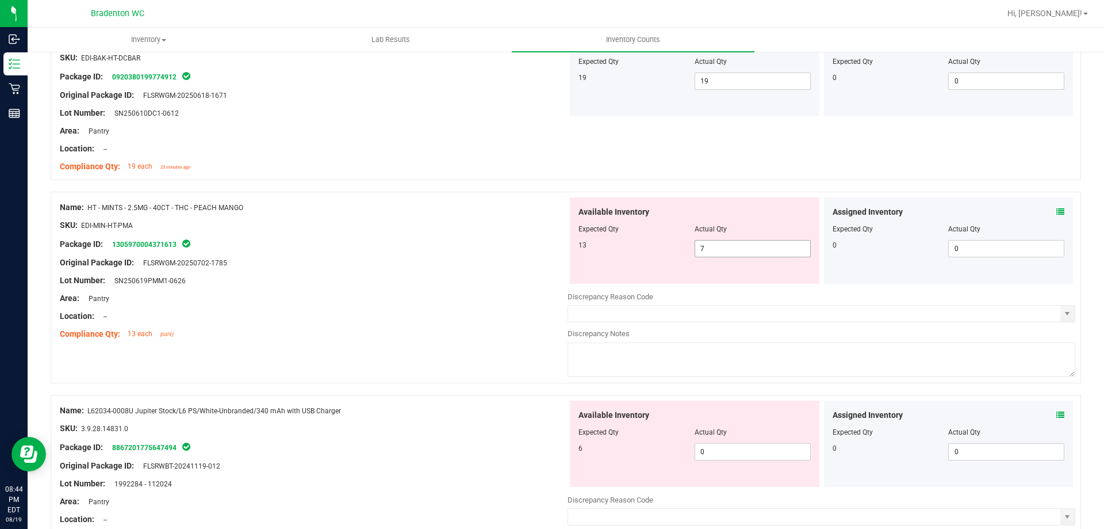
click at [713, 248] on span "7 7" at bounding box center [753, 248] width 116 height 17
click at [517, 245] on div "Package ID: 1305970004371613" at bounding box center [314, 244] width 508 height 14
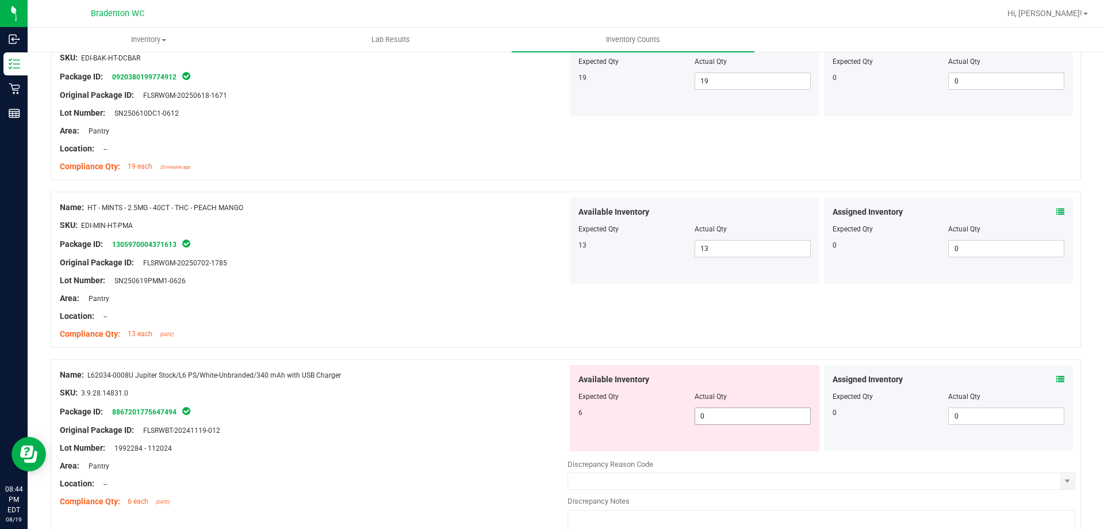
click at [712, 422] on span "0 0" at bounding box center [753, 415] width 116 height 17
click at [469, 392] on div "SKU: 3.9.28.14831.0" at bounding box center [314, 392] width 508 height 12
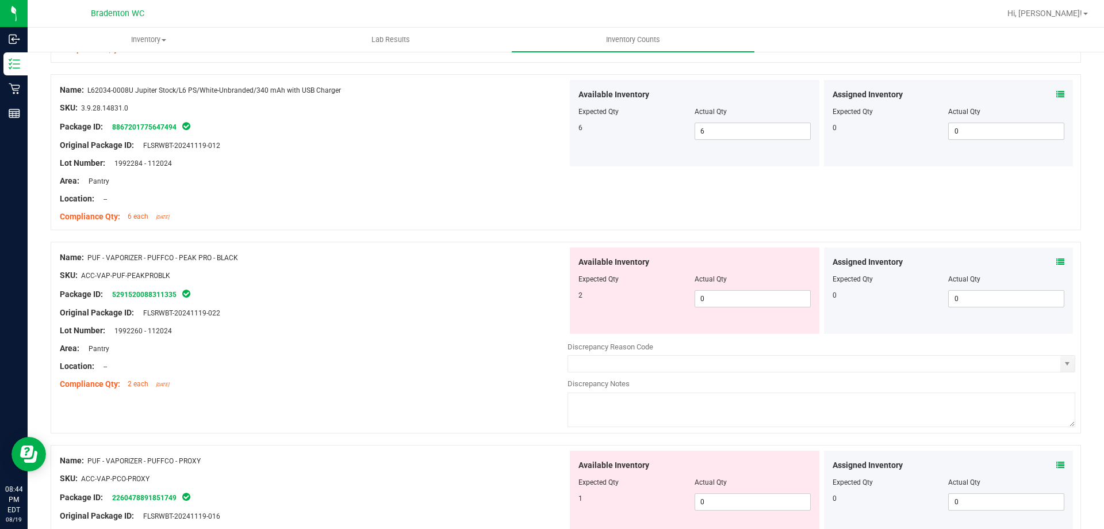
scroll to position [1323, 0]
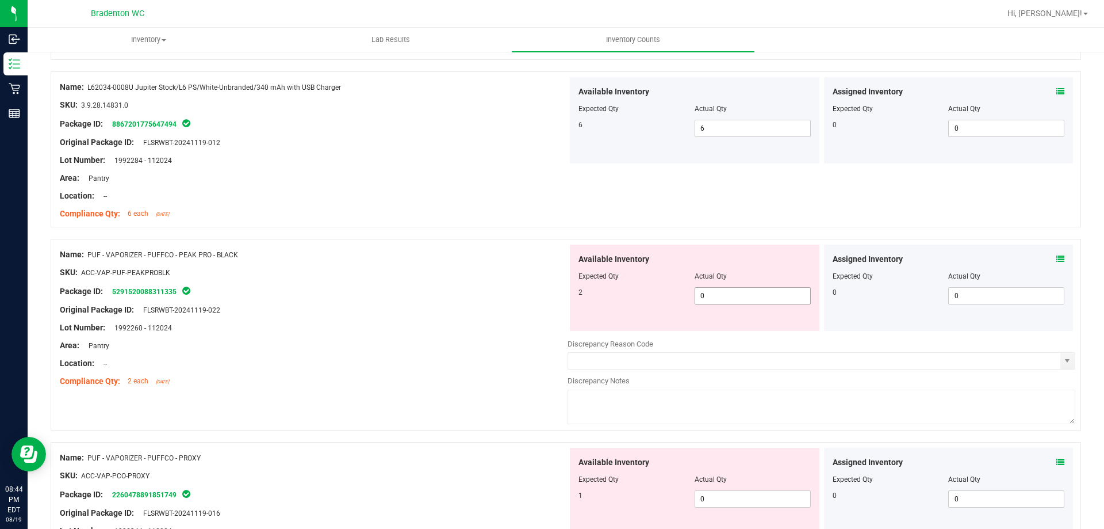
click at [719, 293] on span "0 0" at bounding box center [753, 295] width 116 height 17
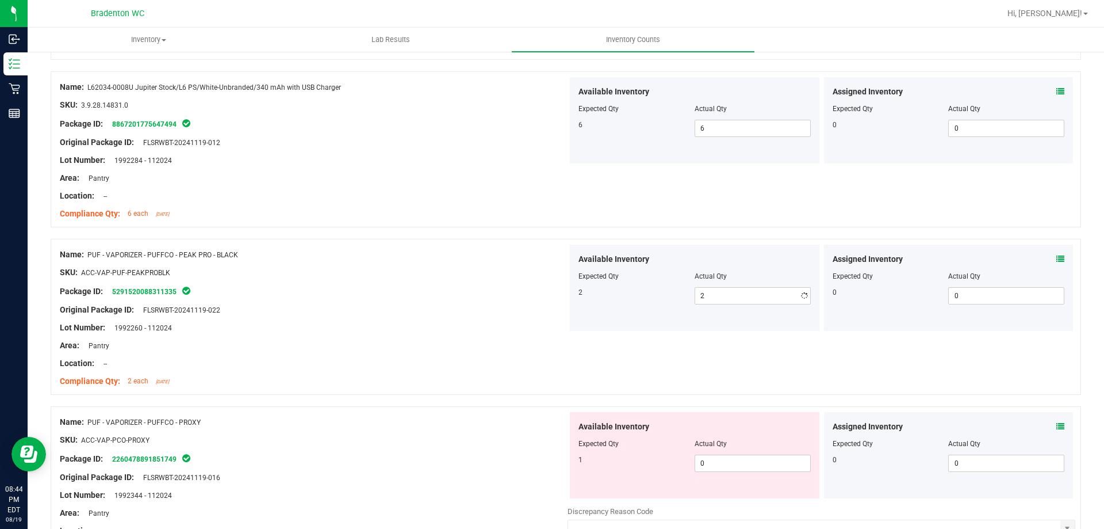
click at [483, 325] on div "Lot Number: 1992260 - 112024" at bounding box center [314, 327] width 508 height 12
click at [720, 462] on span "0 0" at bounding box center [753, 462] width 116 height 17
click at [393, 412] on div "Name: PUF - VAPORIZER - PUFFCO - PROXY SKU: ACC-VAP-PCO-PROXY Package ID: 22604…" at bounding box center [314, 485] width 508 height 147
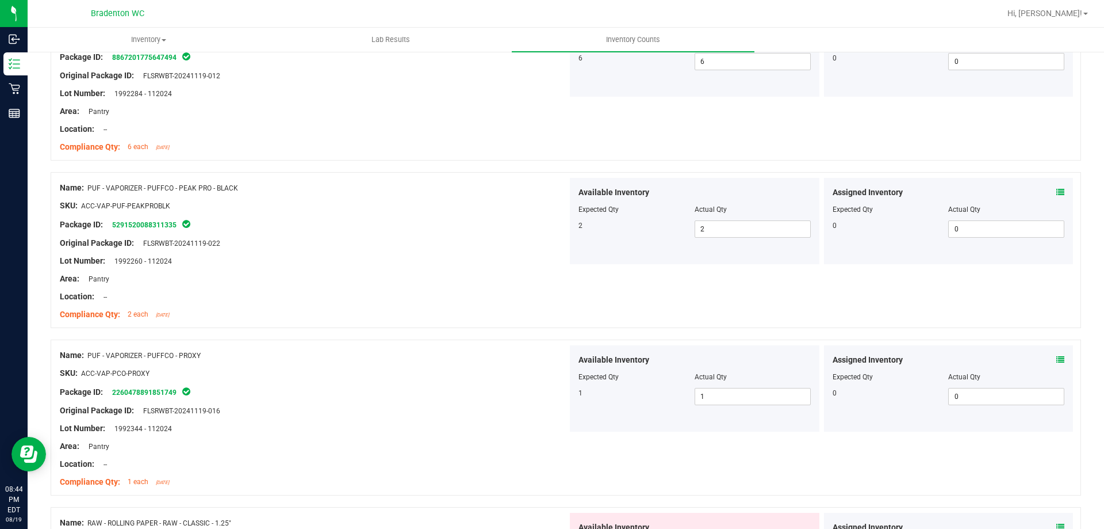
scroll to position [1495, 0]
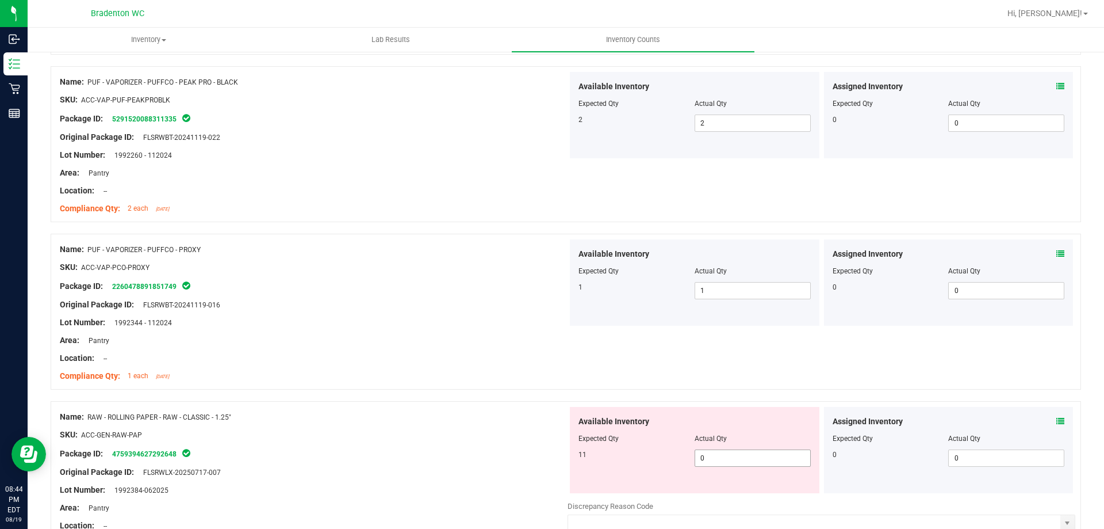
click at [715, 451] on span "0 0" at bounding box center [753, 457] width 116 height 17
click at [429, 394] on div at bounding box center [566, 395] width 1031 height 12
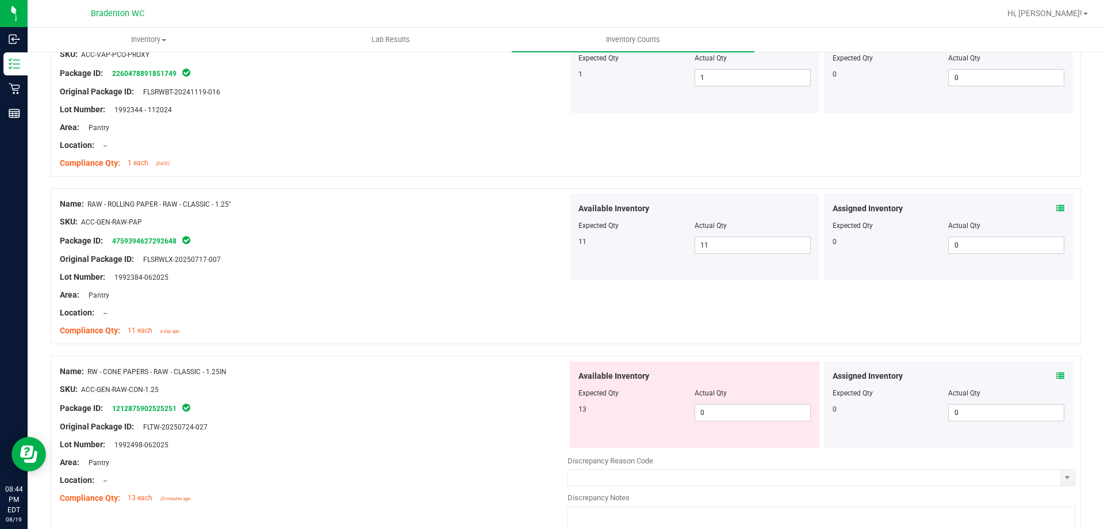
scroll to position [1783, 0]
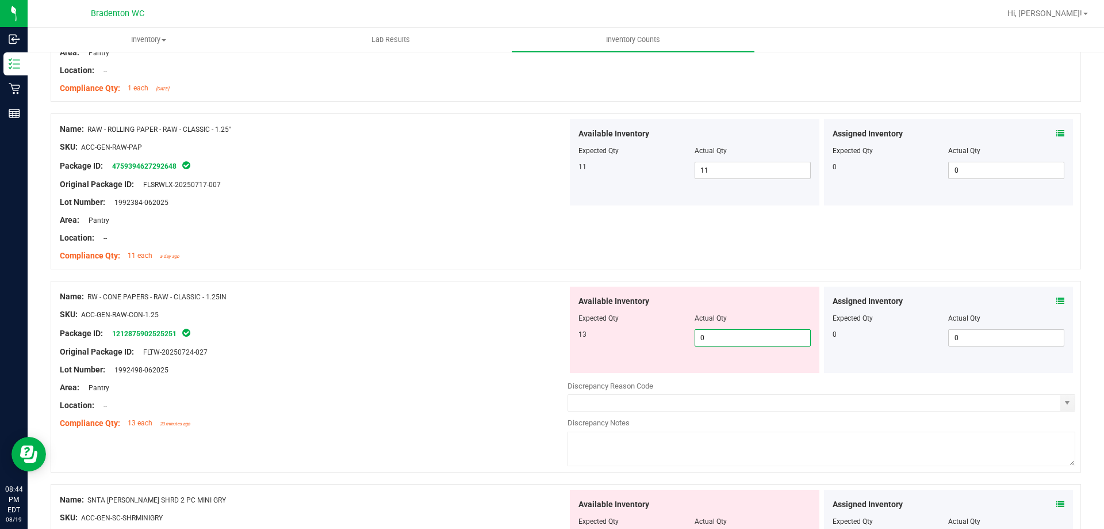
click at [713, 334] on span "0 0" at bounding box center [753, 337] width 116 height 17
click at [369, 367] on div "Lot Number: 1992498-062025" at bounding box center [314, 369] width 508 height 12
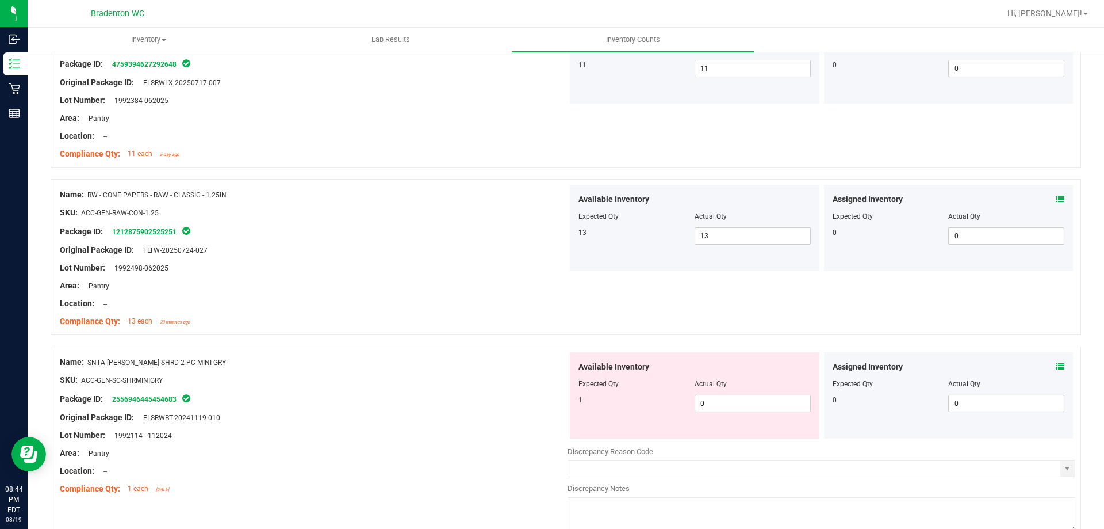
scroll to position [2070, 0]
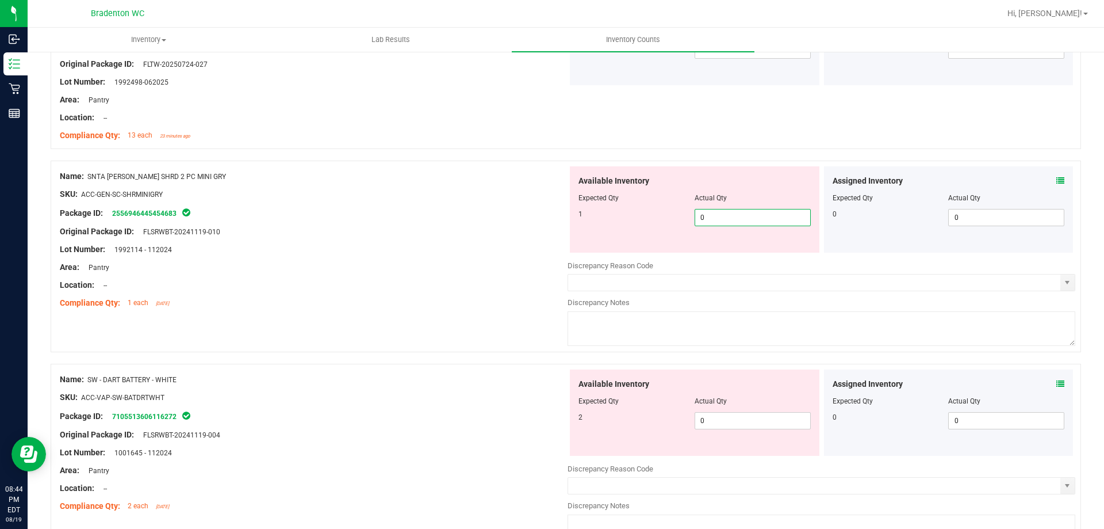
click at [729, 219] on span "0 0" at bounding box center [753, 217] width 116 height 17
click at [391, 248] on div "Lot Number: 1992114 - 112024" at bounding box center [314, 249] width 508 height 12
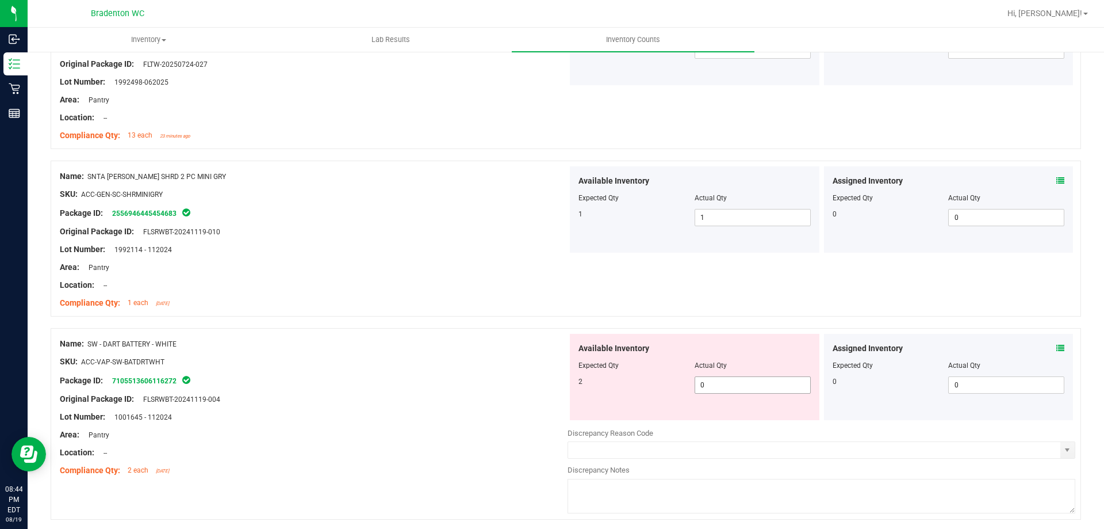
click at [709, 389] on span "0 0" at bounding box center [753, 384] width 116 height 17
click at [516, 397] on div "Original Package ID: FLSRWBT-20241119-004" at bounding box center [314, 399] width 508 height 12
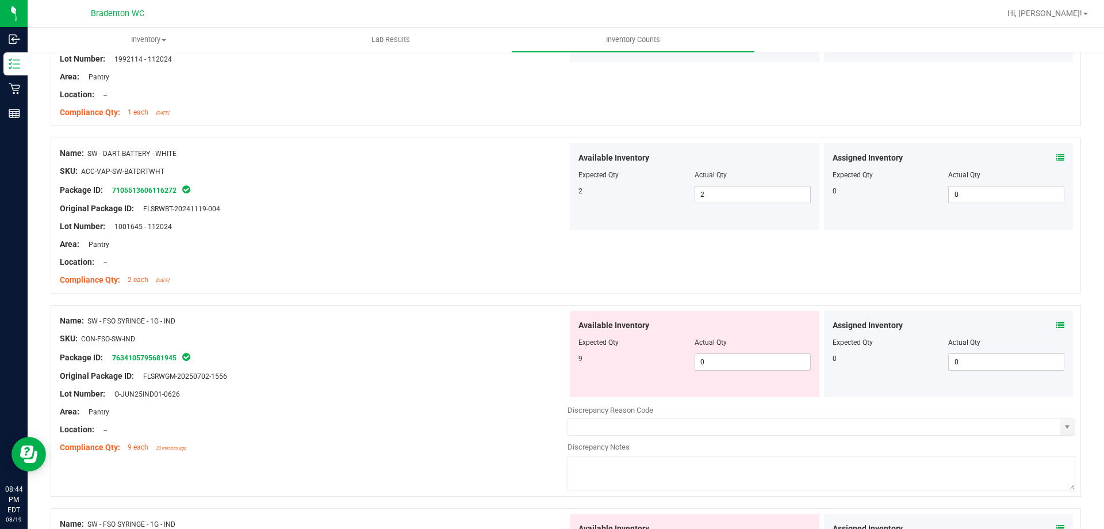
scroll to position [2300, 0]
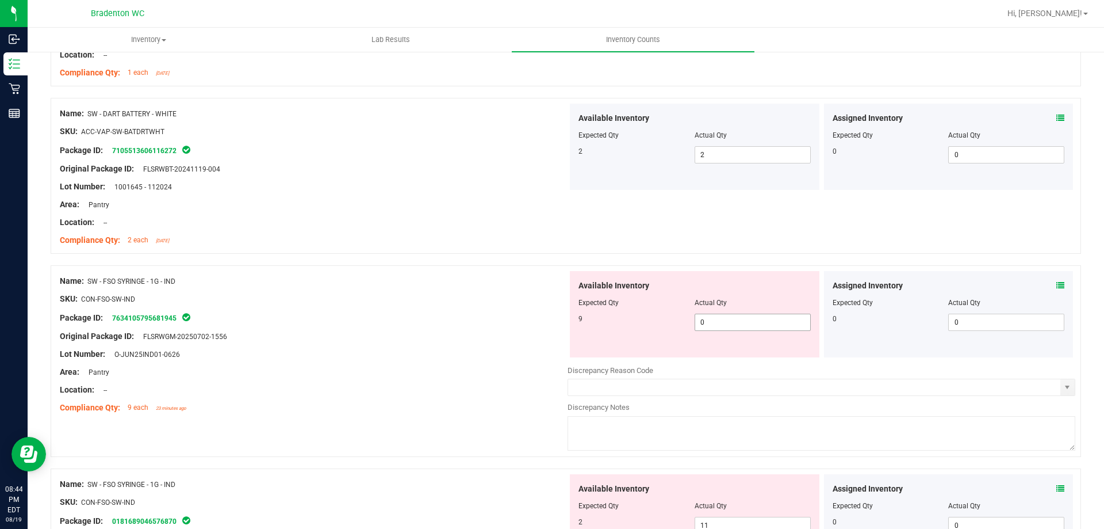
click at [733, 324] on span "0 0" at bounding box center [753, 321] width 116 height 17
drag, startPoint x: 356, startPoint y: 315, endPoint x: 410, endPoint y: 309, distance: 54.4
click at [357, 315] on div "Package ID: 7634105795681945" at bounding box center [314, 318] width 508 height 14
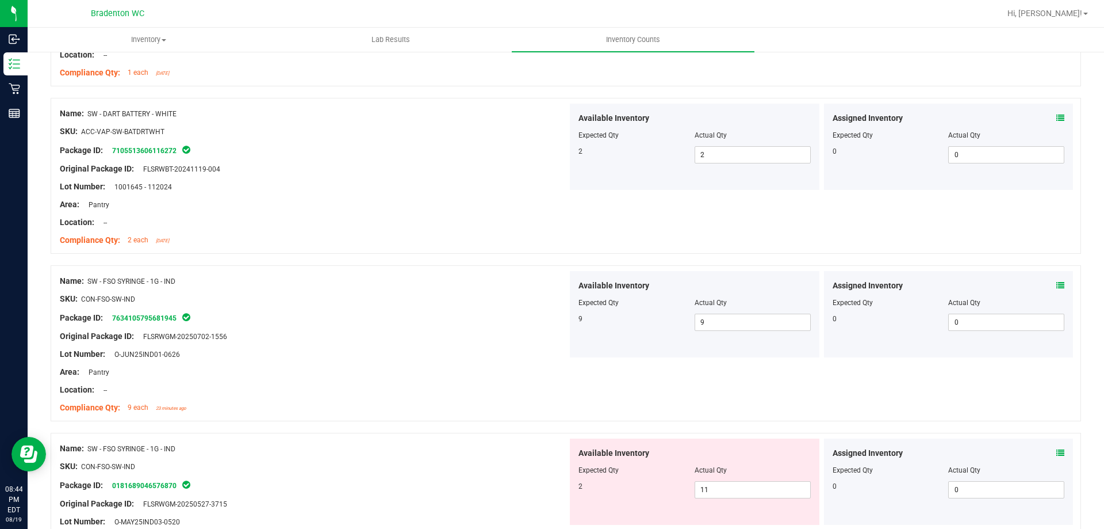
scroll to position [2358, 0]
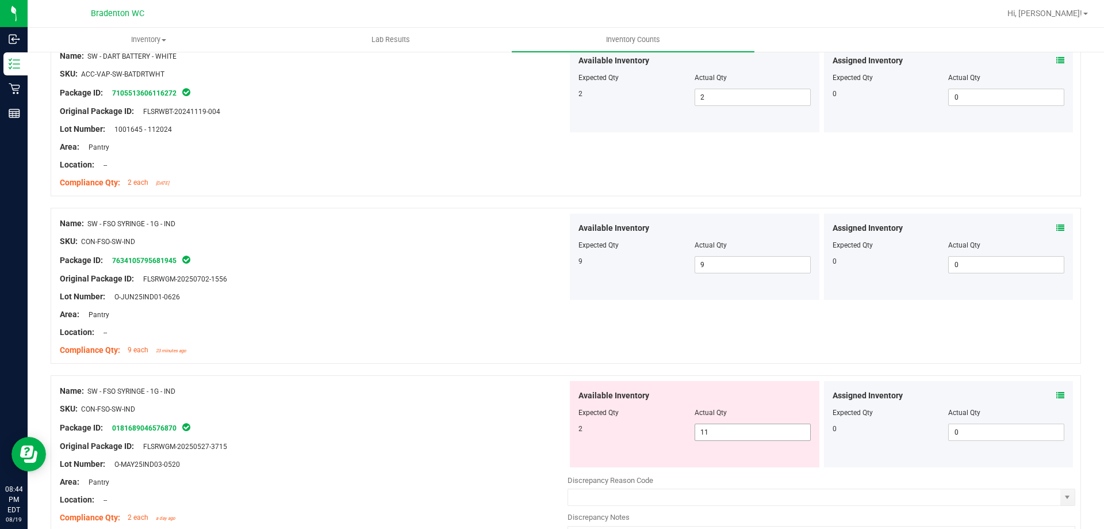
click at [726, 432] on span "11 11" at bounding box center [753, 431] width 116 height 17
drag, startPoint x: 418, startPoint y: 458, endPoint x: 451, endPoint y: 430, distance: 43.7
click at [420, 457] on div "Name: SW - FSO SYRINGE - 1G - IND SKU: CON-FSO-SW-IND Package ID: 0181689046576…" at bounding box center [314, 454] width 508 height 147
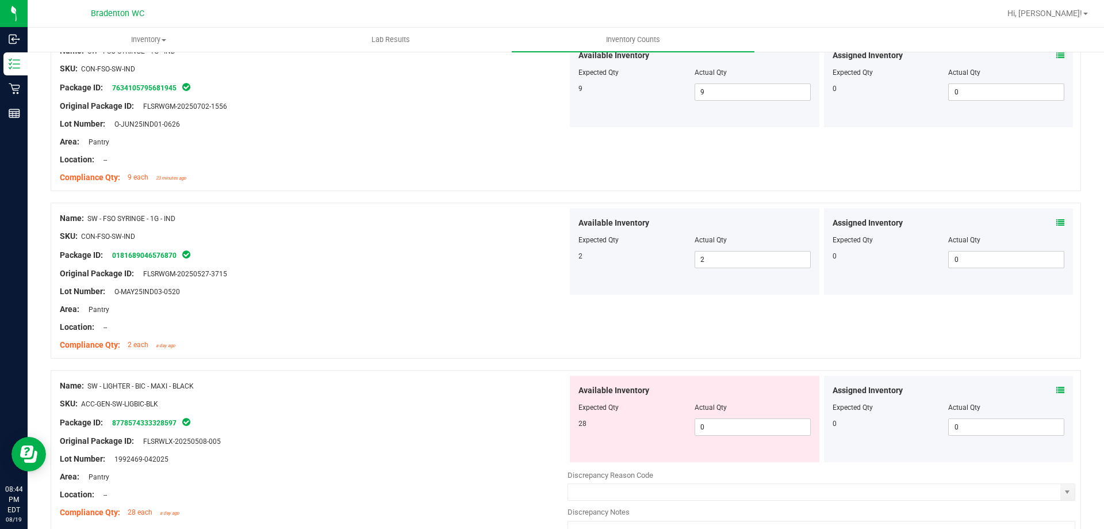
click at [426, 305] on div "Area: Pantry" at bounding box center [314, 309] width 508 height 12
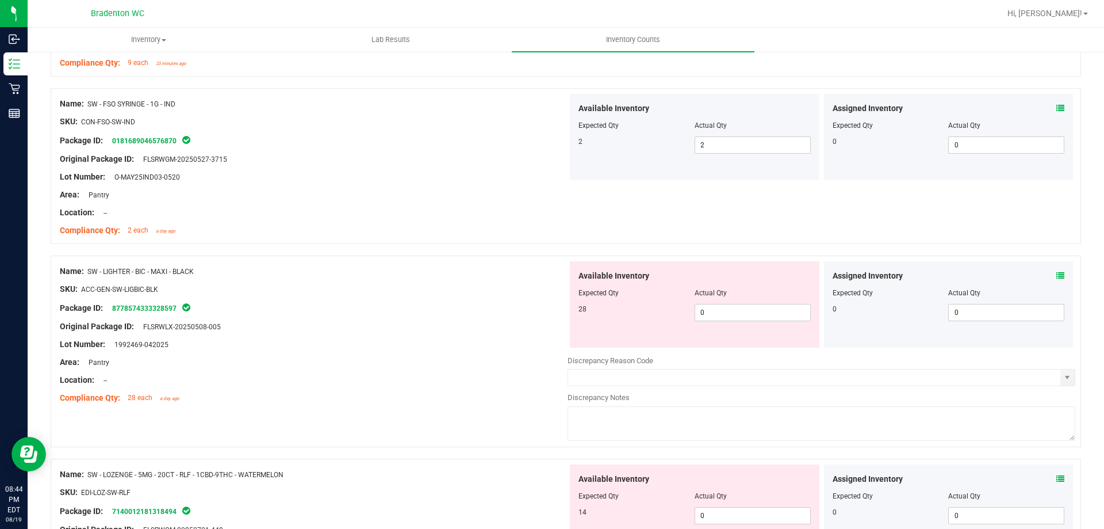
scroll to position [2645, 0]
click at [718, 313] on span "0 0" at bounding box center [753, 311] width 116 height 17
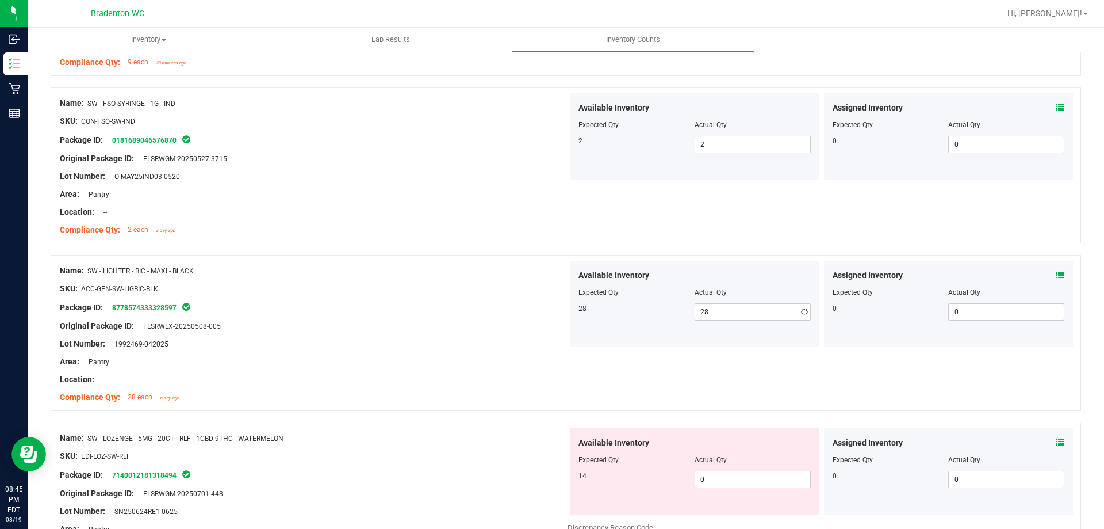
click at [541, 336] on div at bounding box center [314, 335] width 508 height 6
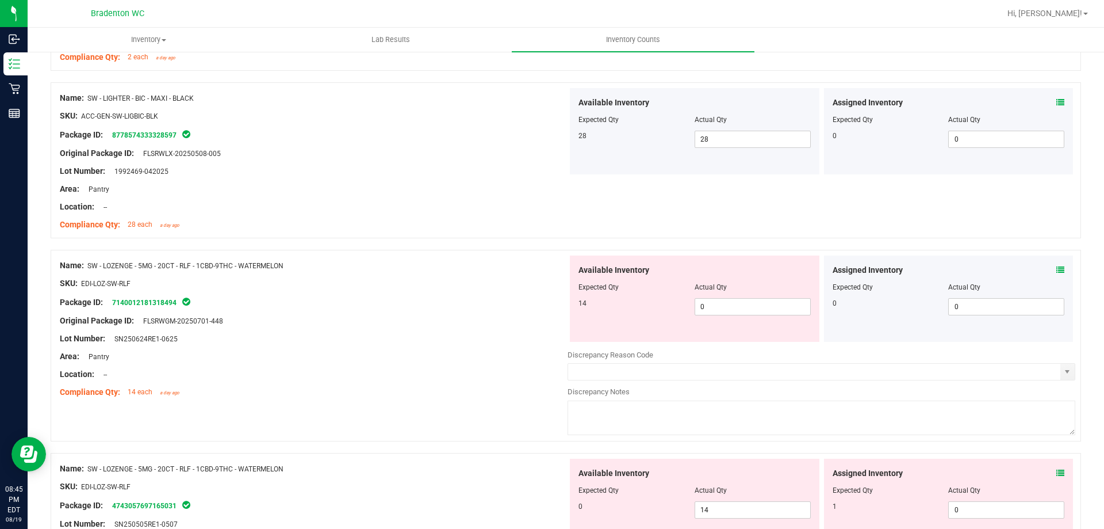
scroll to position [2876, 0]
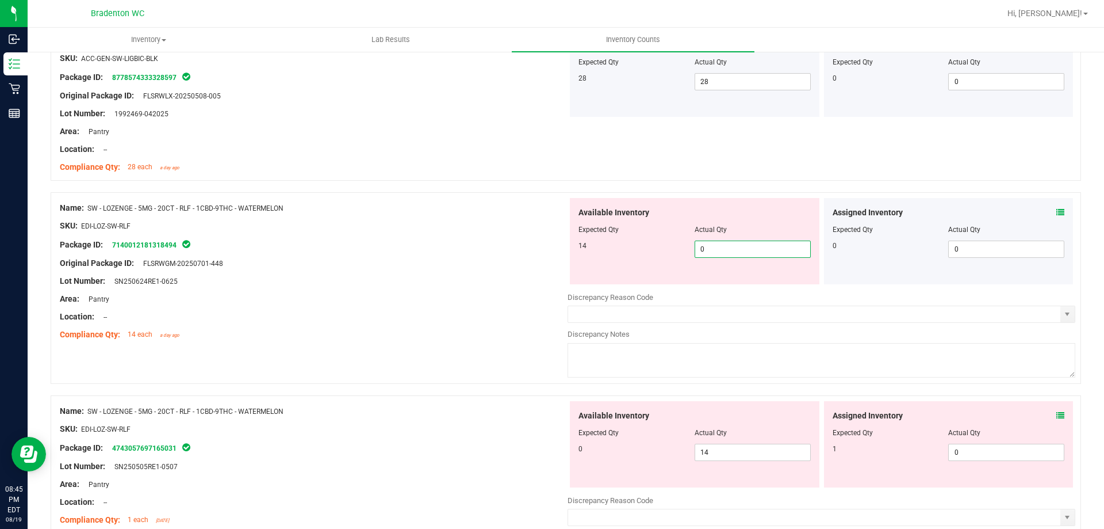
click at [704, 246] on span "0 0" at bounding box center [753, 248] width 116 height 17
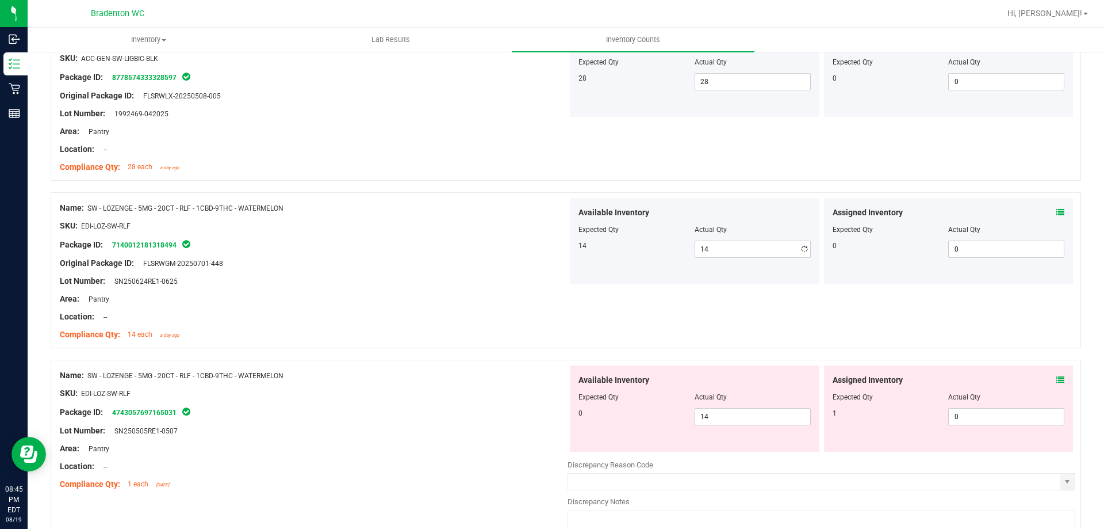
click at [453, 269] on div at bounding box center [314, 272] width 508 height 6
click at [722, 432] on div "Available Inventory Expected Qty Actual Qty 0 14 14" at bounding box center [695, 408] width 250 height 86
click at [719, 420] on span "14 14" at bounding box center [753, 416] width 116 height 17
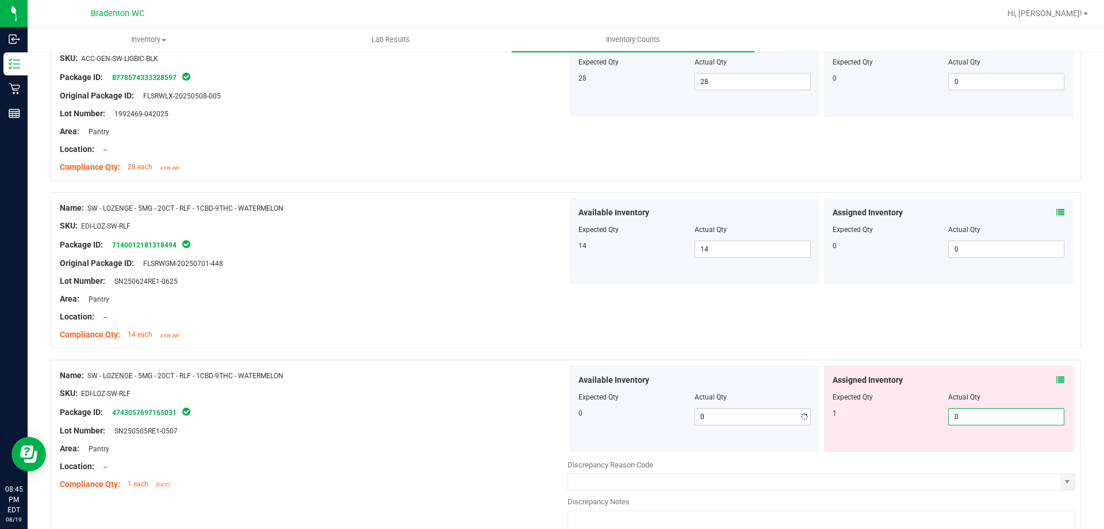
click at [1000, 417] on span "0 0" at bounding box center [1006, 416] width 116 height 17
click at [645, 427] on div "Available Inventory Expected Qty Actual Qty 0 0 0" at bounding box center [695, 408] width 250 height 86
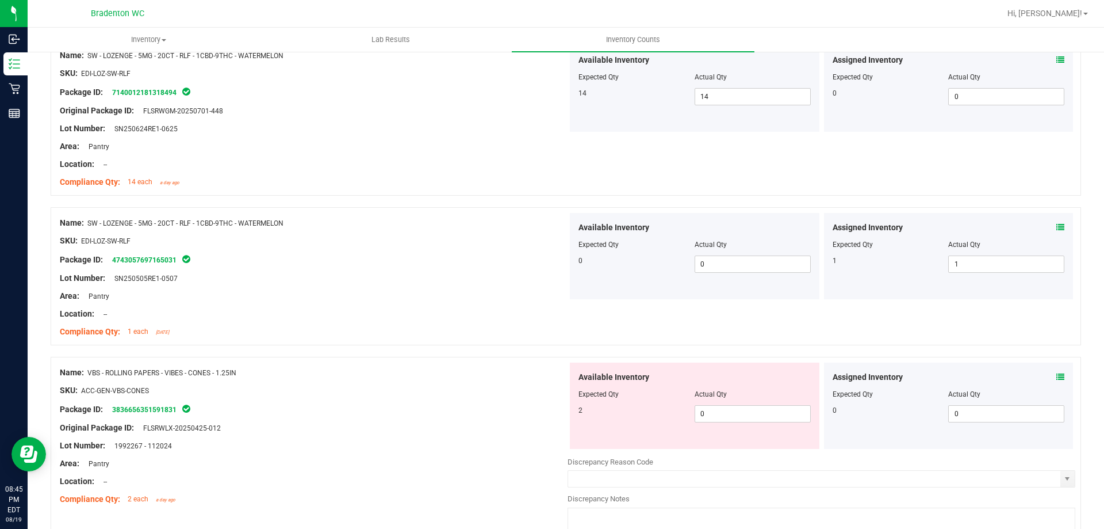
scroll to position [3048, 0]
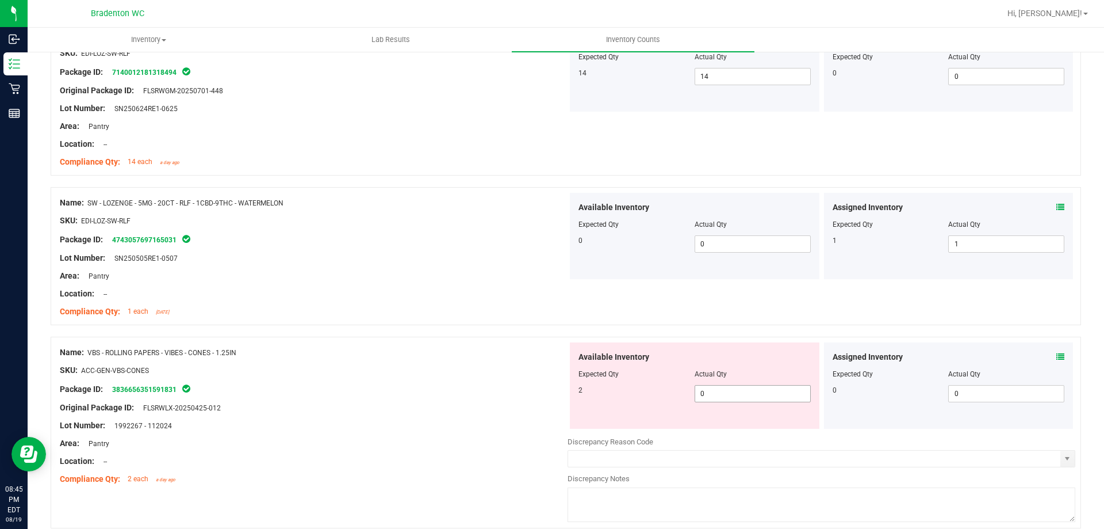
click at [713, 389] on span "0 0" at bounding box center [753, 393] width 116 height 17
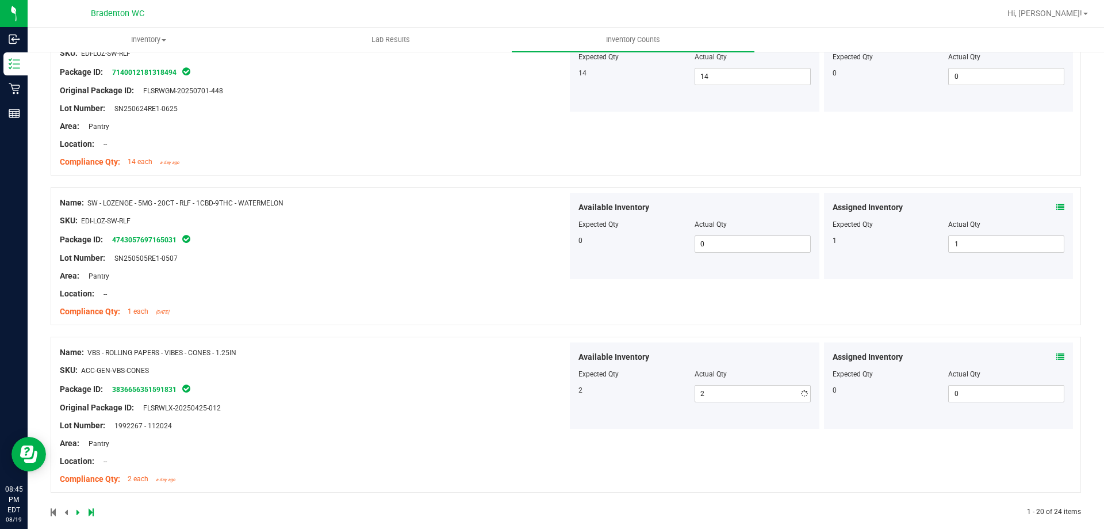
click at [544, 396] on div at bounding box center [314, 399] width 508 height 6
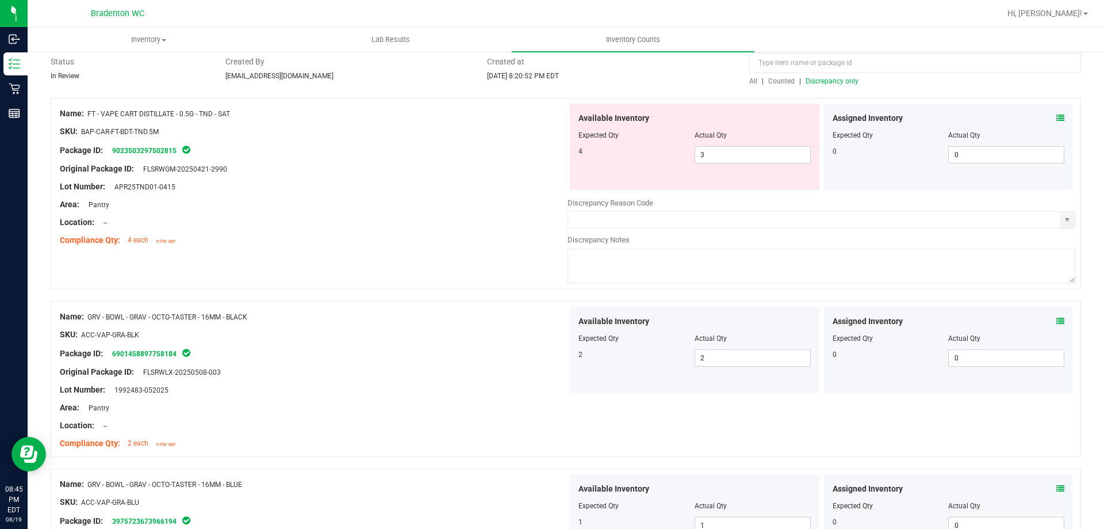
scroll to position [0, 0]
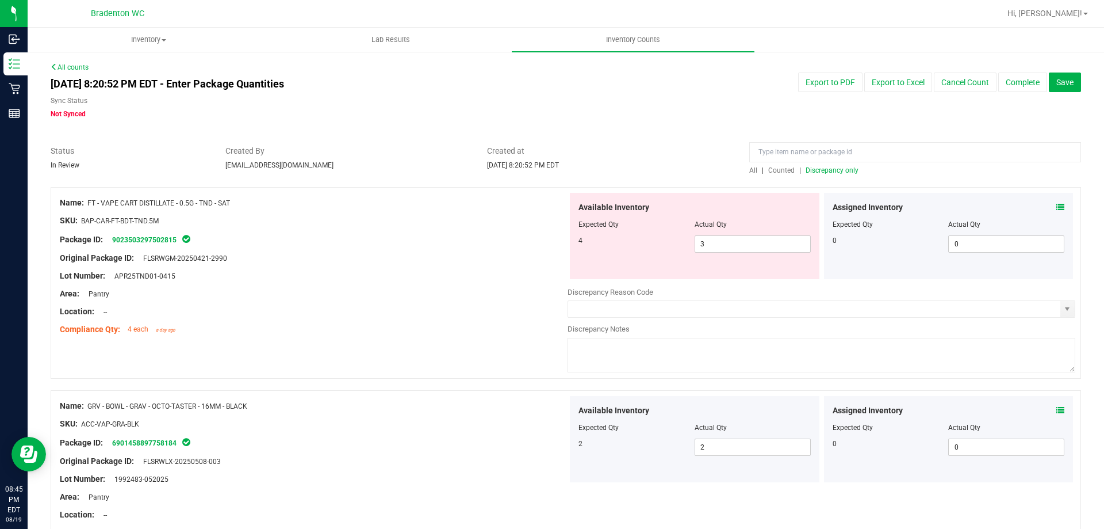
click at [838, 172] on span "Discrepancy only" at bounding box center [832, 170] width 53 height 8
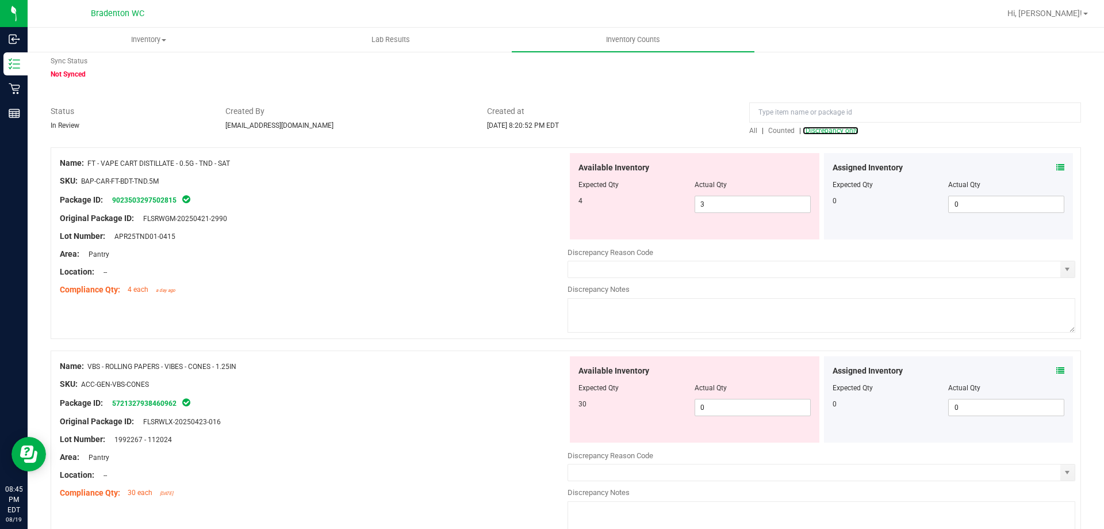
scroll to position [58, 0]
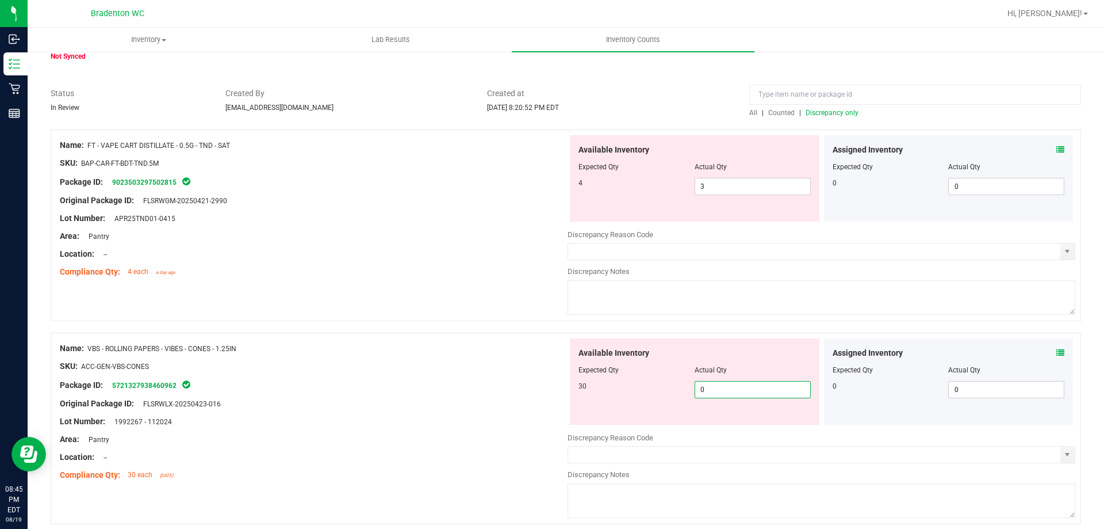
click at [755, 393] on span "0 0" at bounding box center [753, 389] width 116 height 17
click at [466, 409] on div at bounding box center [314, 412] width 508 height 6
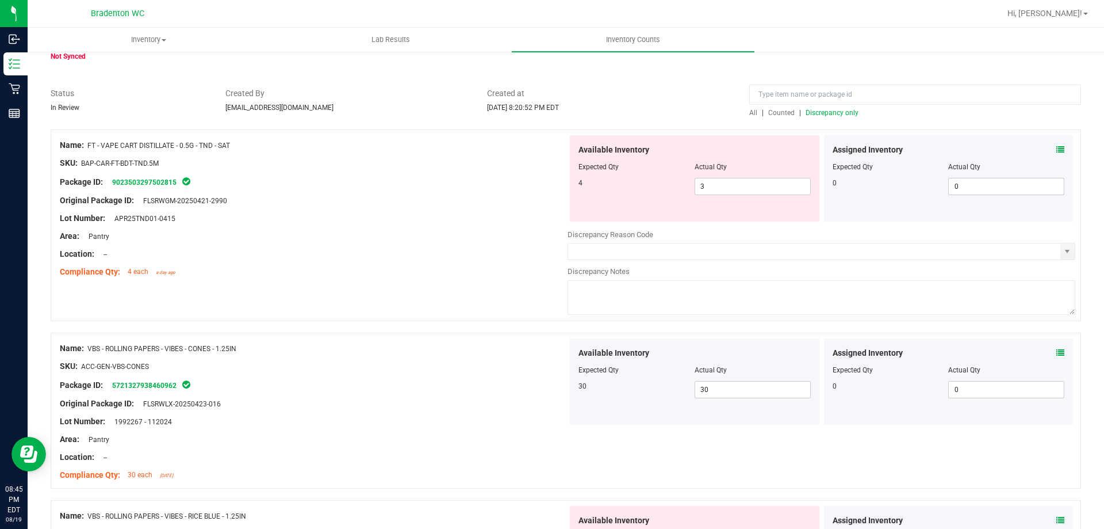
scroll to position [230, 0]
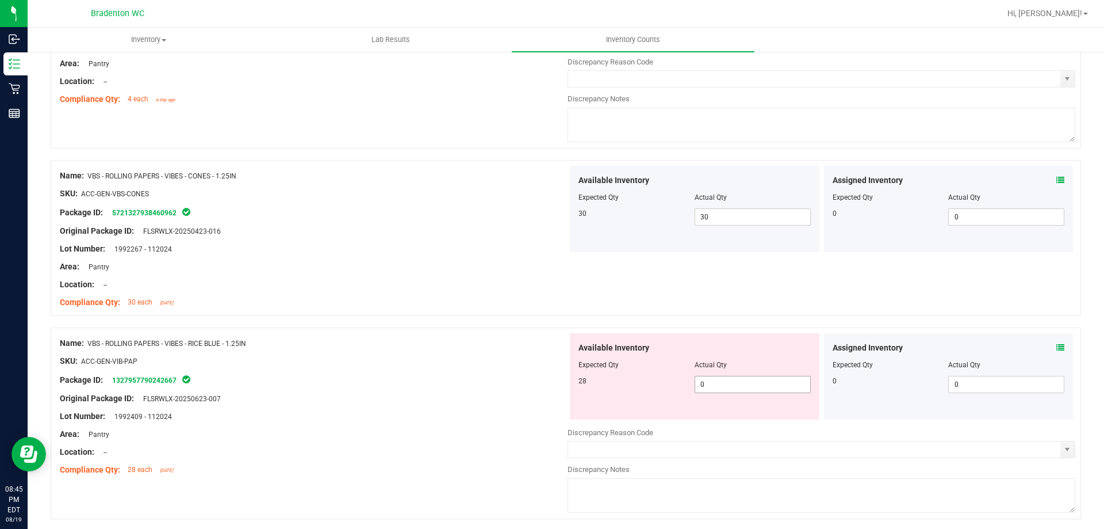
click at [705, 385] on span "0 0" at bounding box center [753, 384] width 116 height 17
click at [400, 406] on div at bounding box center [314, 407] width 508 height 6
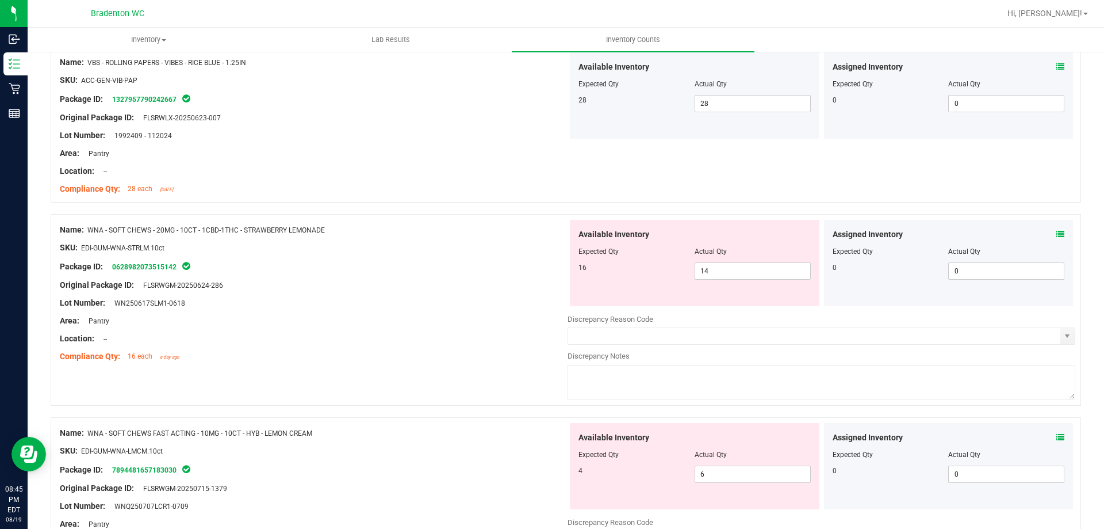
scroll to position [641, 0]
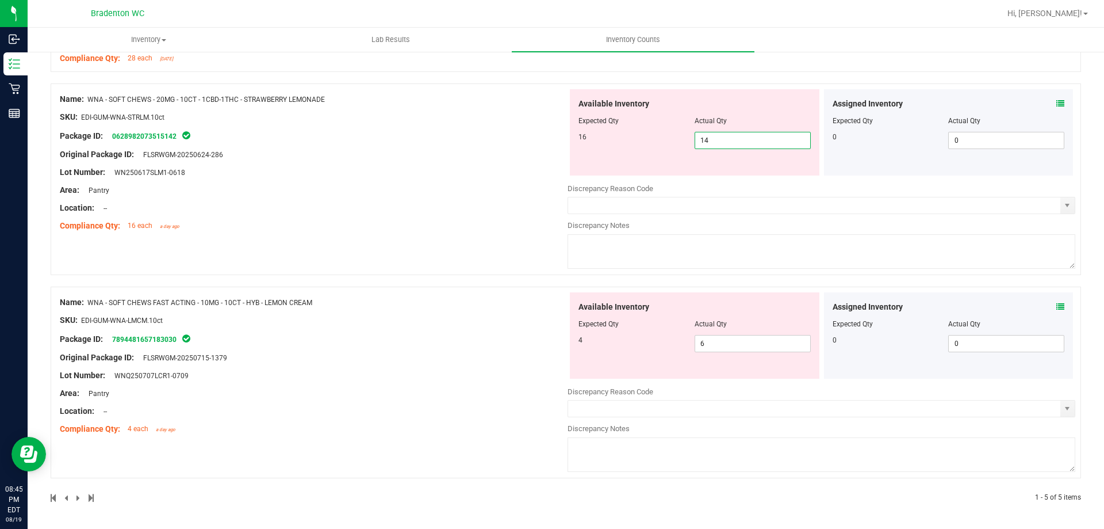
click at [740, 141] on span "14 14" at bounding box center [753, 140] width 116 height 17
click at [419, 207] on div "Name: WNA - SOFT CHEWS - 20MG - 10CT - 1CBD-1THC - STRAWBERRY LEMONADE SKU: EDI…" at bounding box center [314, 162] width 508 height 147
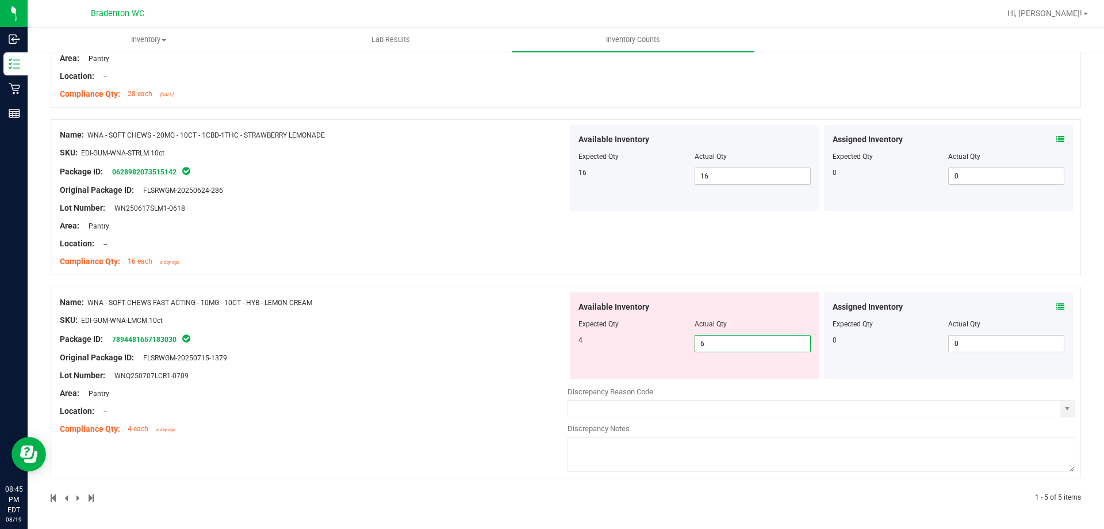
click at [746, 348] on span "6 6" at bounding box center [753, 343] width 116 height 17
drag, startPoint x: 434, startPoint y: 300, endPoint x: 442, endPoint y: 297, distance: 8.4
click at [435, 300] on div "Name: FT - VAPE CART DISTILLATE - 0.5G - TND - SAT SKU: BAP-CAR-FT-BDT-TND.5M P…" at bounding box center [566, 41] width 1031 height 921
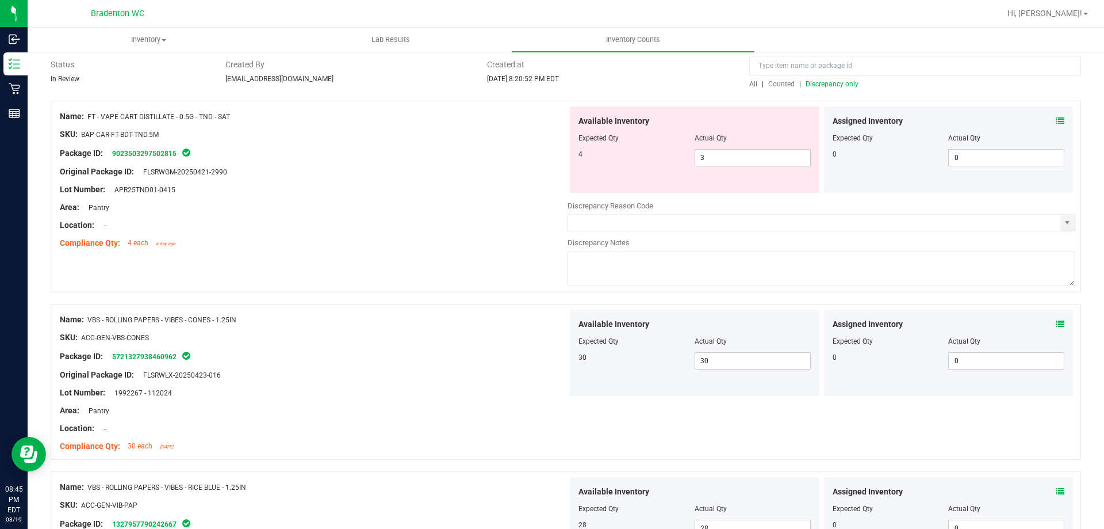
scroll to position [0, 0]
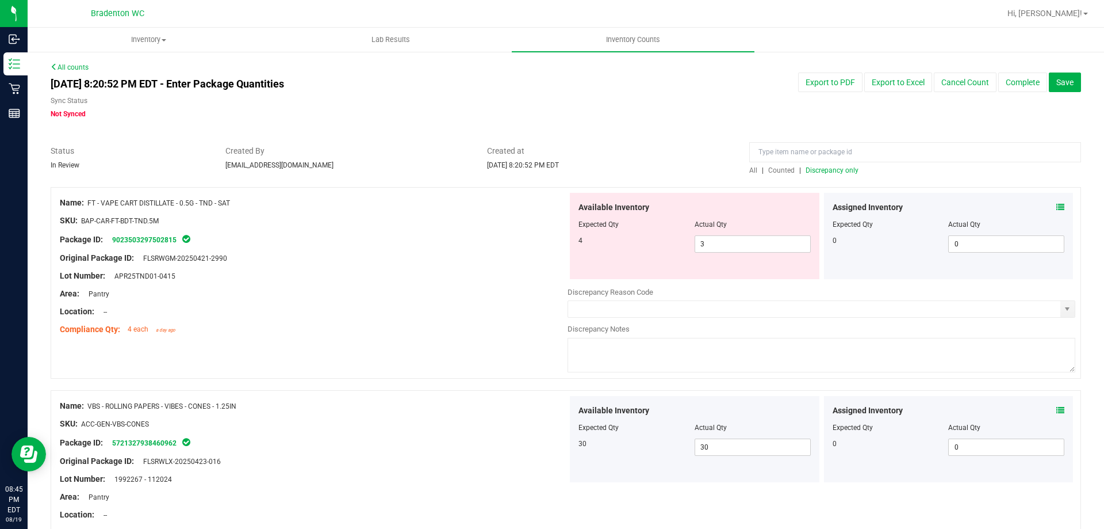
click at [820, 171] on span "Discrepancy only" at bounding box center [832, 170] width 53 height 8
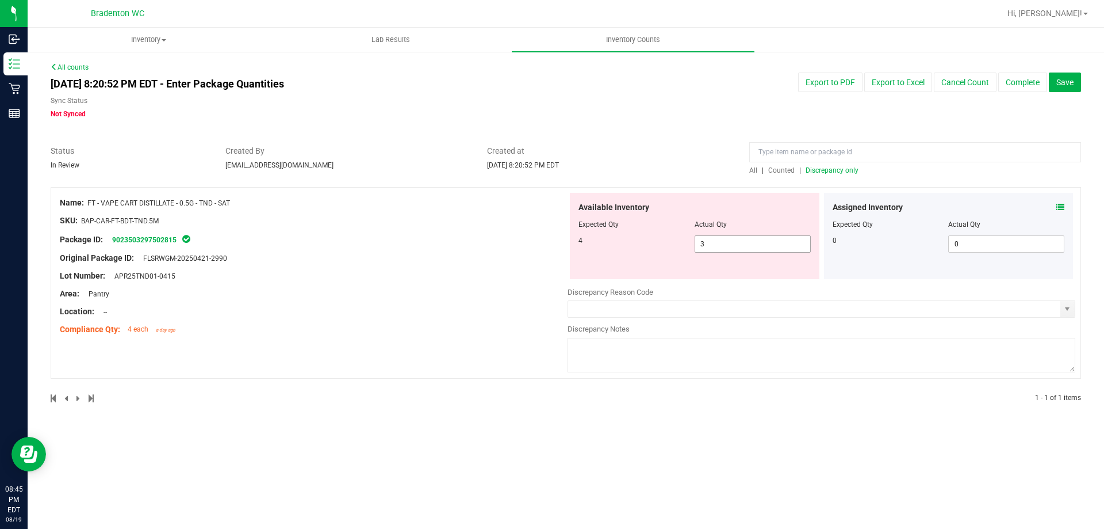
click at [733, 246] on input "3" at bounding box center [752, 244] width 115 height 16
click at [443, 363] on div "Name: FT - VAPE CART DISTILLATE - 0.5G - TND - SAT SKU: BAP-CAR-FT-BDT-TND.5M P…" at bounding box center [566, 295] width 1031 height 216
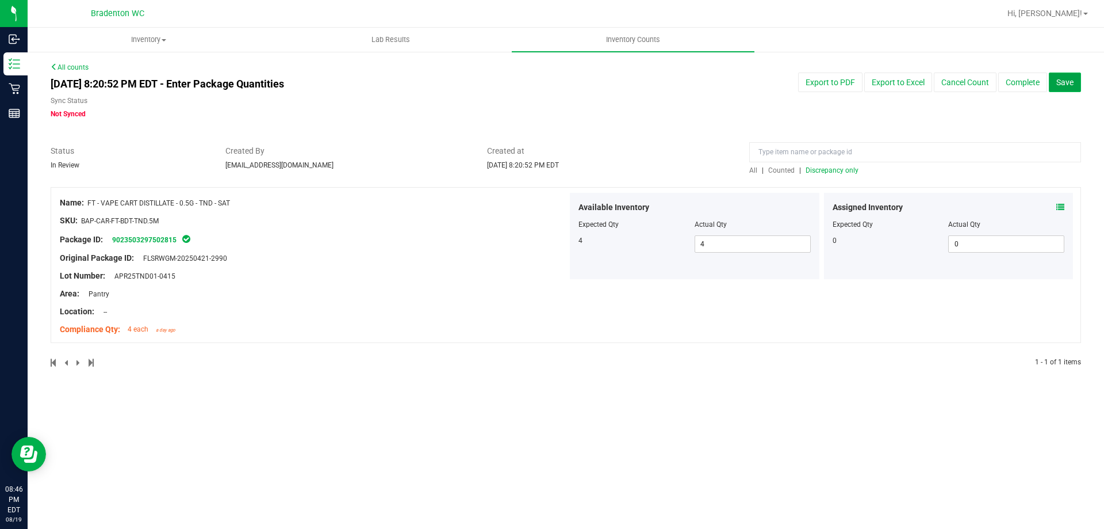
click at [1062, 82] on span "Save" at bounding box center [1064, 82] width 17 height 9
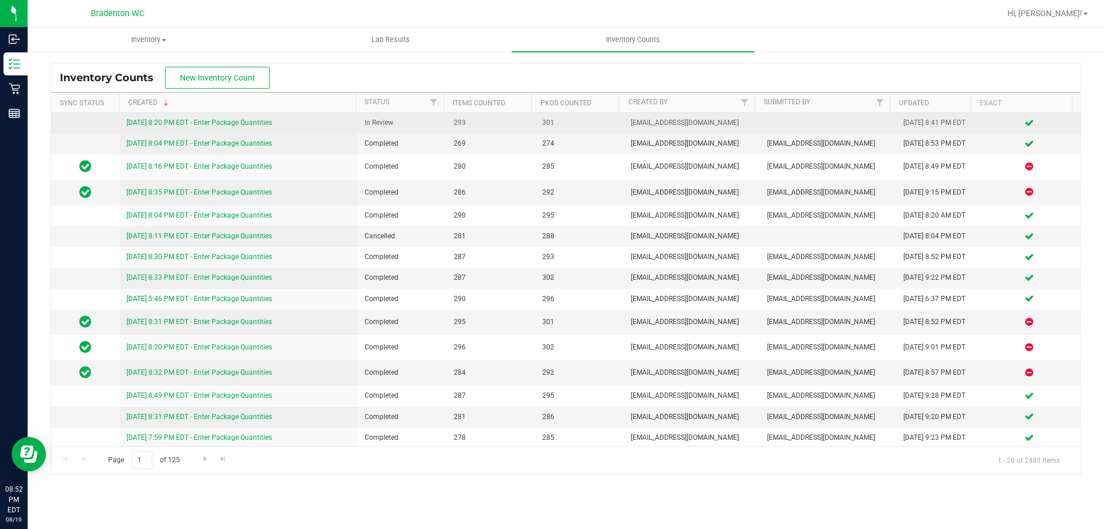
click at [191, 122] on link "[DATE] 8:20 PM EDT - Enter Package Quantities" at bounding box center [200, 122] width 146 height 8
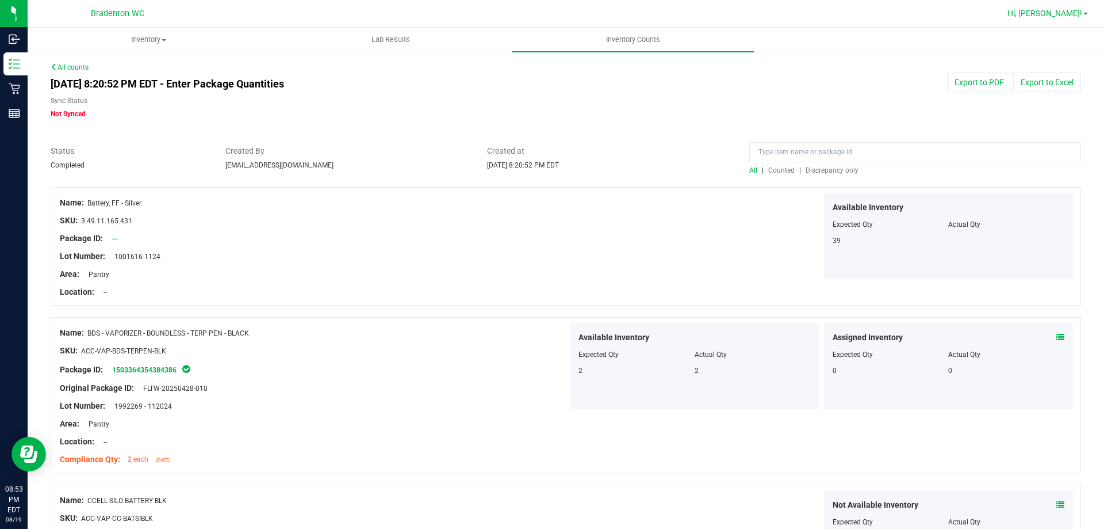
click at [1065, 16] on span "Hi, [PERSON_NAME]!" at bounding box center [1045, 13] width 75 height 9
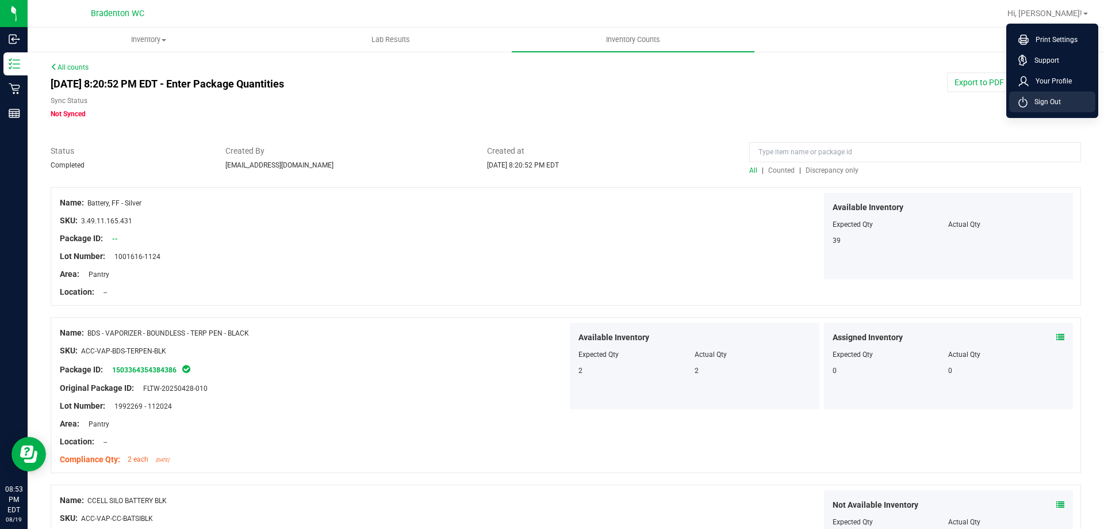
click at [1034, 97] on span "Sign Out" at bounding box center [1044, 102] width 33 height 12
